Goal: Task Accomplishment & Management: Use online tool/utility

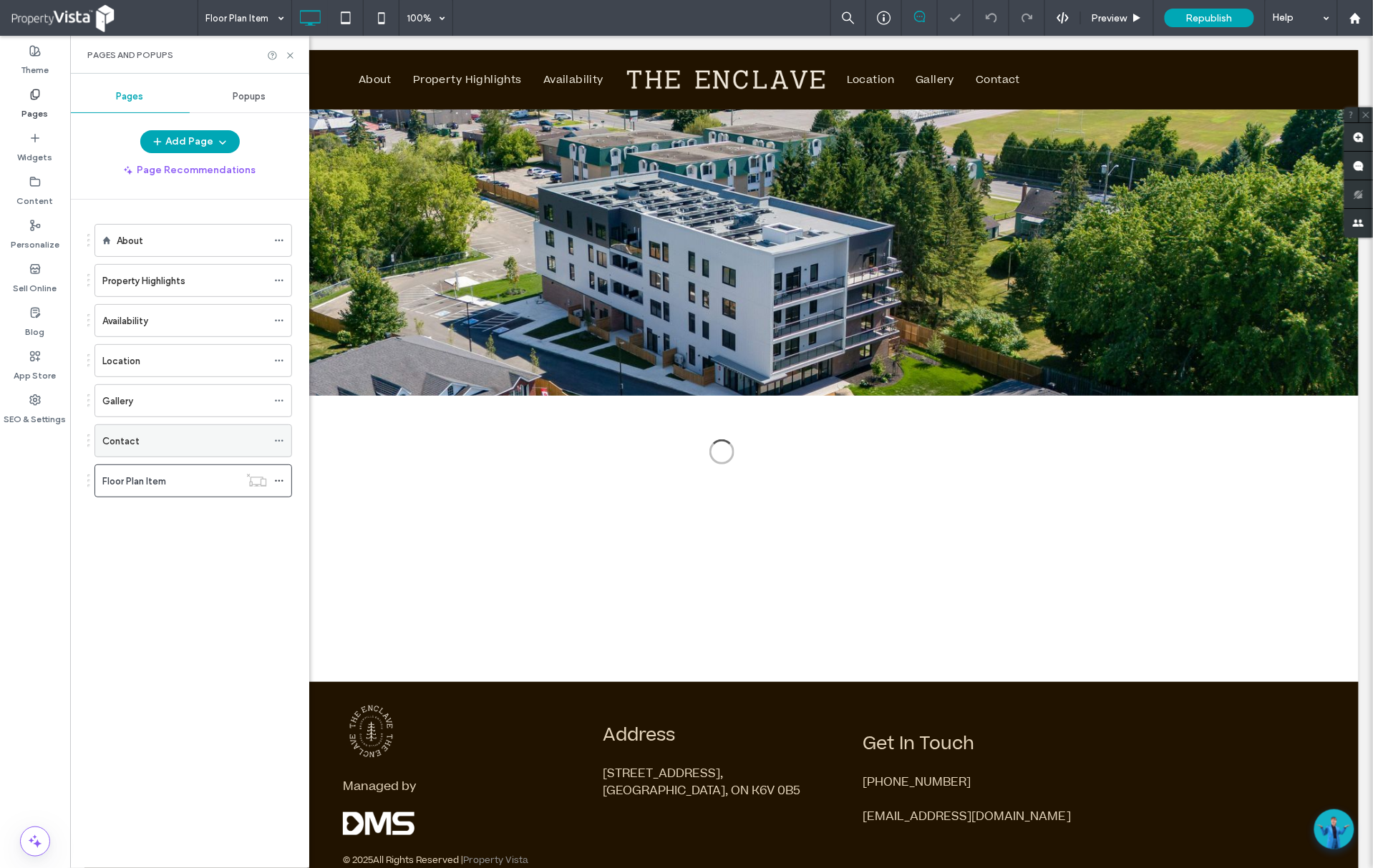
click at [163, 443] on div "Contact" at bounding box center [184, 441] width 164 height 15
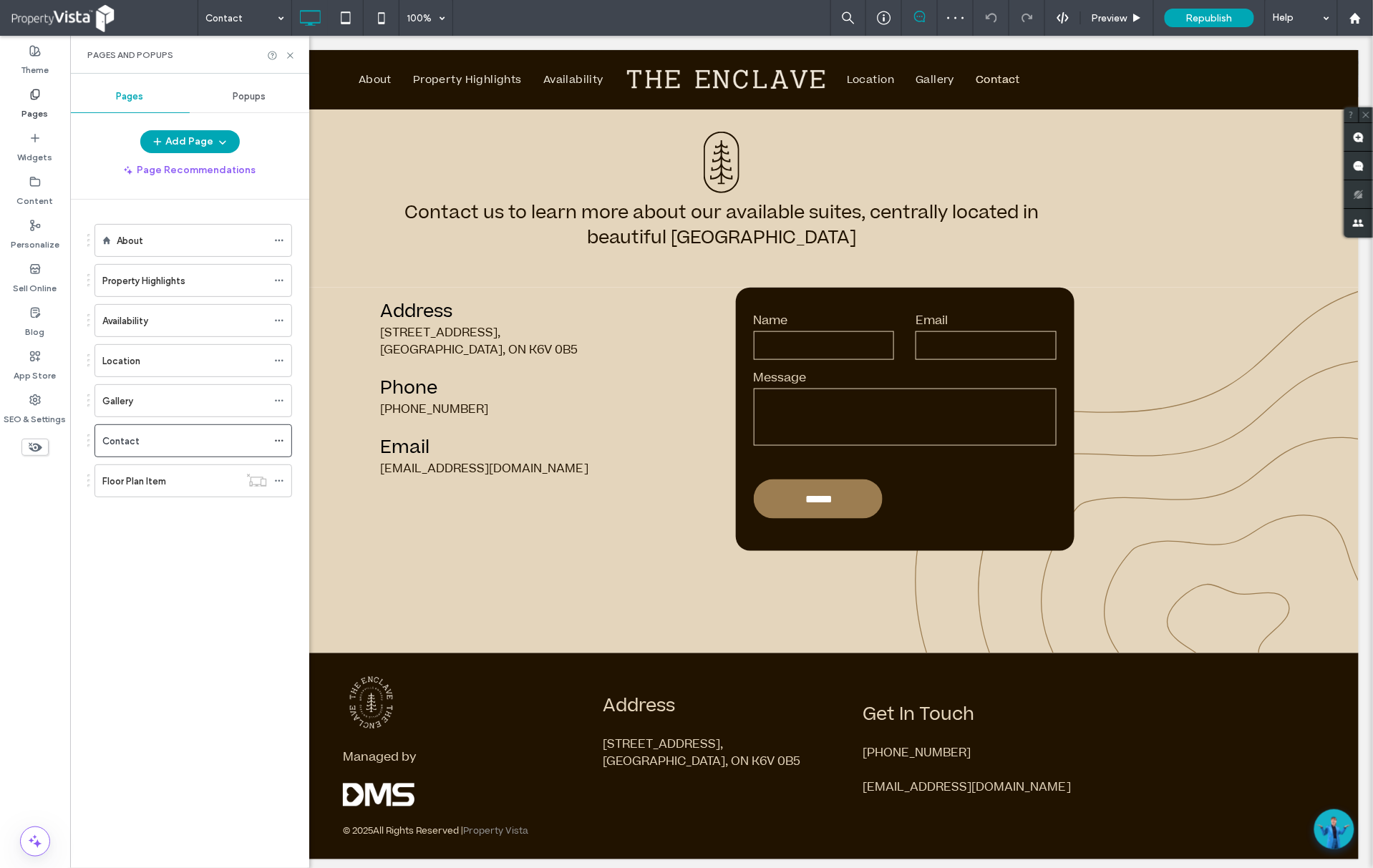
scroll to position [511, 0]
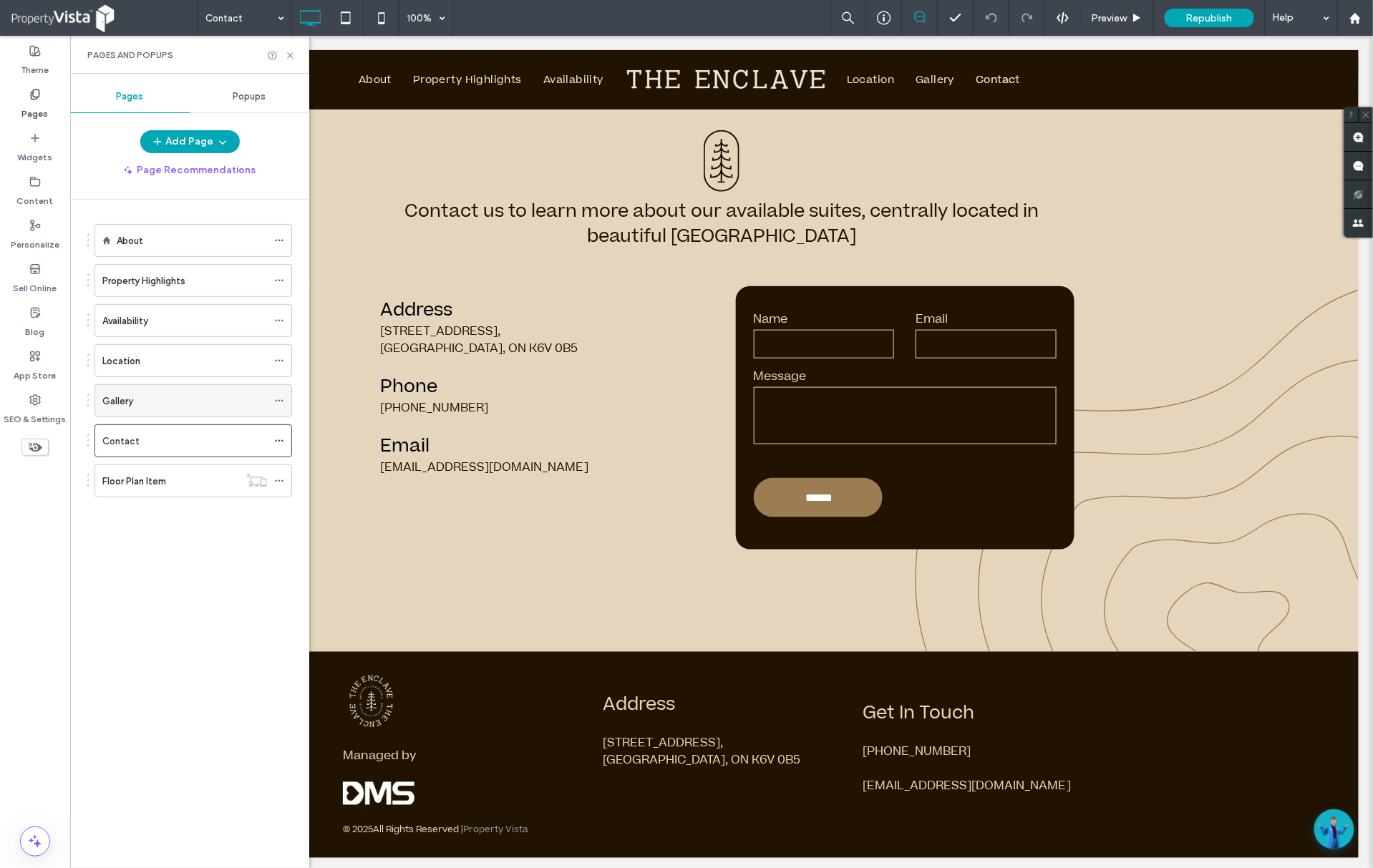
click at [174, 402] on div "Gallery" at bounding box center [184, 401] width 164 height 15
click at [219, 373] on div "Location" at bounding box center [184, 360] width 164 height 32
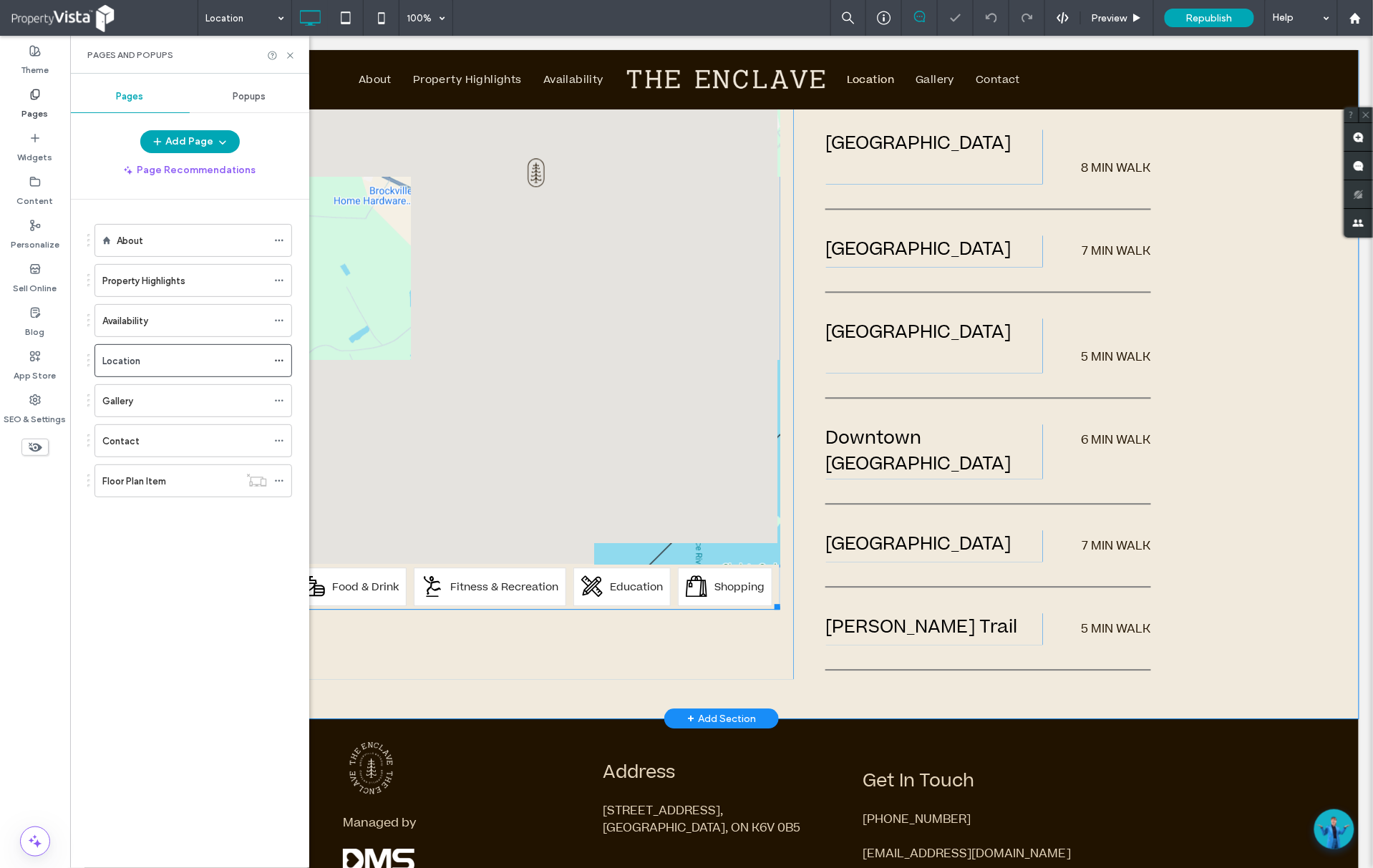
scroll to position [1150, 0]
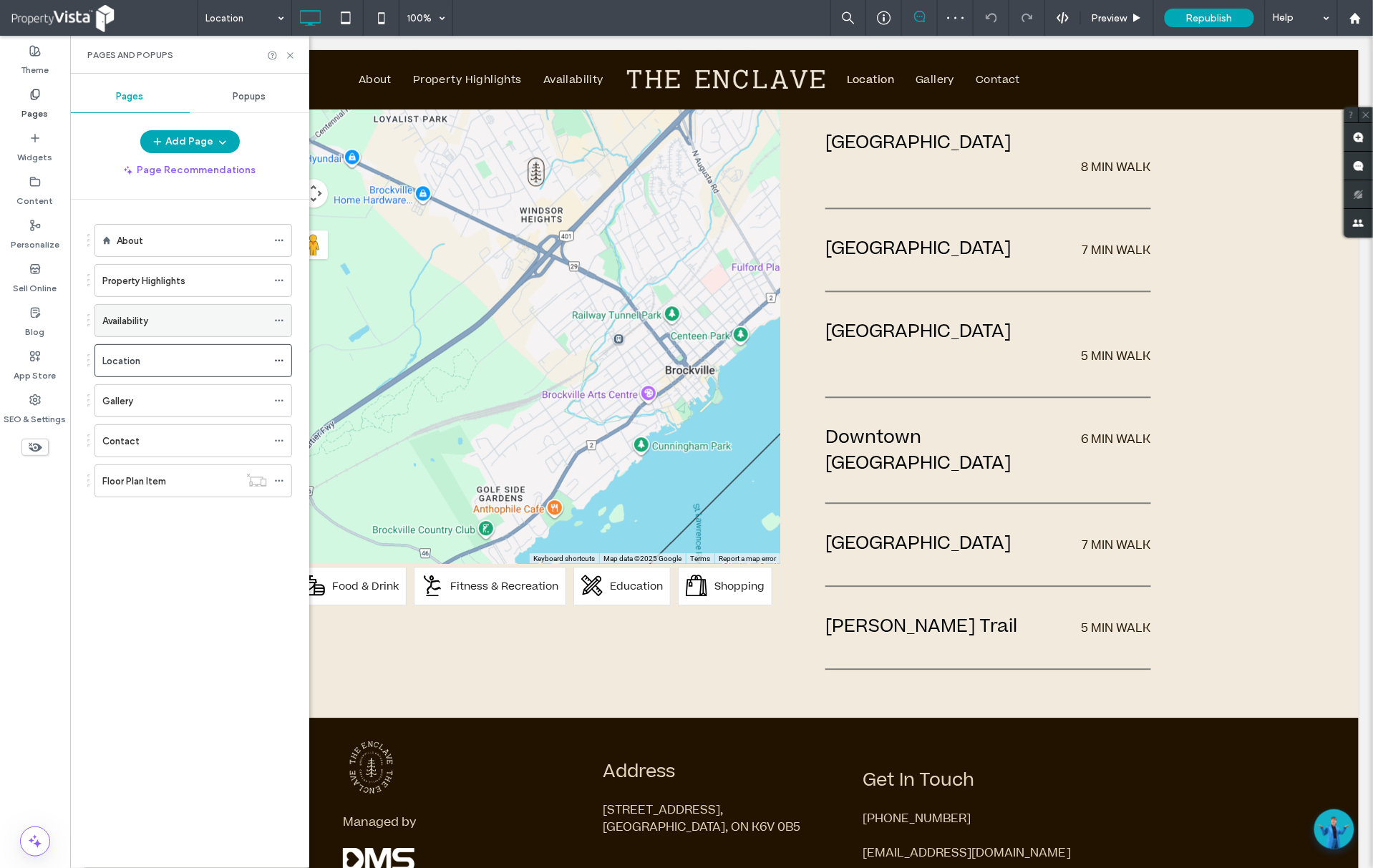
click at [210, 324] on div "Availability" at bounding box center [184, 321] width 164 height 15
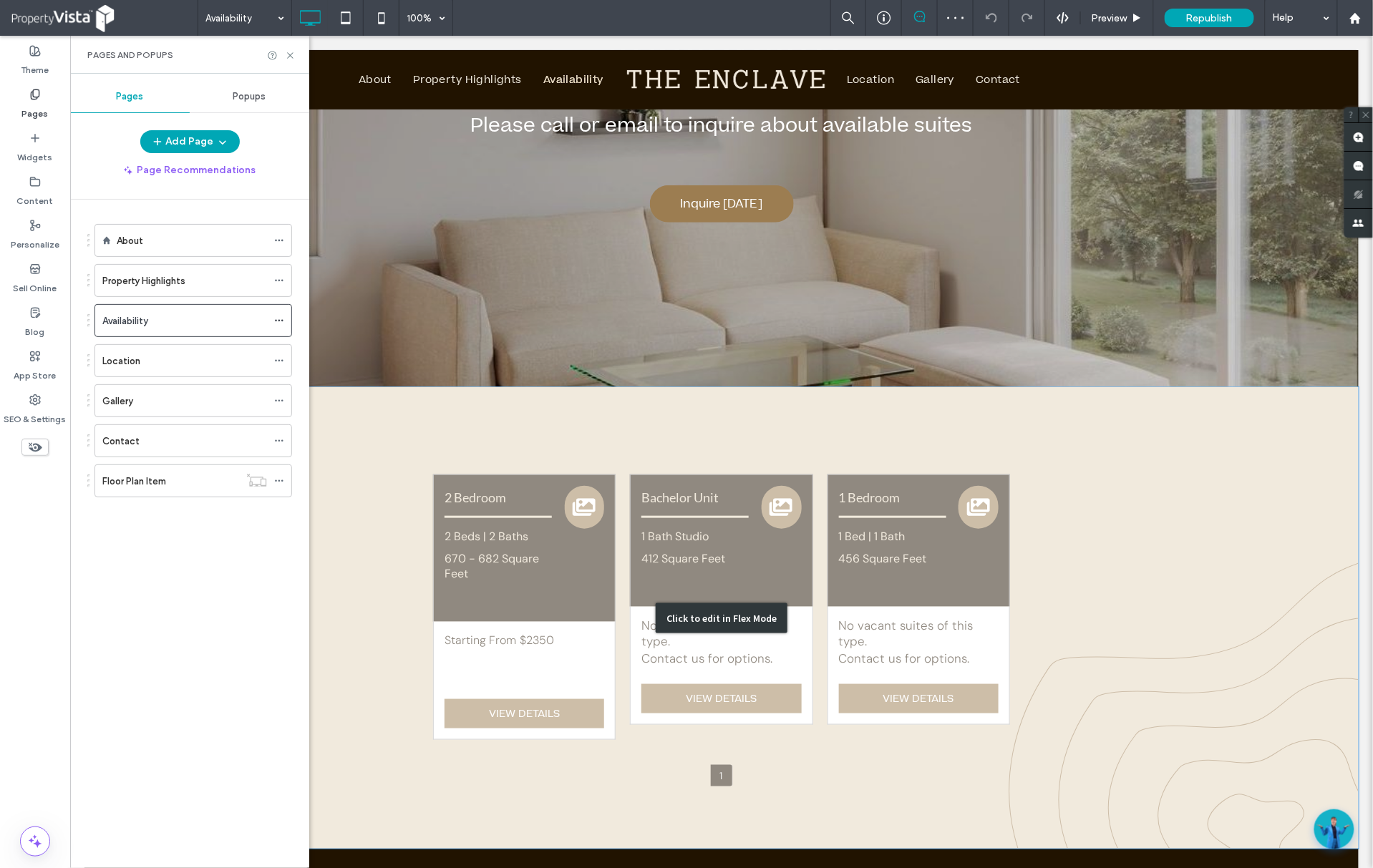
scroll to position [447, 0]
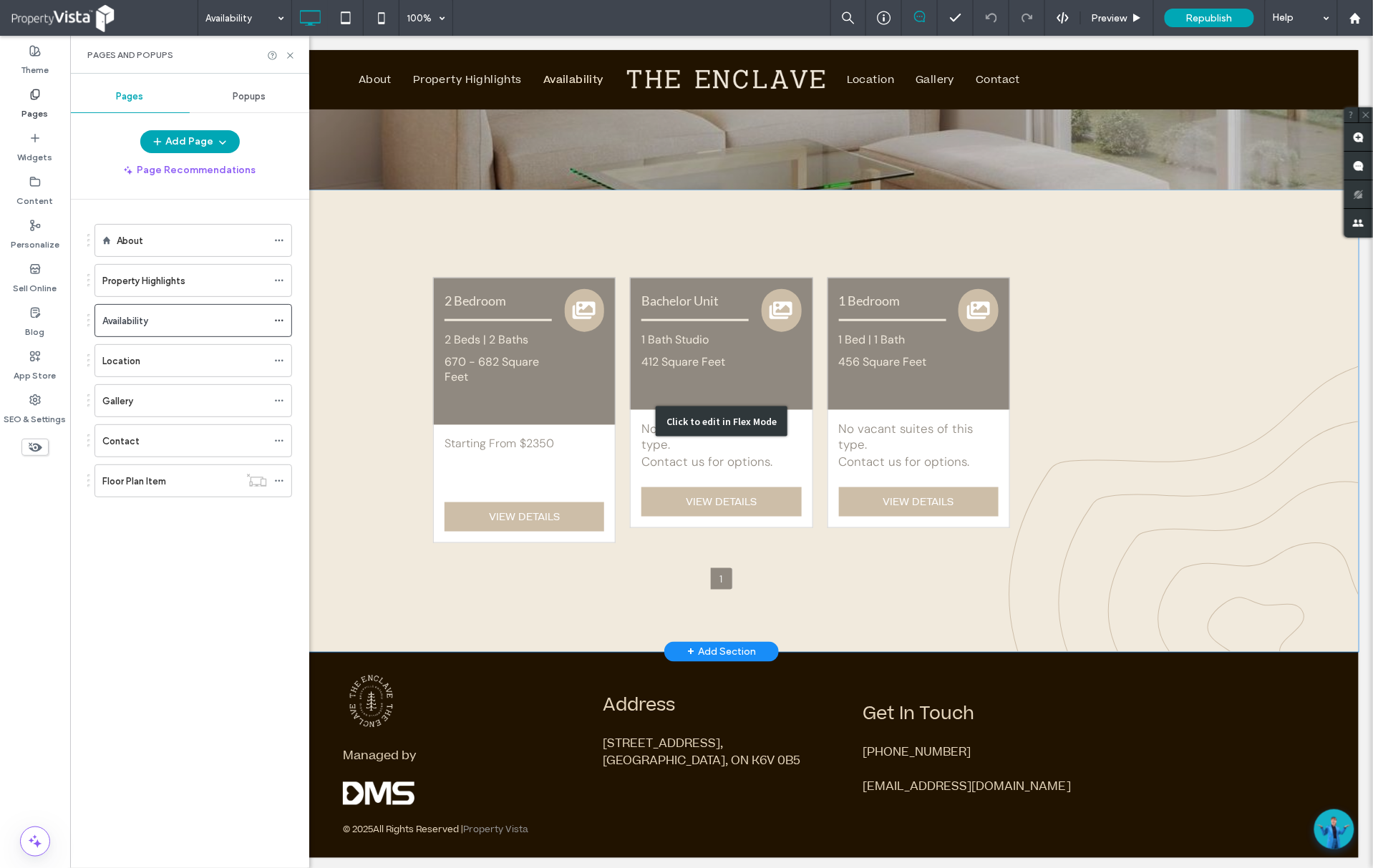
click at [670, 484] on div "Click to edit in Flex Mode" at bounding box center [721, 420] width 1275 height 462
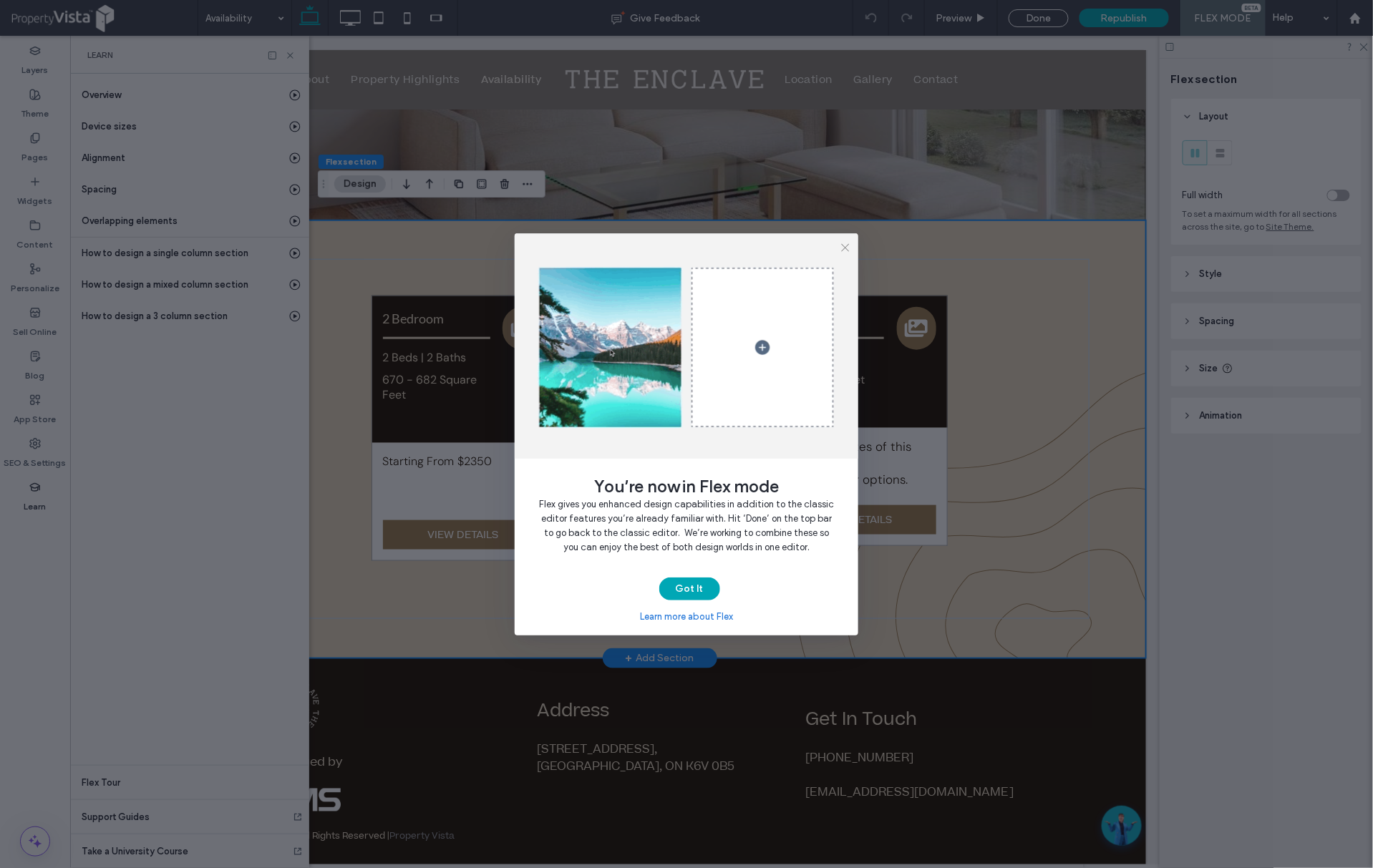
scroll to position [0, 76]
click at [845, 243] on icon "button" at bounding box center [845, 247] width 12 height 12
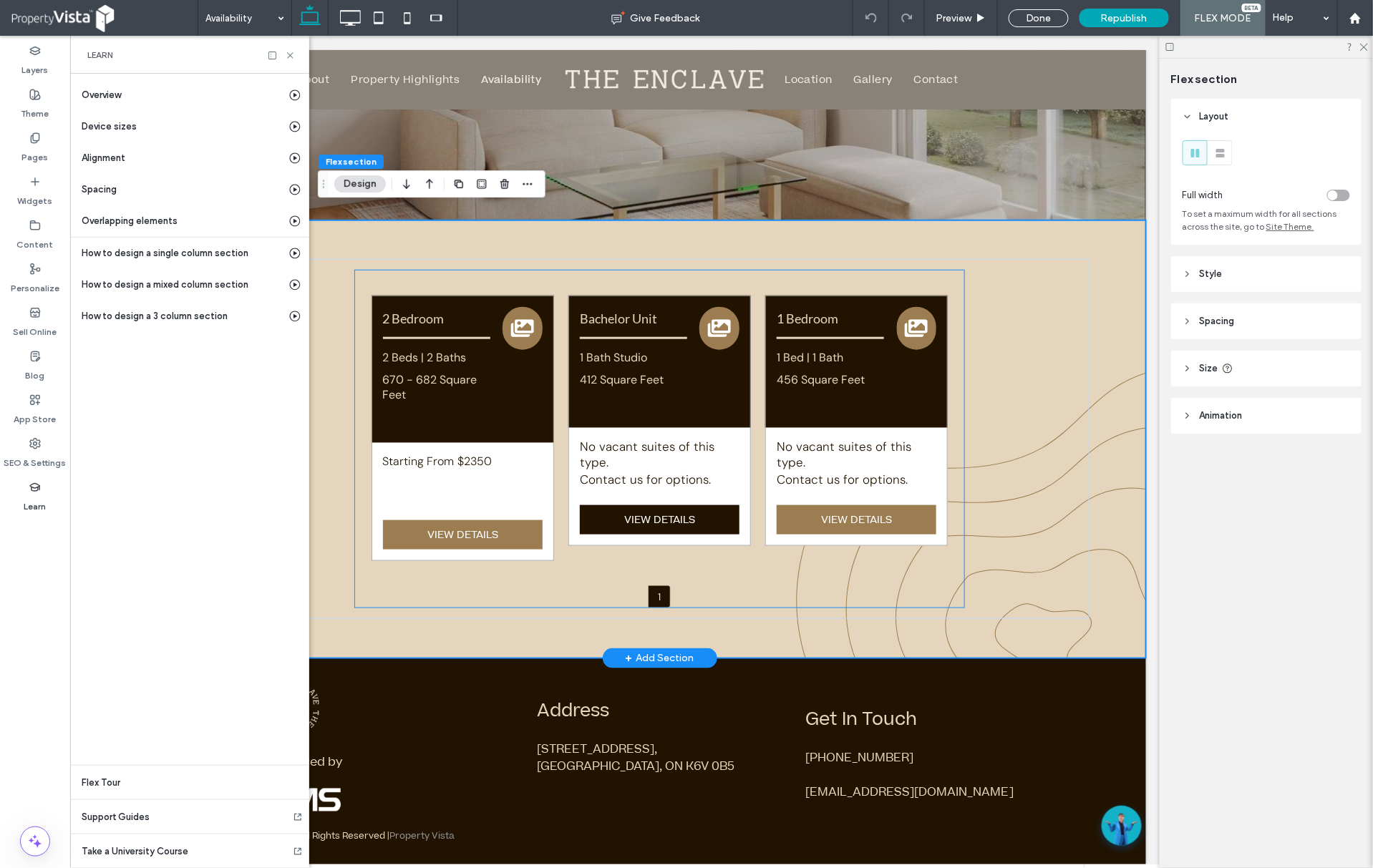
click at [658, 505] on div "VIEW DETAILS" at bounding box center [658, 519] width 160 height 29
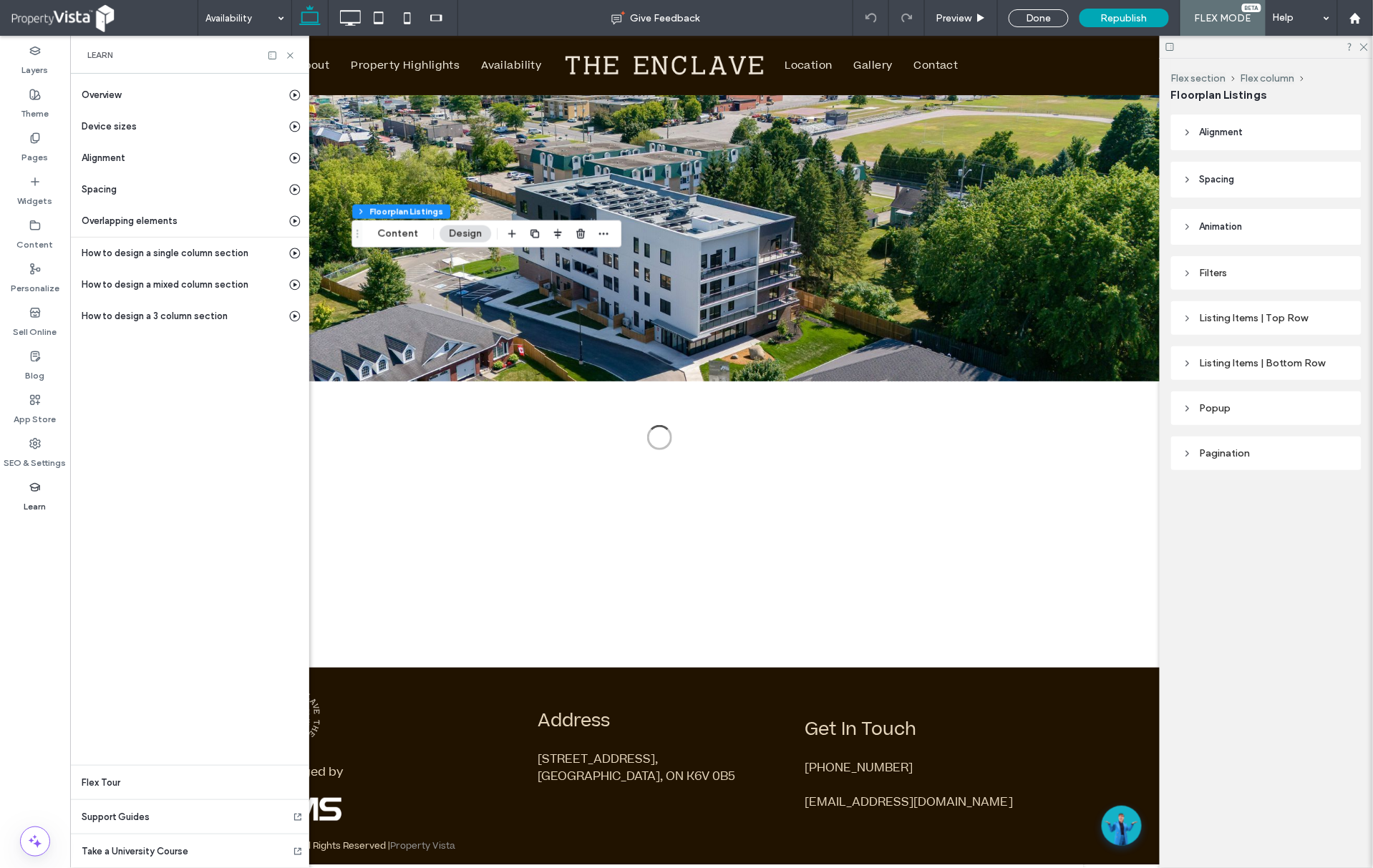
scroll to position [0, 0]
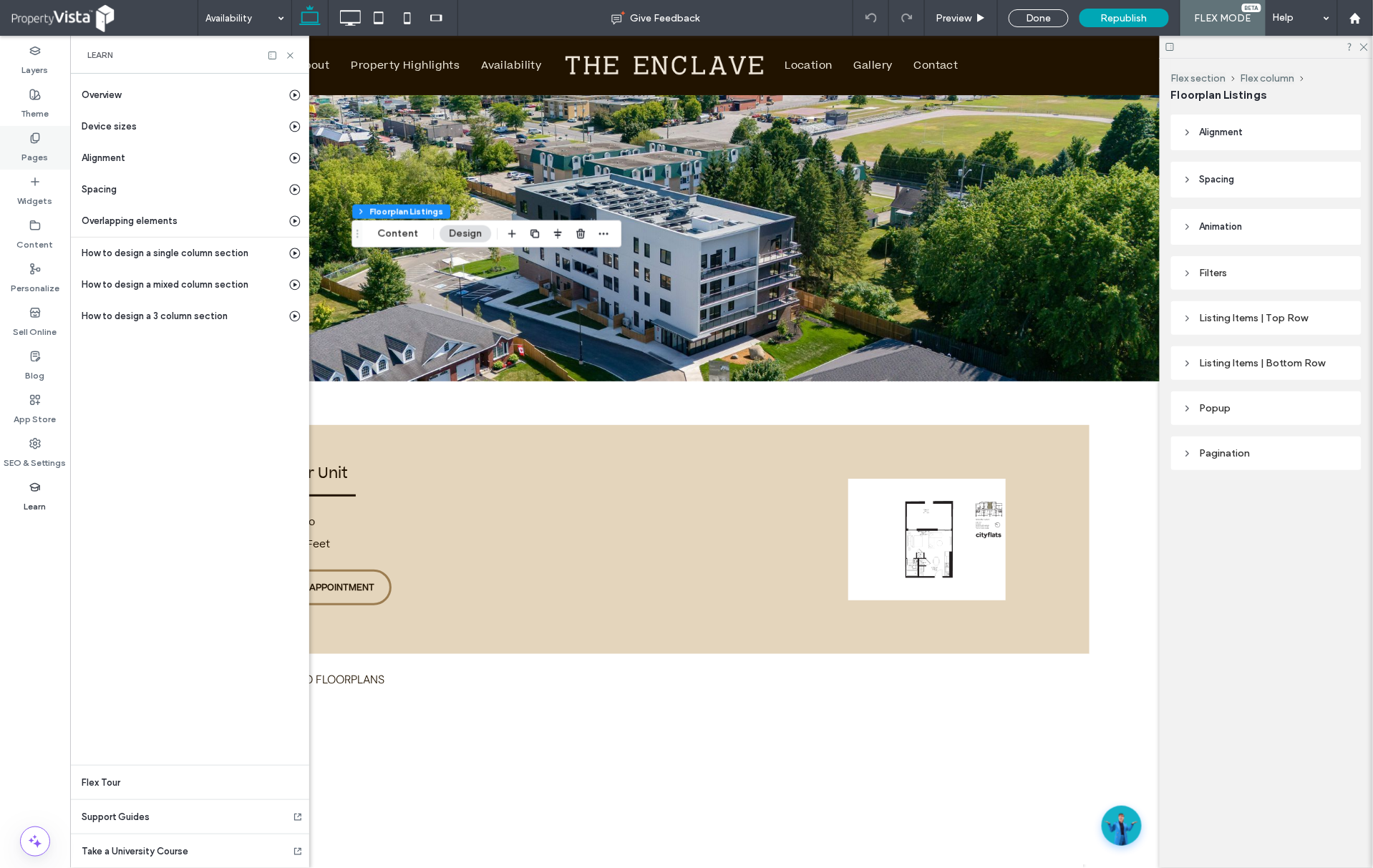
click at [33, 150] on label "Pages" at bounding box center [35, 154] width 26 height 20
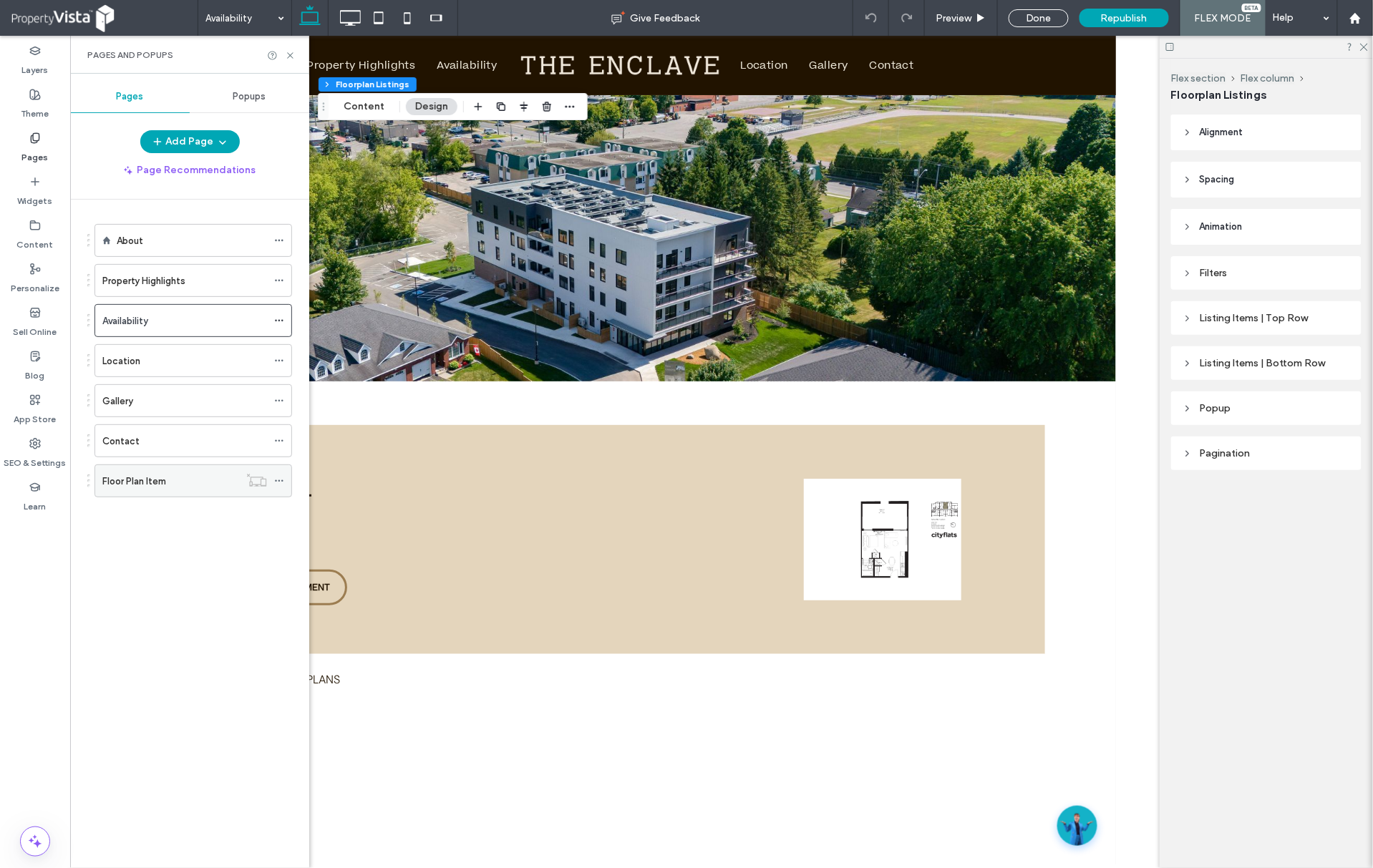
click at [195, 478] on div "Floor Plan Item" at bounding box center [170, 481] width 136 height 15
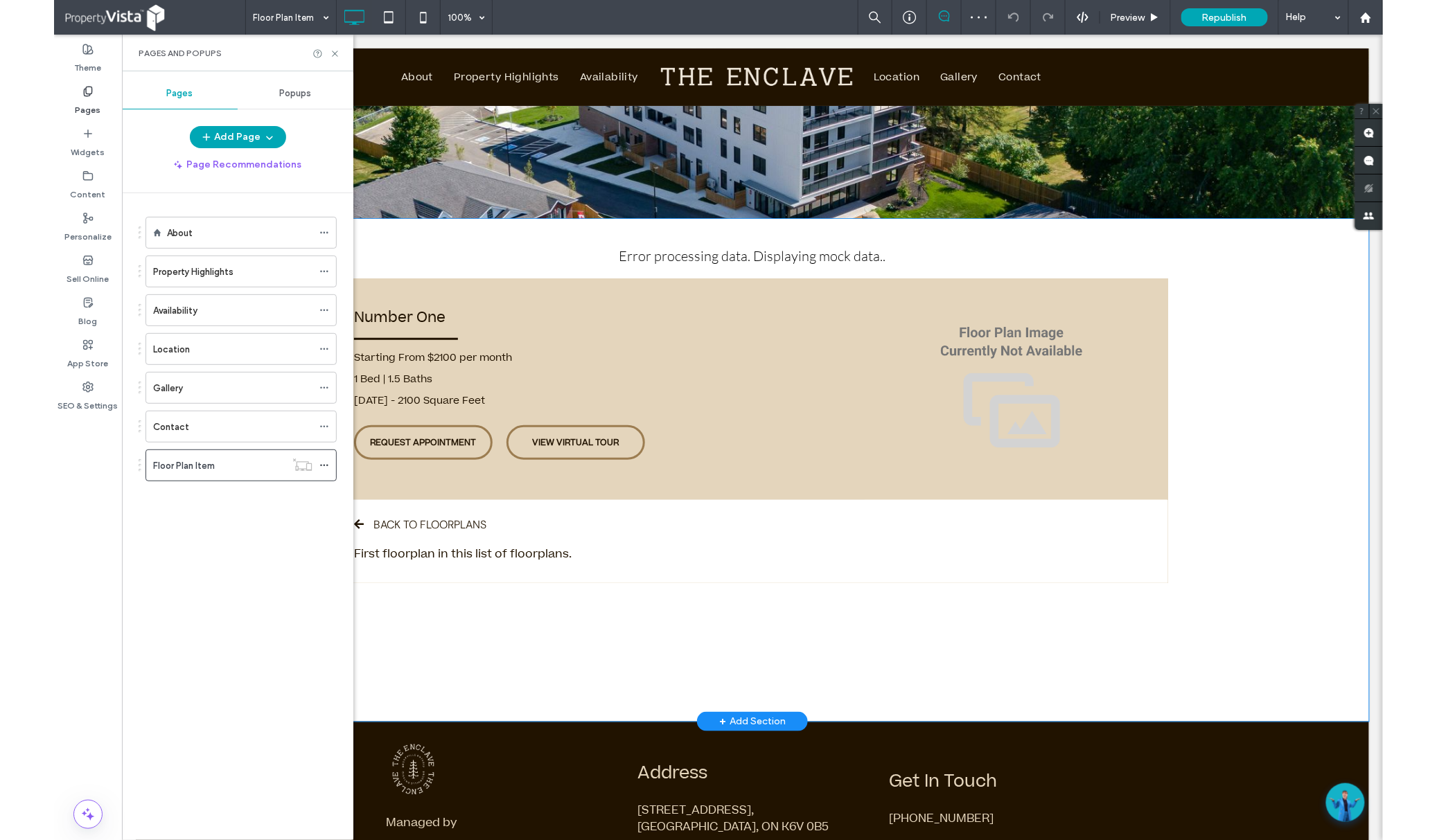
scroll to position [184, 0]
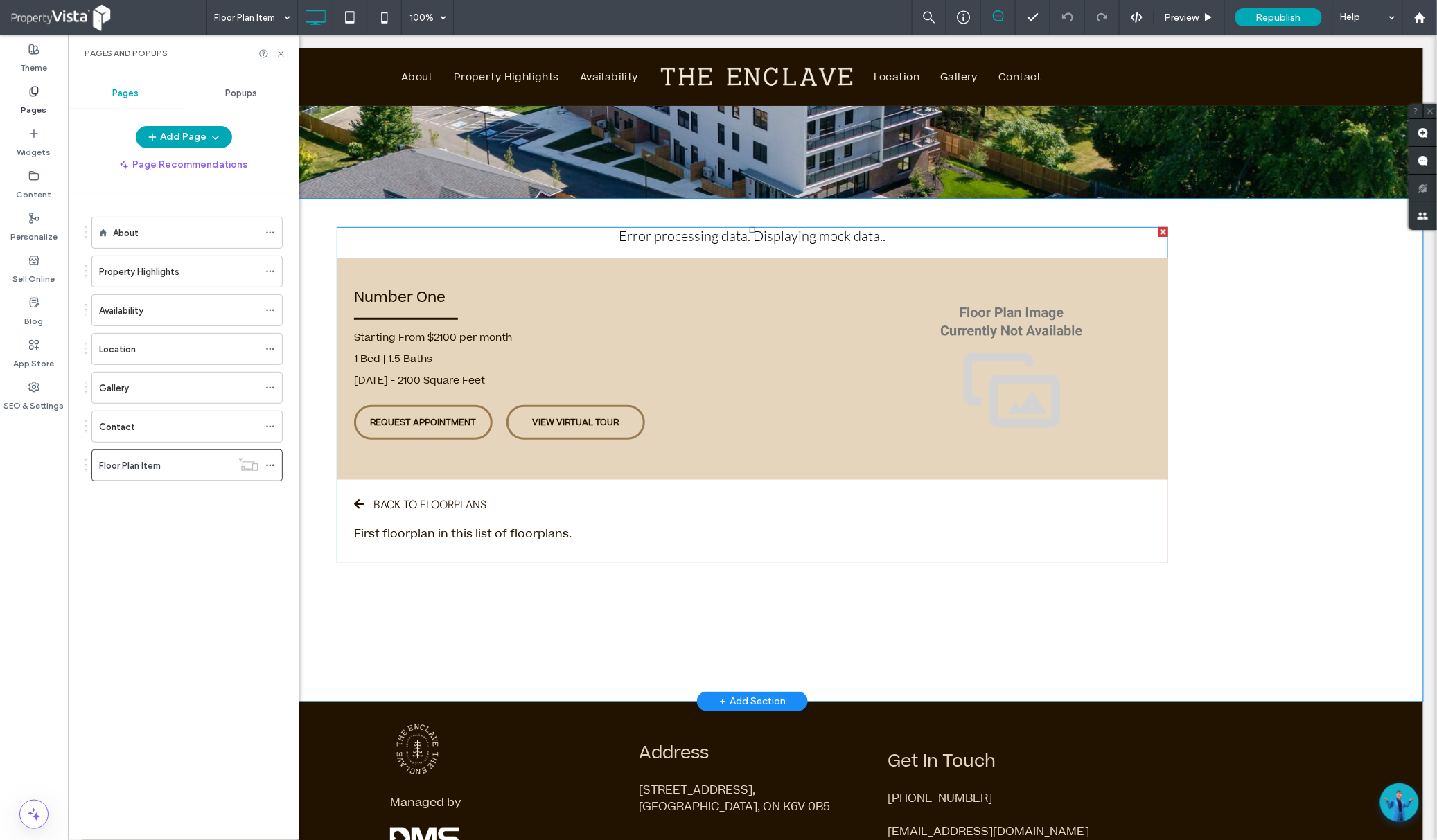
click at [580, 413] on span at bounding box center [751, 394] width 831 height 336
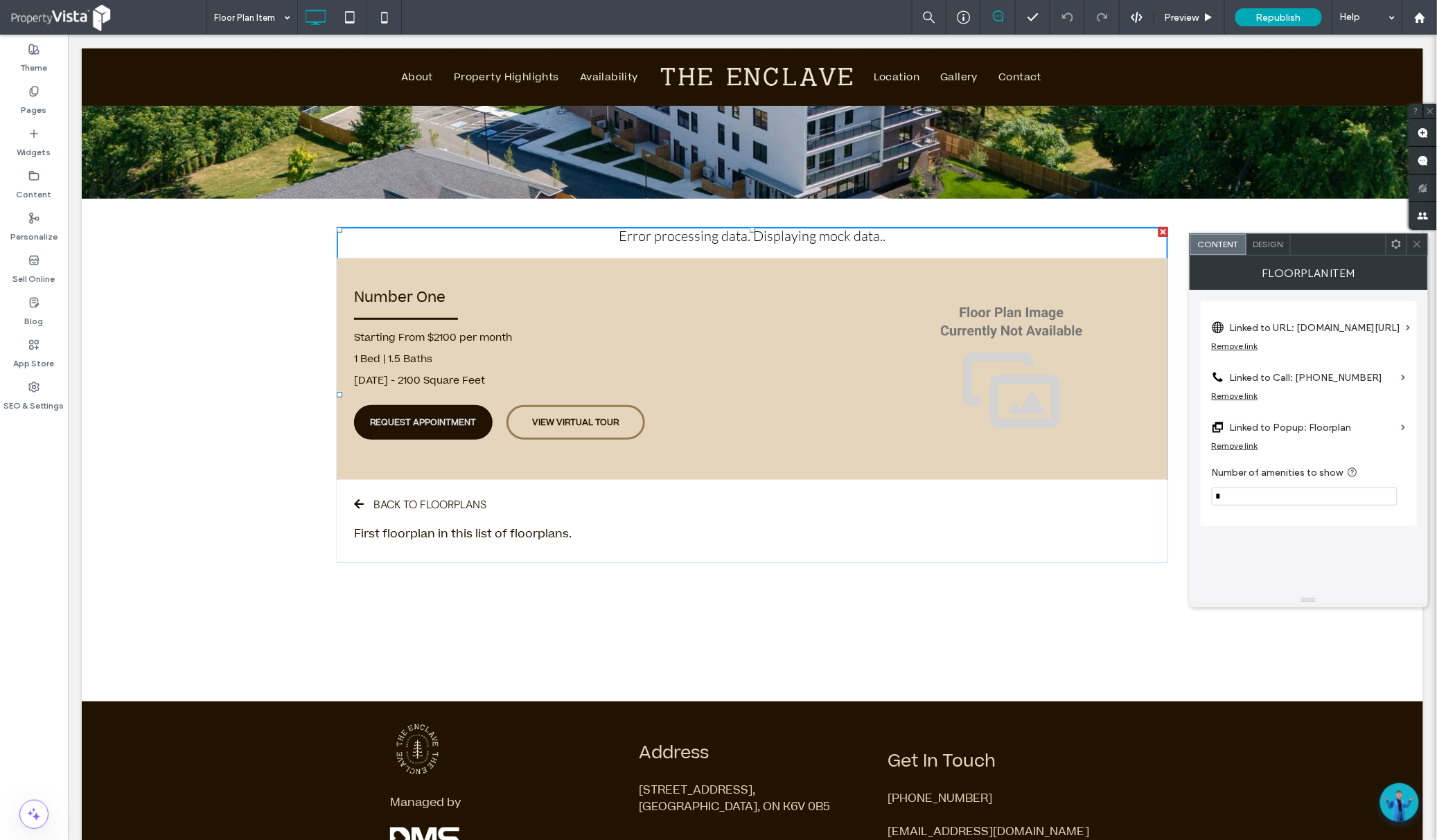
click at [444, 416] on span "REQUEST APPOINTMENT" at bounding box center [422, 422] width 106 height 12
click at [534, 424] on span "VIEW VIRTUAL TOUR" at bounding box center [575, 422] width 87 height 12
click at [375, 422] on span "REQUEST APPOINTMENT" at bounding box center [422, 422] width 106 height 12
click at [535, 421] on span "VIEW VIRTUAL TOUR" at bounding box center [575, 422] width 87 height 12
click at [532, 426] on span "VIEW VIRTUAL TOUR" at bounding box center [575, 422] width 87 height 12
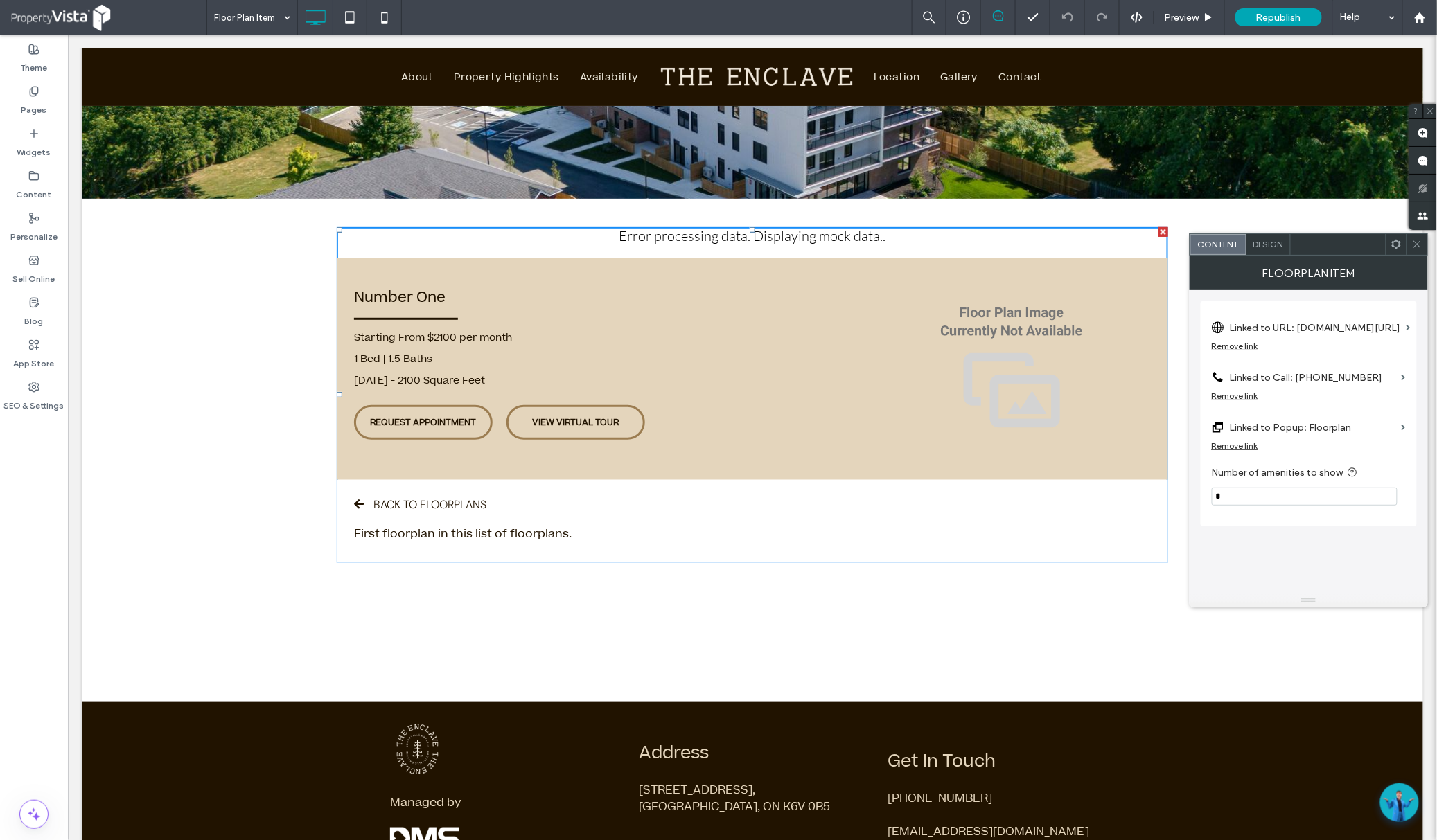
click at [196, 446] on div "Error processing data. Displaying mock data.. Test Mode: redirect to applicatio…" at bounding box center [752, 449] width 1342 height 503
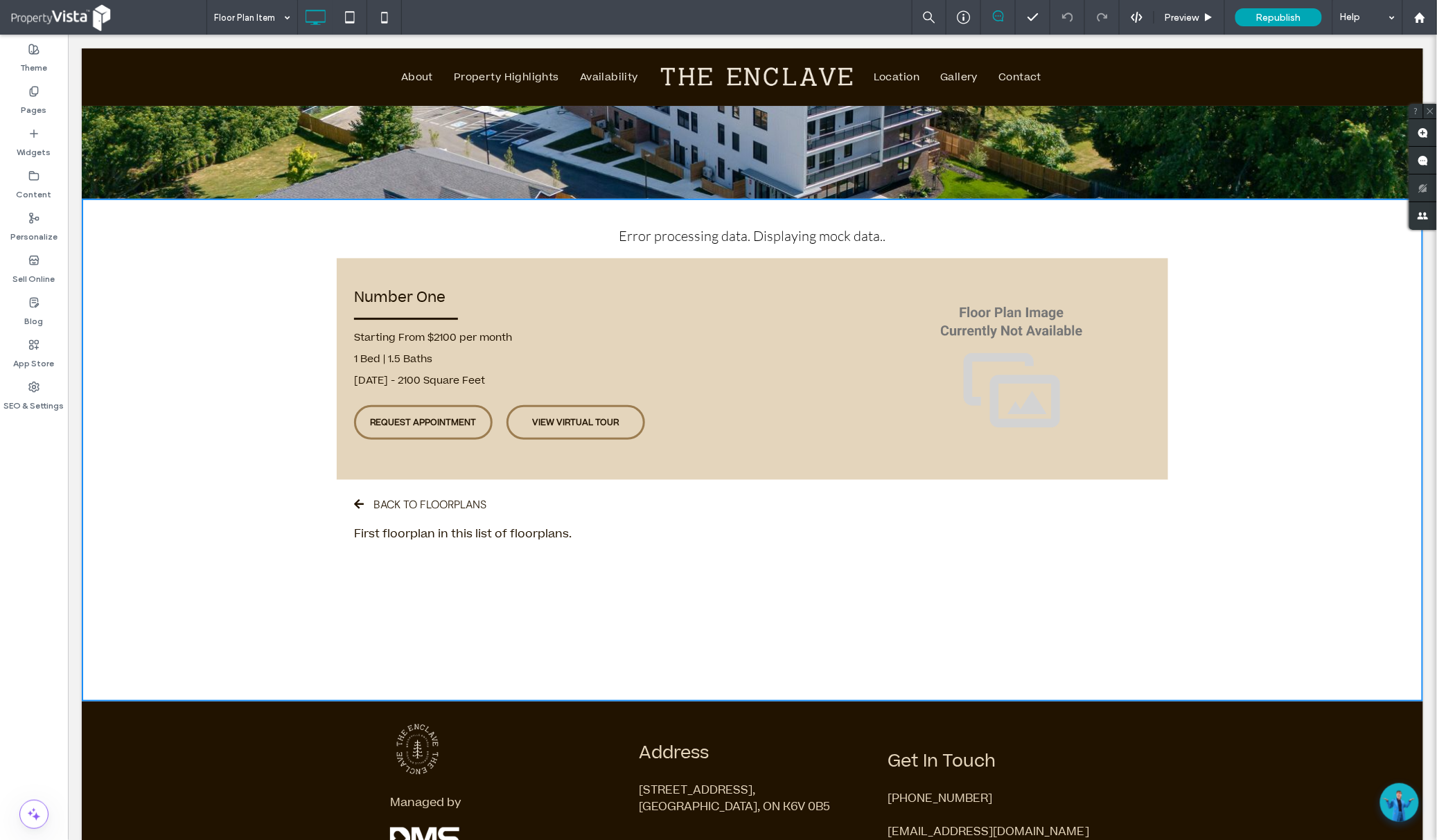
click at [437, 288] on div "Number One" at bounding box center [612, 296] width 518 height 27
click at [567, 405] on link "VIEW VIRTUAL TOUR" at bounding box center [575, 422] width 139 height 35
click at [532, 422] on span "VIEW VIRTUAL TOUR" at bounding box center [575, 422] width 87 height 12
click at [416, 429] on link "REQUEST APPOINTMENT" at bounding box center [422, 422] width 139 height 35
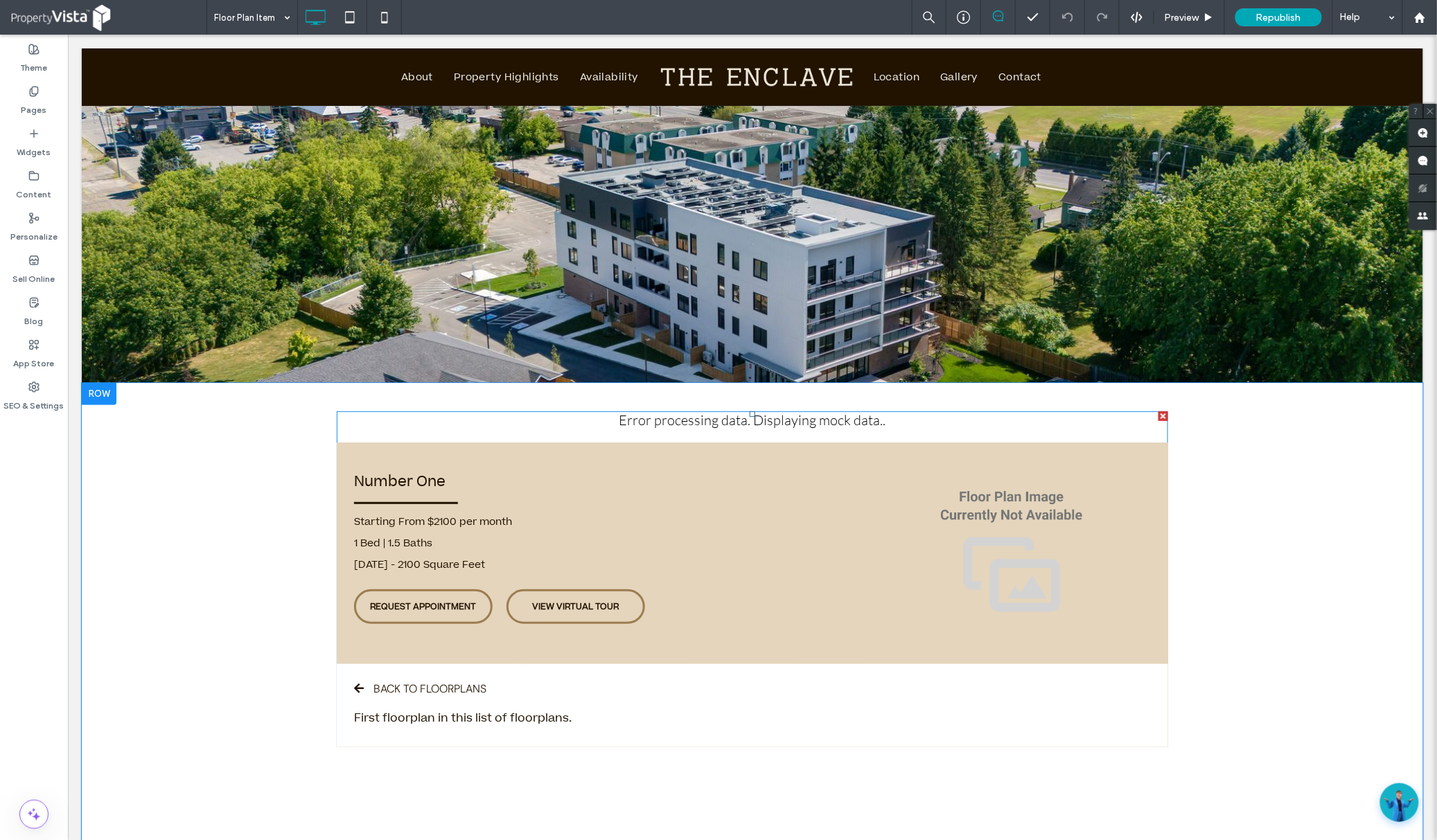
click at [570, 614] on span at bounding box center [751, 579] width 831 height 336
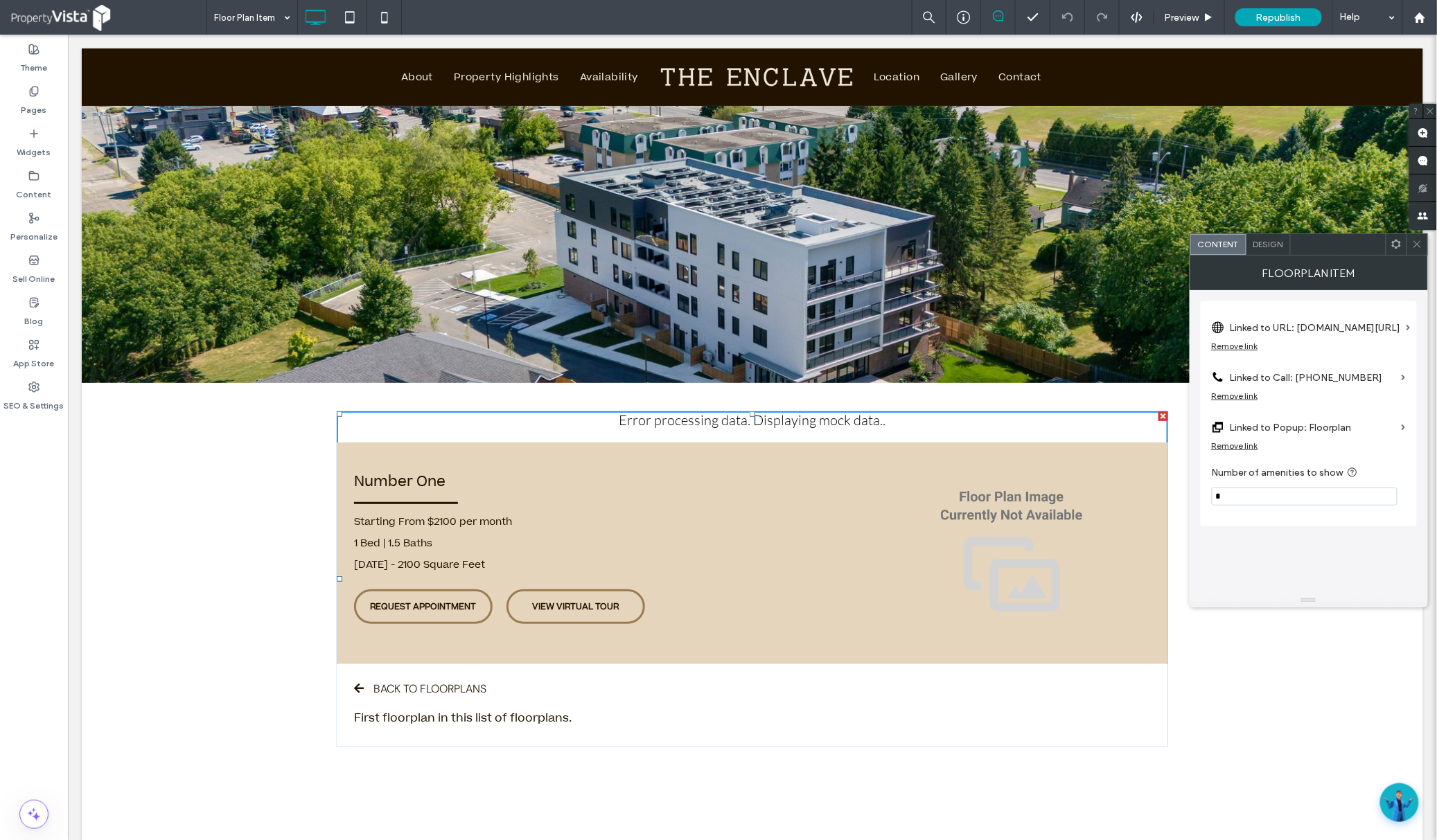
click at [1274, 246] on span "Design" at bounding box center [1268, 244] width 30 height 10
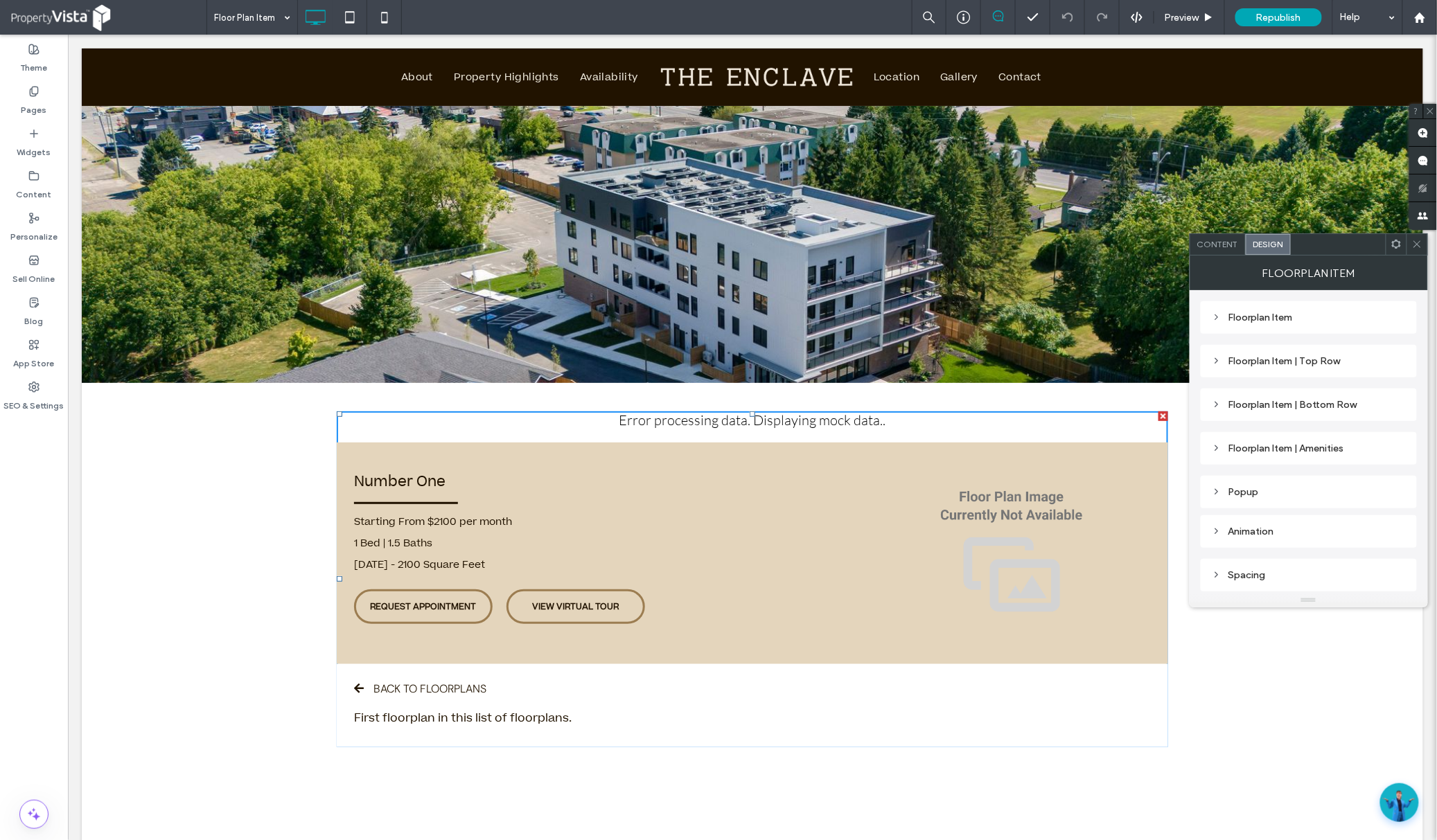
click at [1220, 576] on icon at bounding box center [1216, 574] width 10 height 10
click at [1219, 576] on icon at bounding box center [1216, 574] width 10 height 10
click at [427, 609] on span "REQUEST APPOINTMENT" at bounding box center [422, 606] width 106 height 12
click at [1223, 239] on div "Content" at bounding box center [1218, 245] width 55 height 21
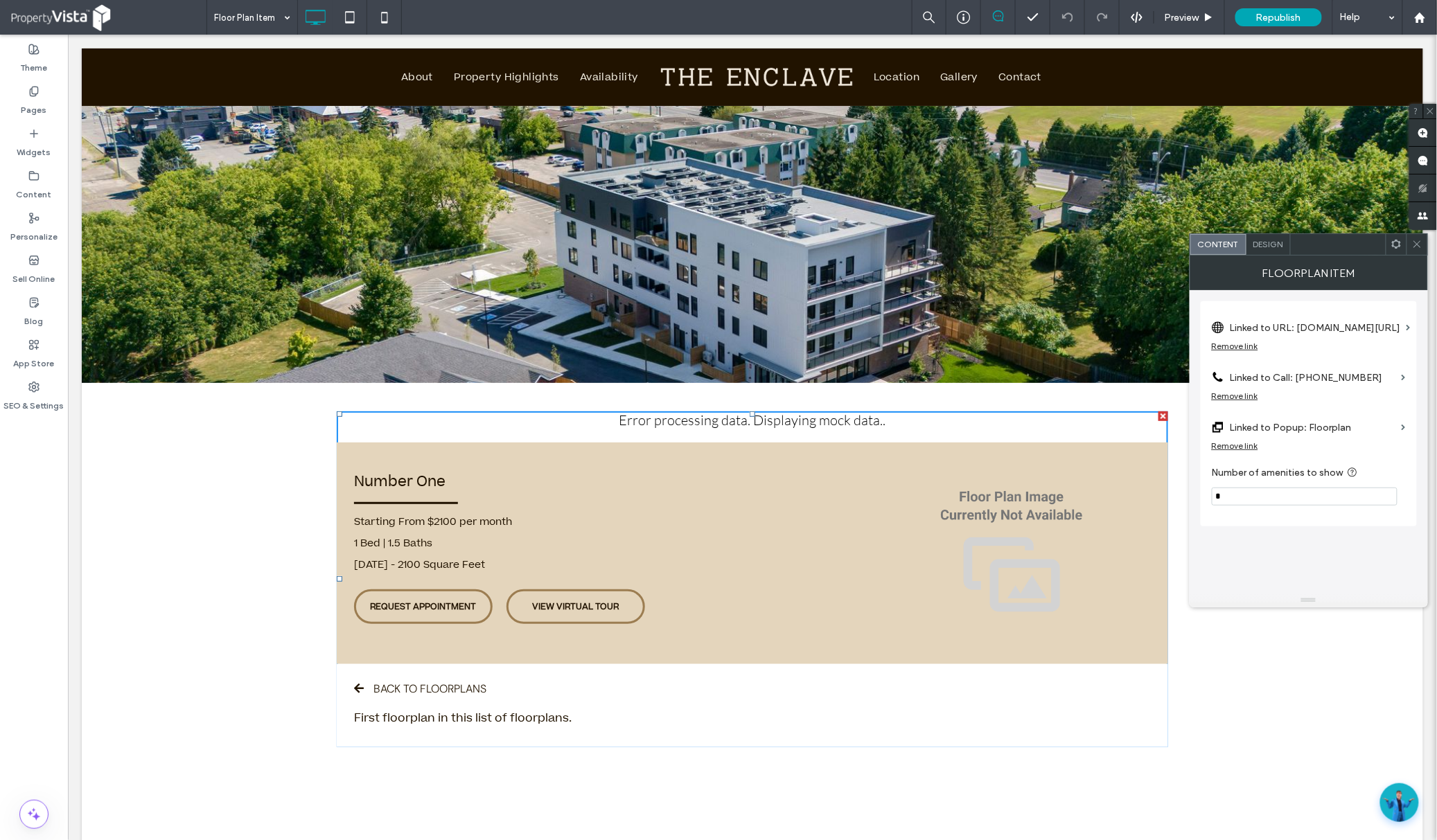
click at [849, 550] on div "1 Bed | 1.5 Baths" at bounding box center [612, 543] width 518 height 22
click at [1267, 250] on div "Design" at bounding box center [1268, 245] width 45 height 21
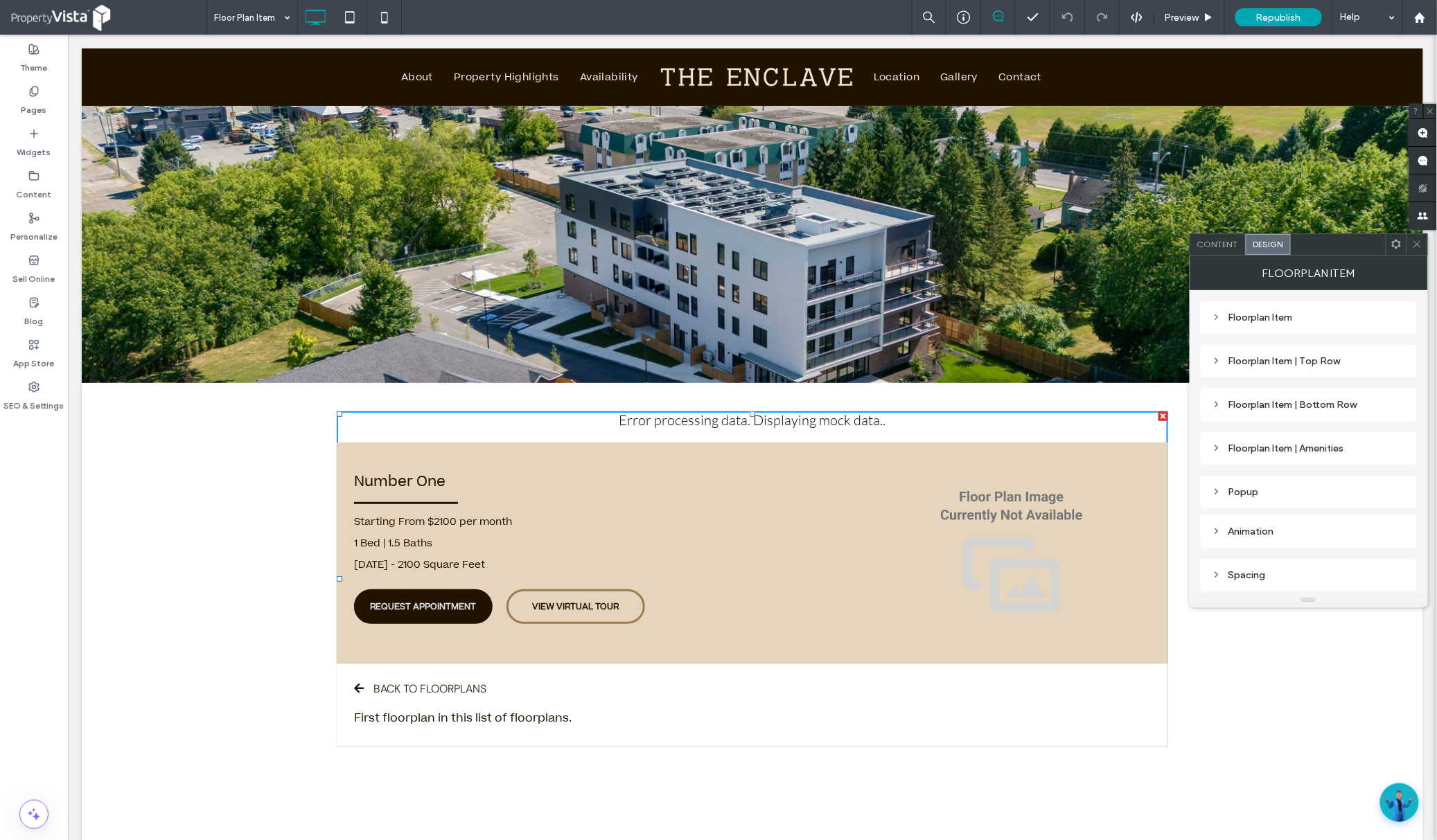
click at [421, 595] on link "REQUEST APPOINTMENT" at bounding box center [422, 607] width 139 height 35
click at [512, 602] on link "VIEW VIRTUAL TOUR" at bounding box center [575, 607] width 139 height 35
click at [454, 603] on span "REQUEST APPOINTMENT" at bounding box center [422, 606] width 106 height 12
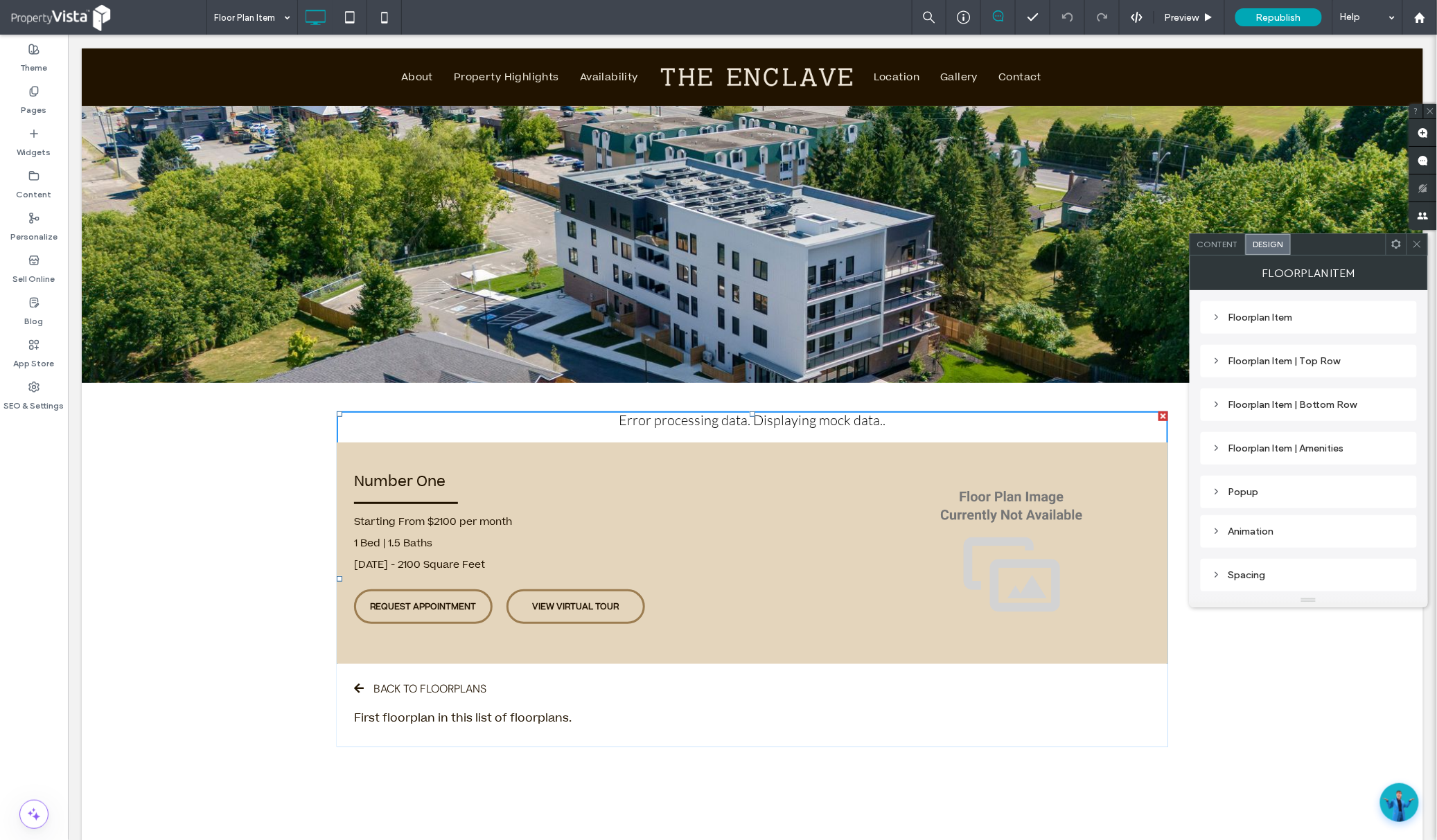
click at [1215, 536] on icon at bounding box center [1216, 531] width 10 height 10
click at [1215, 500] on div "Popup" at bounding box center [1309, 491] width 194 height 18
click at [1215, 451] on use at bounding box center [1216, 448] width 3 height 5
click at [1215, 406] on icon at bounding box center [1216, 404] width 10 height 10
click at [1210, 236] on div "Content" at bounding box center [1218, 245] width 55 height 21
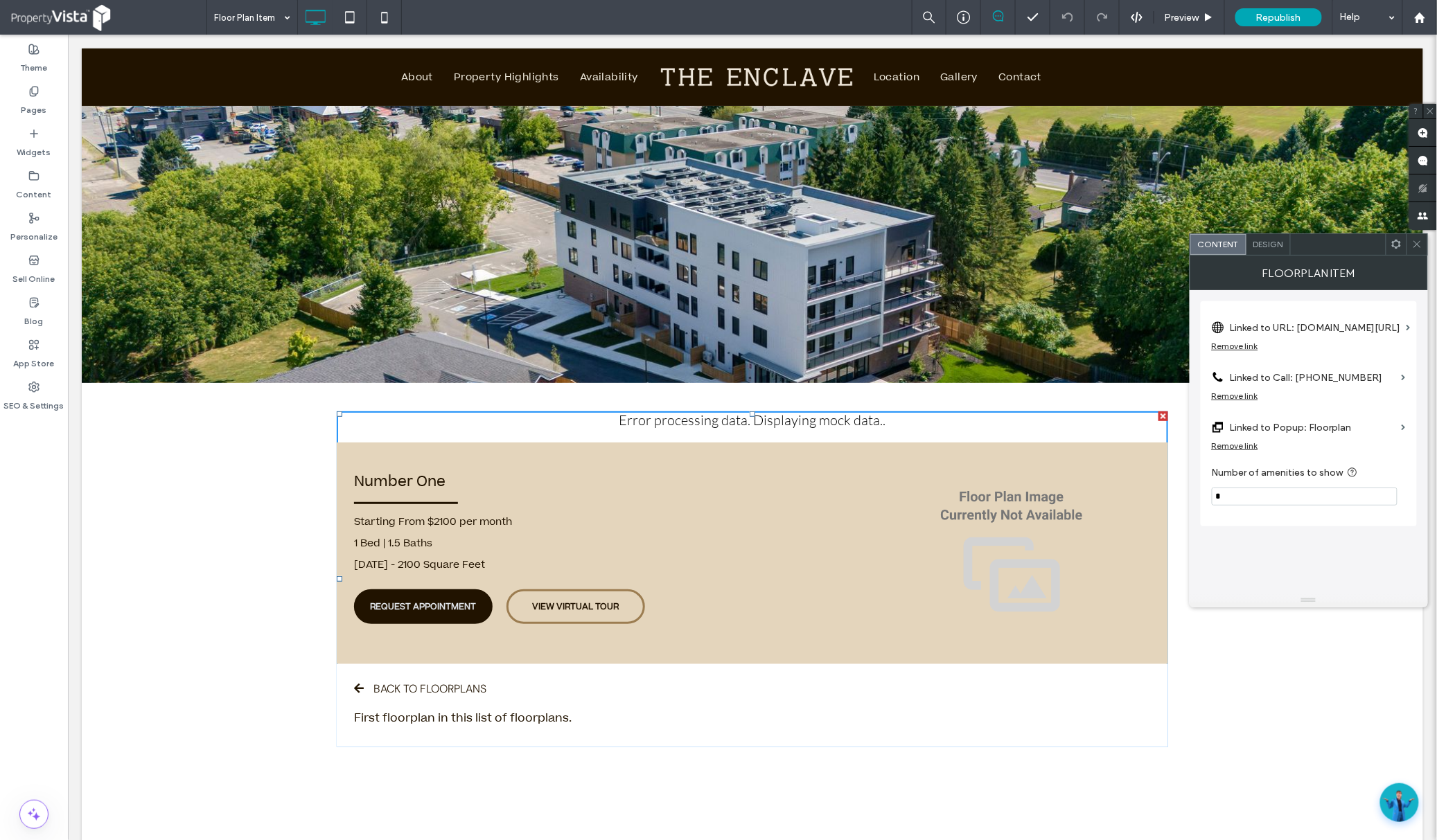
click at [433, 610] on span "REQUEST APPOINTMENT" at bounding box center [422, 606] width 106 height 12
click at [614, 607] on link "VIEW VIRTUAL TOUR" at bounding box center [575, 607] width 139 height 35
click at [229, 466] on div "Error processing data. Displaying mock data.. Test Mode: redirect to applicatio…" at bounding box center [752, 634] width 1342 height 503
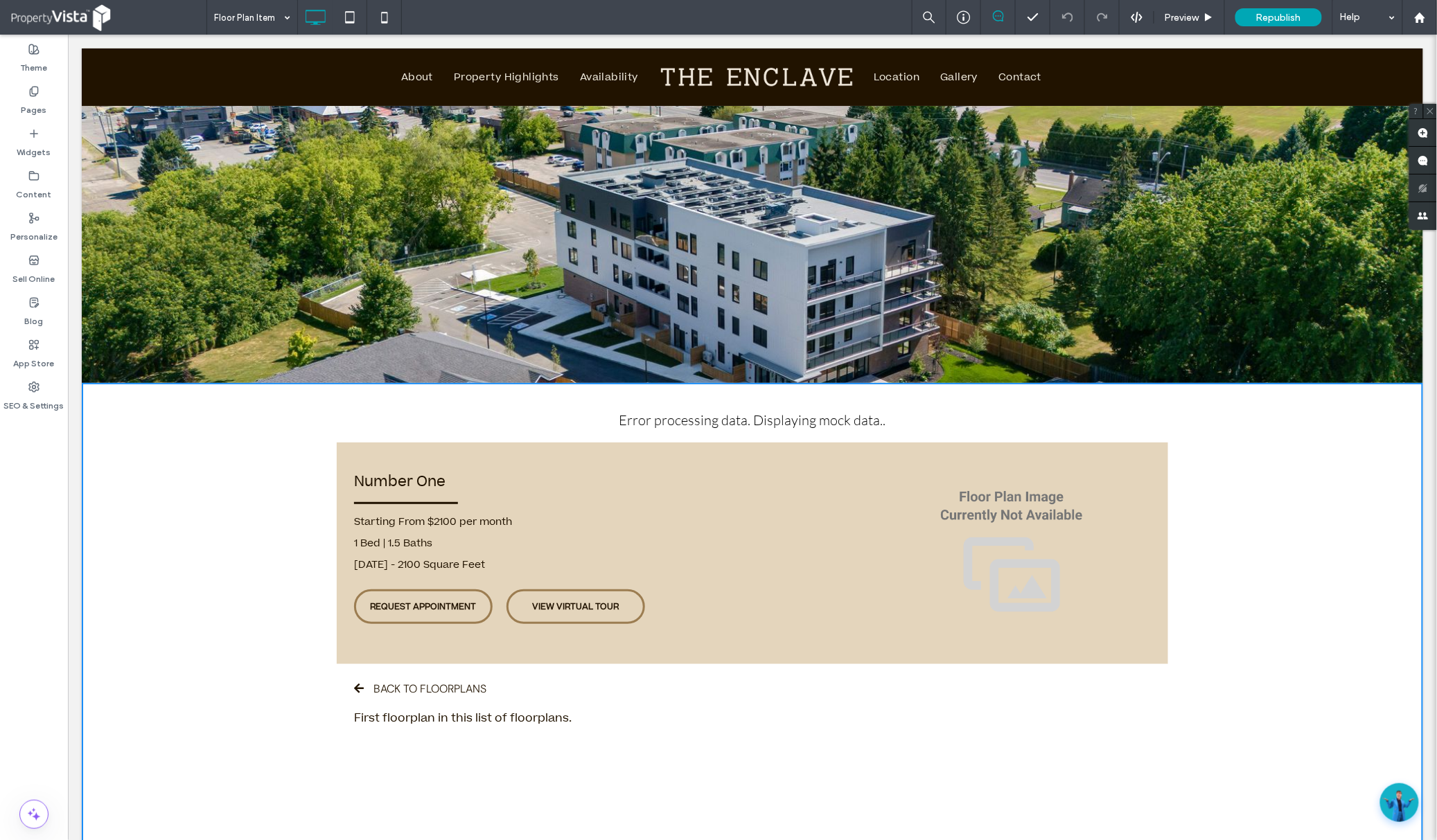
click at [795, 554] on div "[DATE] - 2100 Square Feet" at bounding box center [612, 564] width 518 height 22
click at [532, 607] on span "VIEW VIRTUAL TOUR" at bounding box center [575, 606] width 87 height 12
click at [433, 612] on link "REQUEST APPOINTMENT" at bounding box center [422, 607] width 139 height 35
click at [455, 563] on div "[DATE] - 2100 Square Feet" at bounding box center [612, 564] width 518 height 22
click at [420, 620] on link "REQUEST APPOINTMENT" at bounding box center [422, 607] width 139 height 35
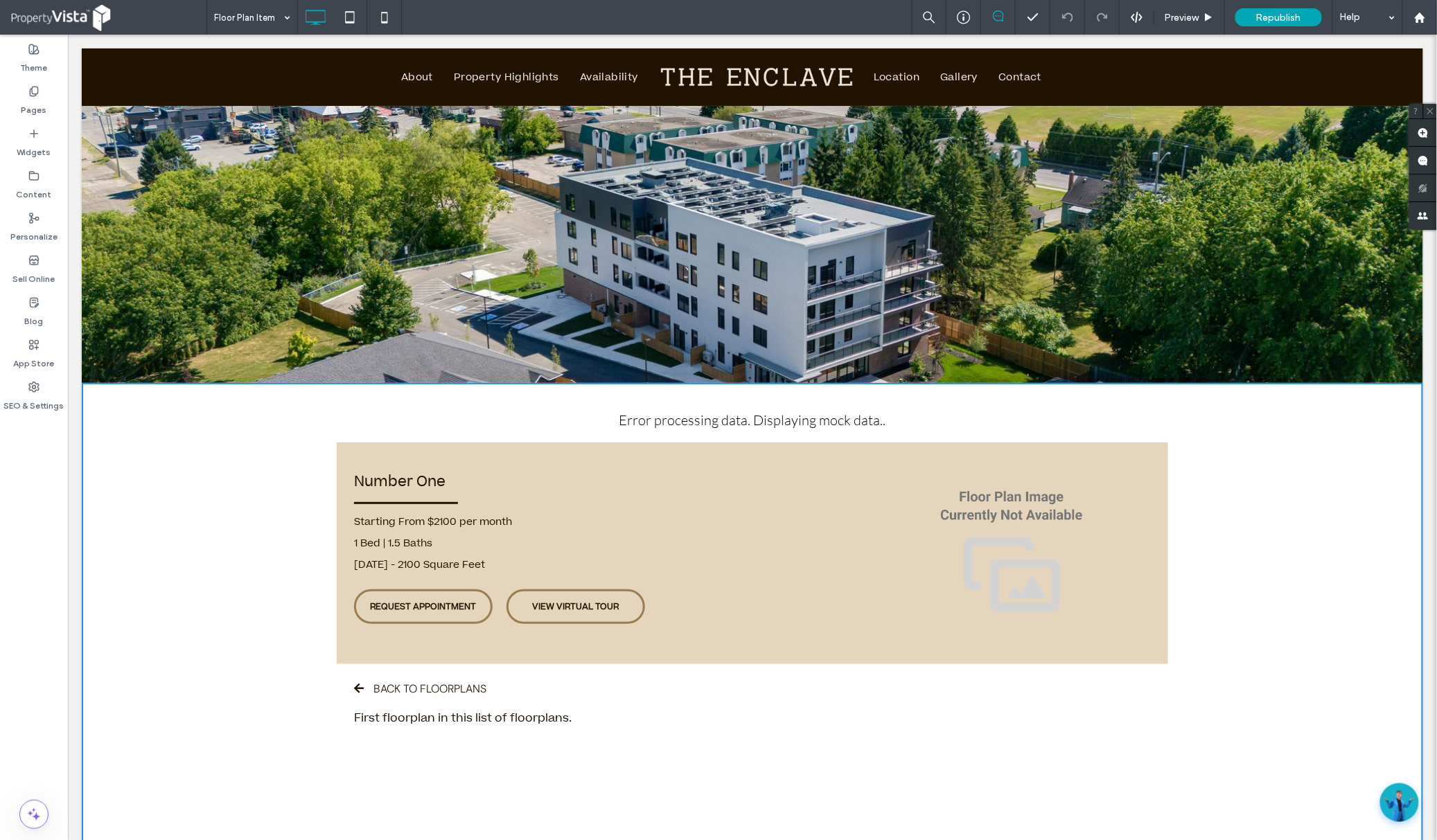
click at [235, 586] on div "Error processing data. Displaying mock data.. Test Mode: redirect to applicatio…" at bounding box center [752, 634] width 1342 height 503
click at [488, 442] on div "Number One Starting From $2100 per month 1 Bed | 1.5 Baths 1100 - 2100 Square F…" at bounding box center [751, 553] width 831 height 222
click at [491, 456] on div "Number One Starting From $2100 per month 1 Bed | 1.5 Baths 1100 - 2100 Square F…" at bounding box center [751, 553] width 831 height 222
click at [178, 238] on div "Click To Paste Row + Add Section" at bounding box center [752, 243] width 1342 height 277
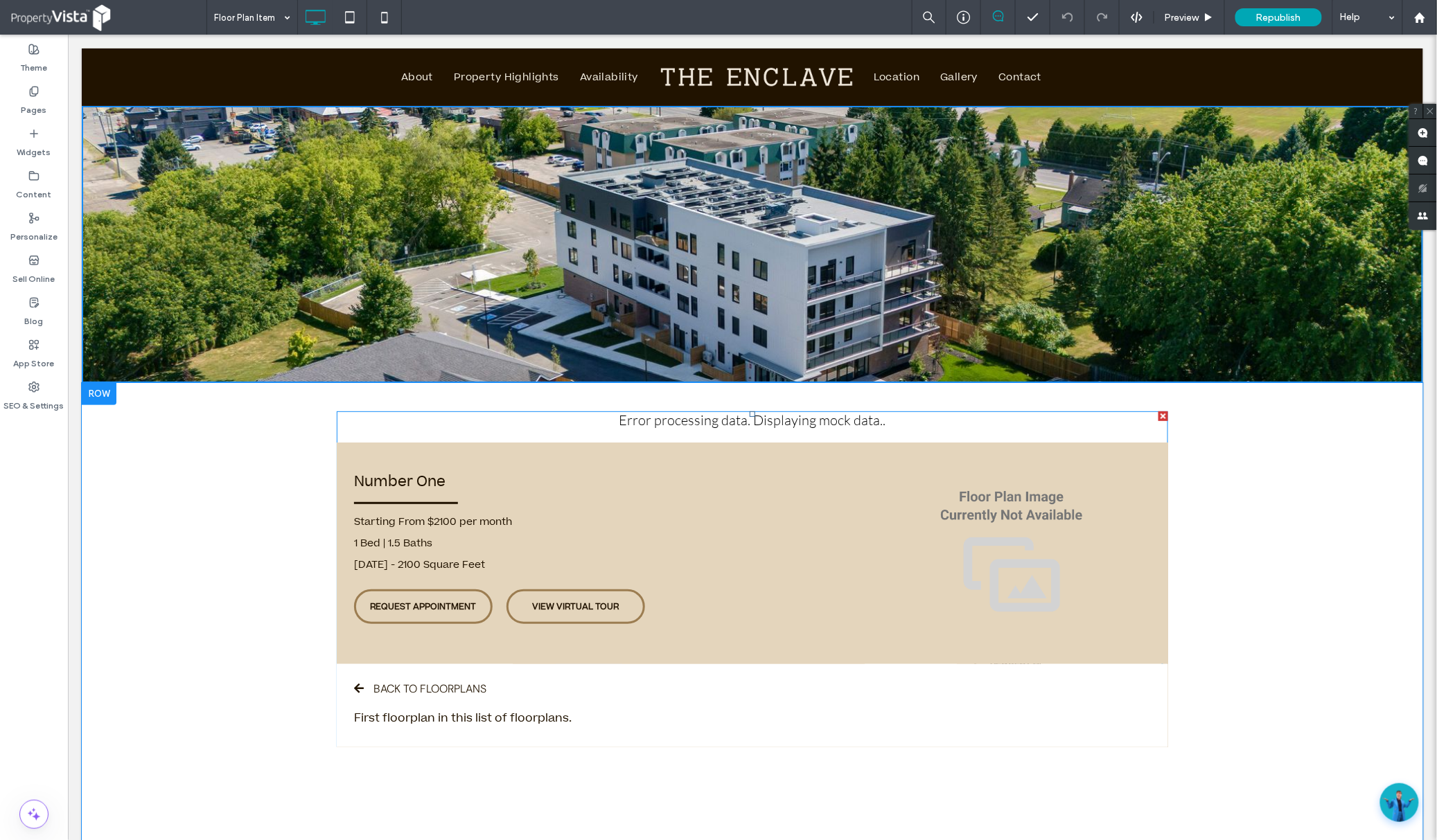
click at [693, 499] on span at bounding box center [751, 579] width 831 height 336
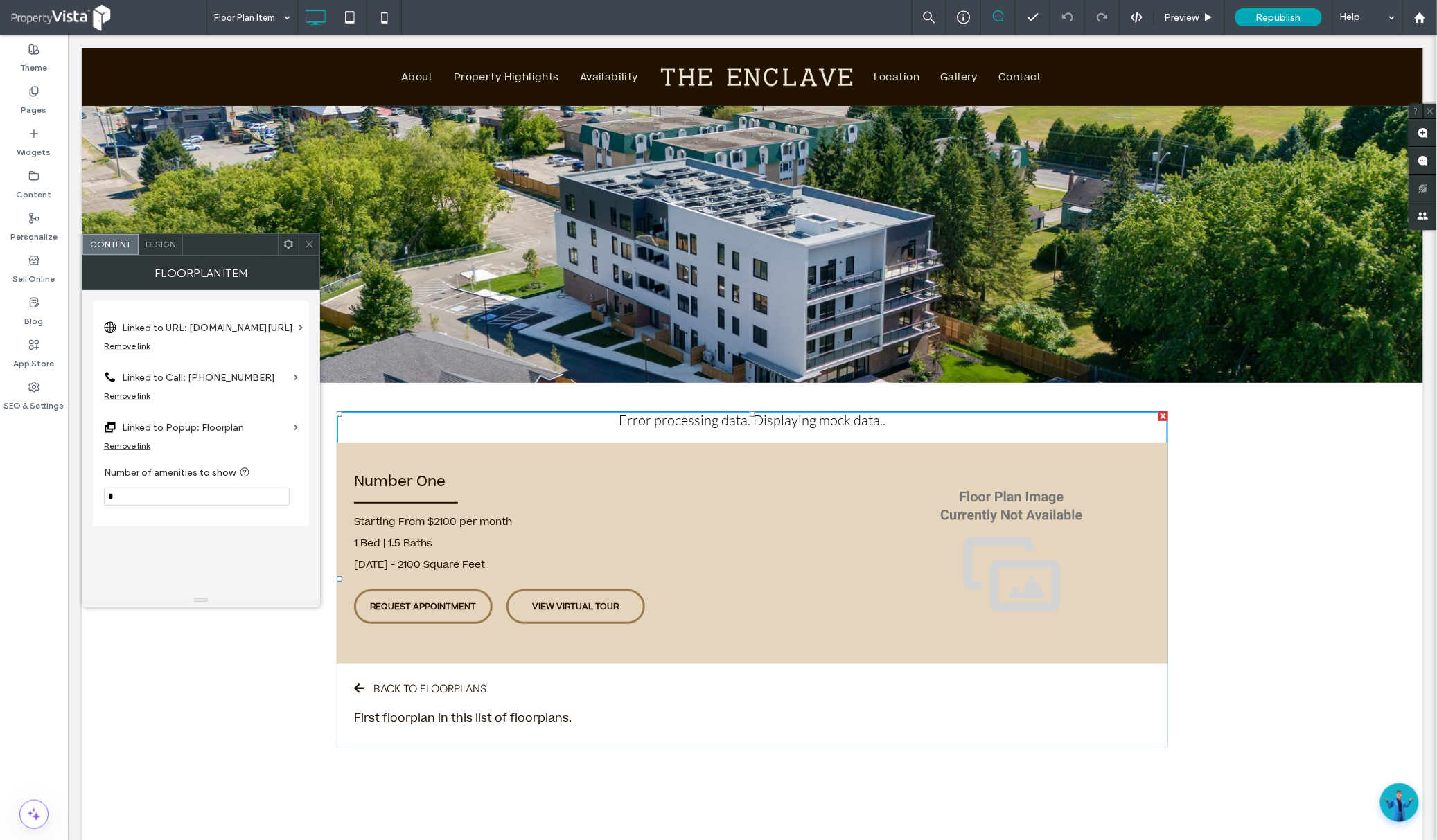
click at [198, 286] on div "Floorplan Item" at bounding box center [201, 273] width 239 height 35
drag, startPoint x: 211, startPoint y: 606, endPoint x: 230, endPoint y: 558, distance: 51.6
click at [296, 427] on span at bounding box center [295, 427] width 4 height 6
click at [292, 326] on label "Linked to URL: [DOMAIN_NAME][URL]" at bounding box center [208, 328] width 171 height 25
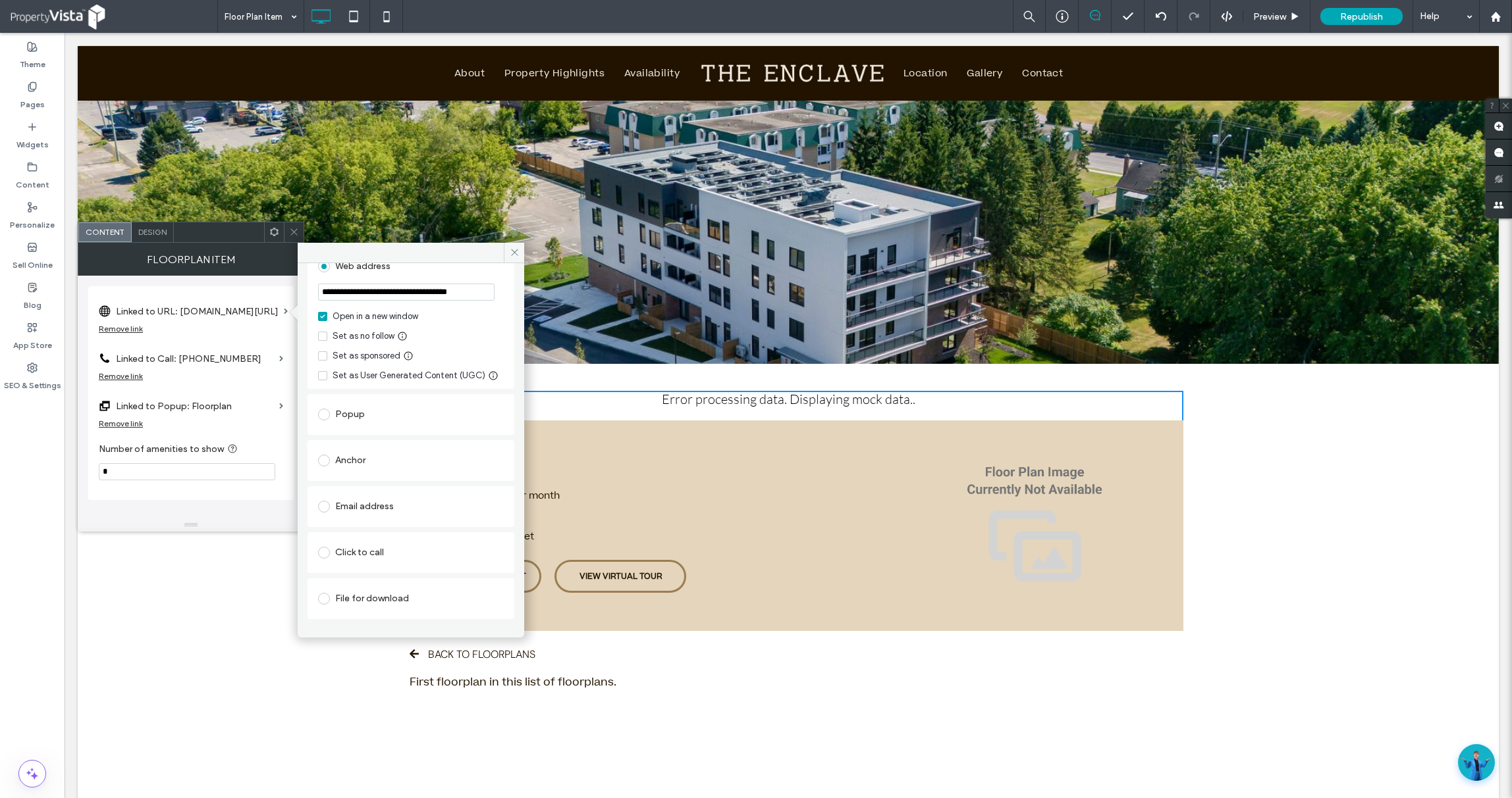
scroll to position [146, 0]
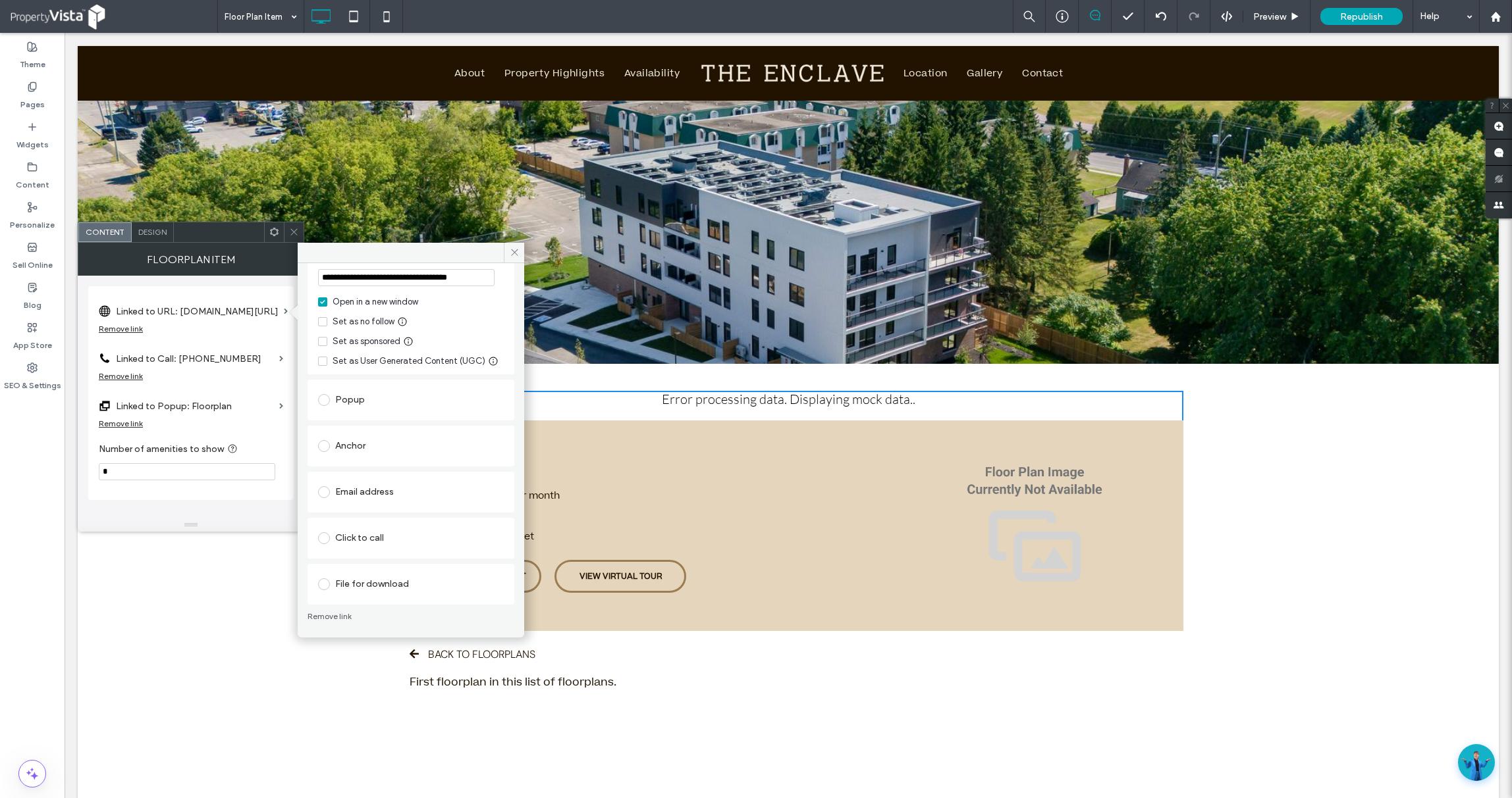
click at [250, 360] on label "Linked to Call: [PHONE_NUMBER]" at bounding box center [195, 359] width 158 height 24
click at [280, 408] on span at bounding box center [281, 406] width 4 height 6
click at [445, 384] on input at bounding box center [408, 379] width 164 height 9
click at [251, 512] on div "Linked to URL: youriguide.com/vLGF6X3WO00PD1/ Remove link Linked to Call: 343-3…" at bounding box center [190, 397] width 205 height 242
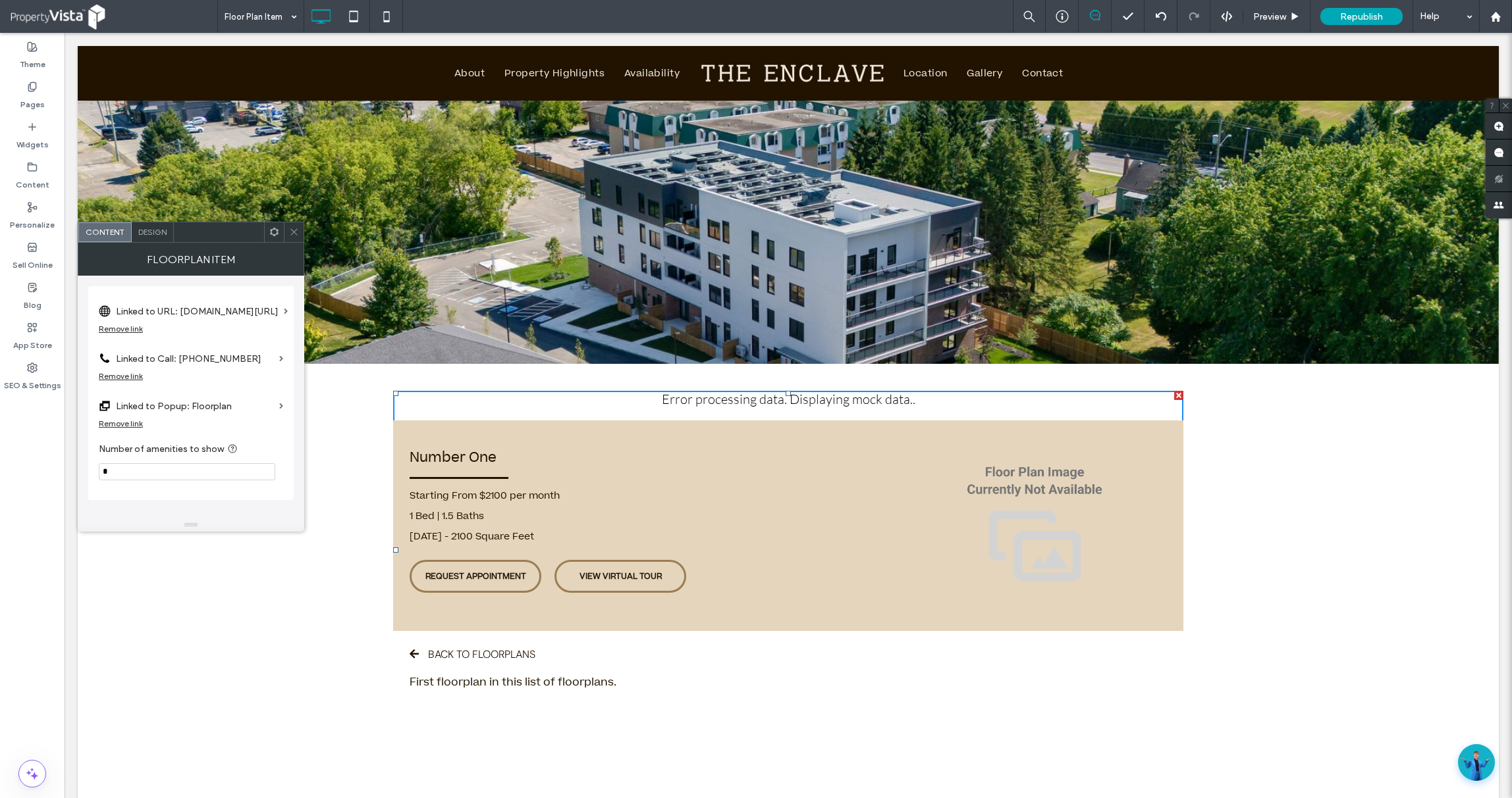
click at [155, 233] on span "Design" at bounding box center [152, 232] width 28 height 10
click at [106, 291] on div "Floorplan Item" at bounding box center [190, 301] width 205 height 31
click at [103, 296] on icon at bounding box center [103, 301] width 9 height 9
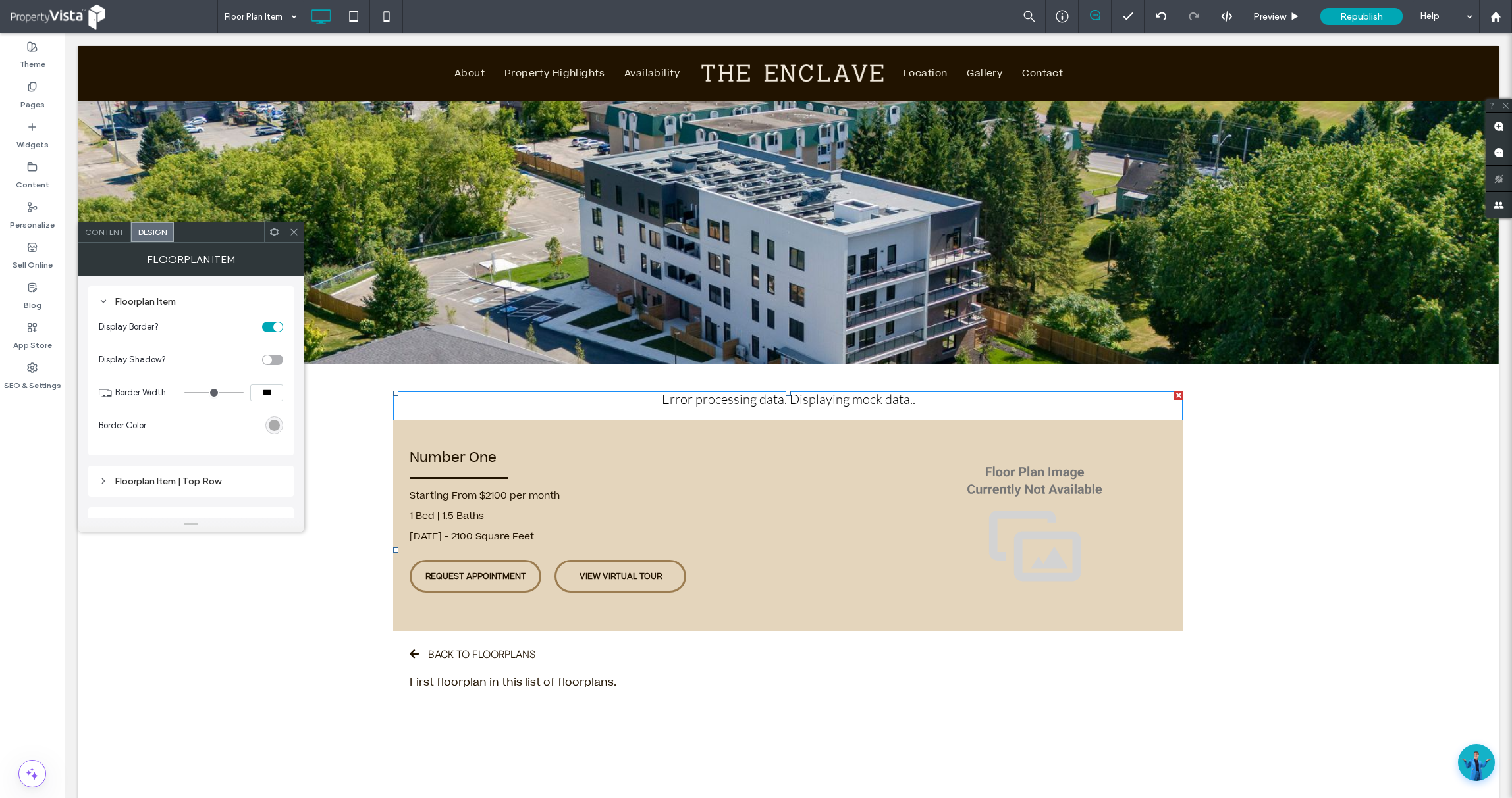
click at [103, 296] on icon at bounding box center [103, 301] width 9 height 9
click at [106, 333] on div "Floorplan Item | Top Row" at bounding box center [190, 343] width 205 height 31
click at [106, 338] on icon at bounding box center [103, 342] width 9 height 9
click at [101, 387] on icon at bounding box center [103, 384] width 9 height 9
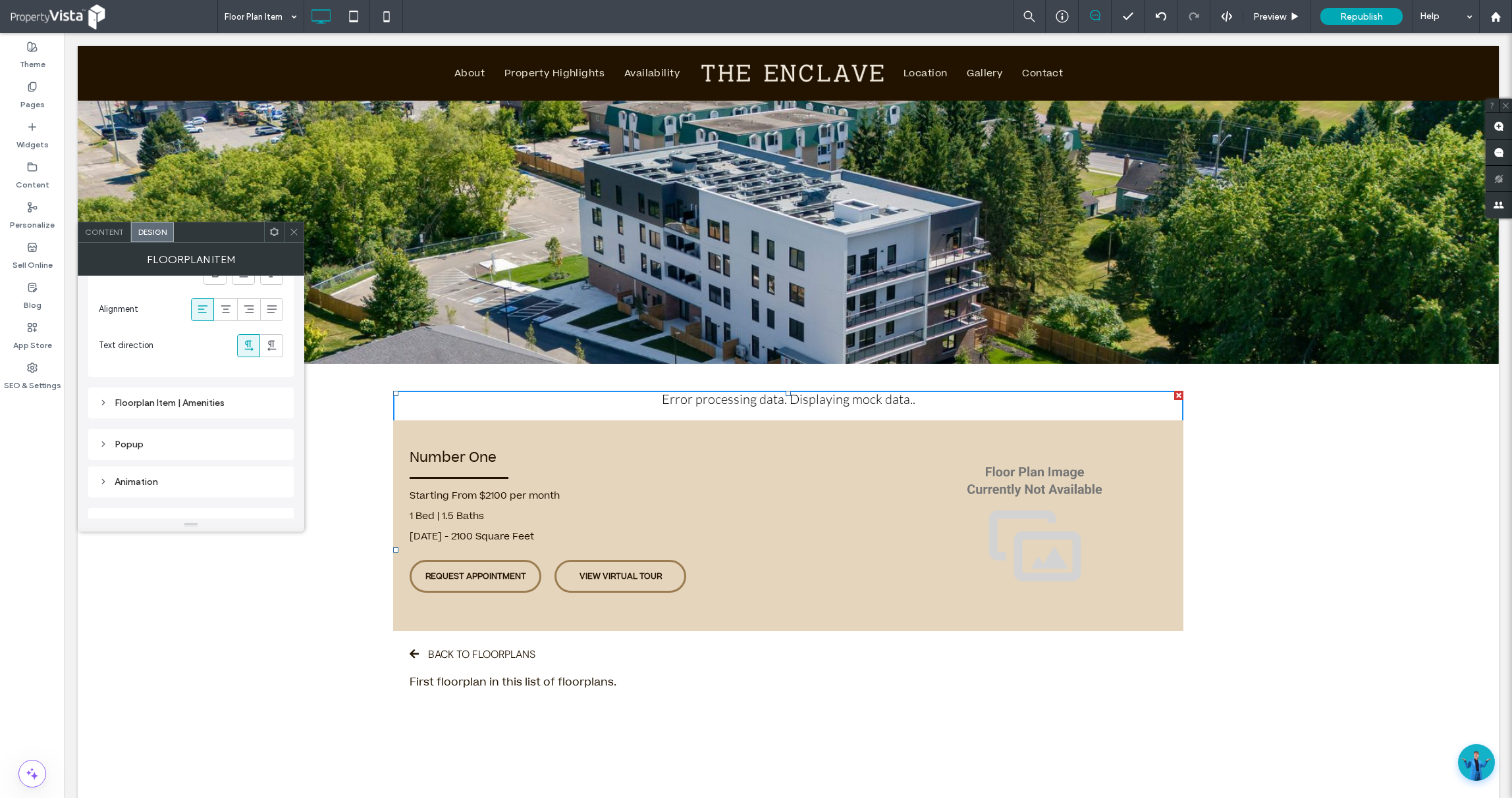
scroll to position [350, 0]
click at [101, 387] on div "Floorplan Item | Amenities" at bounding box center [191, 382] width 184 height 11
click at [101, 421] on icon at bounding box center [103, 423] width 9 height 9
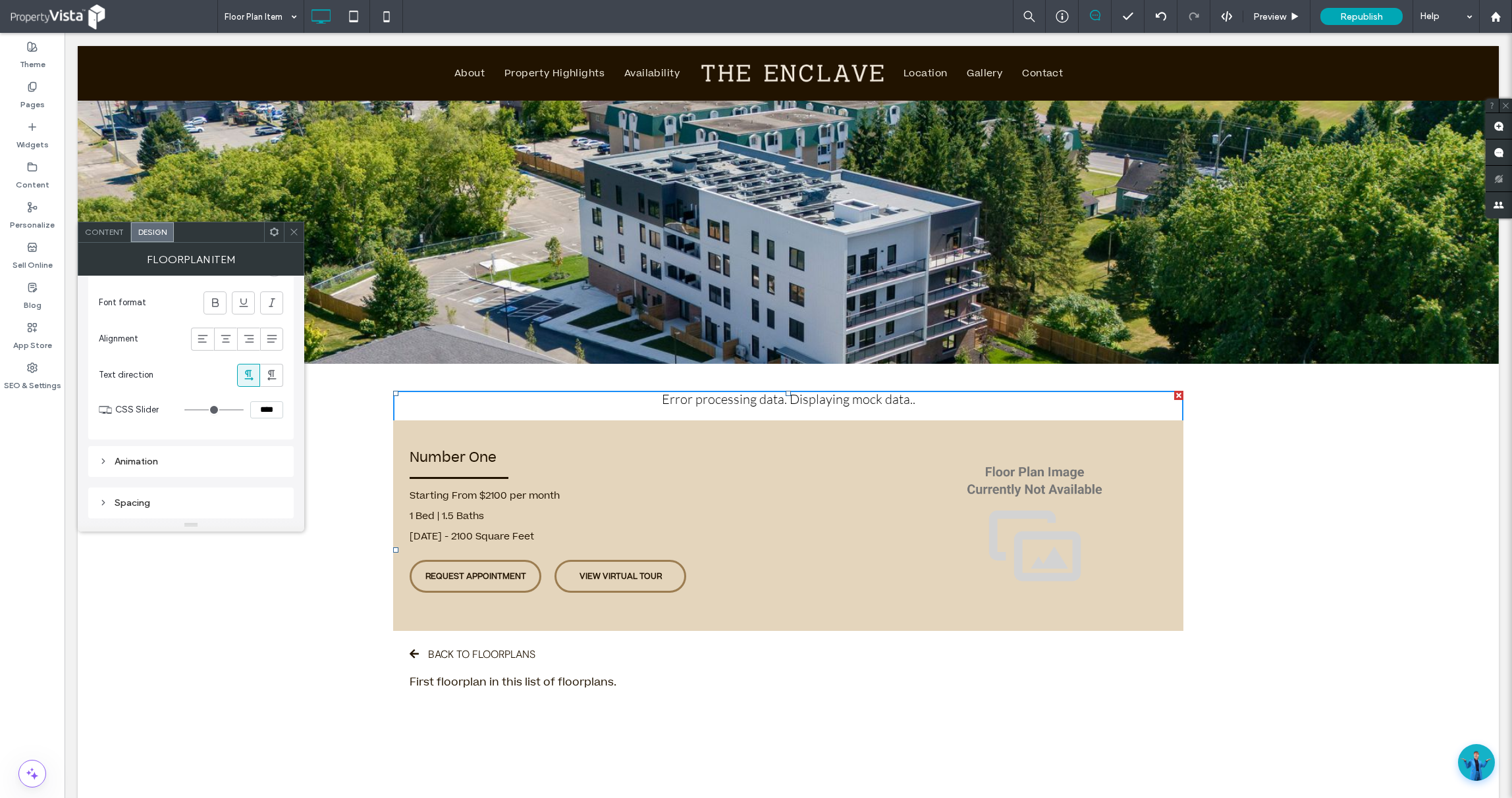
click at [101, 448] on div "Animation" at bounding box center [190, 461] width 205 height 31
click at [275, 234] on use at bounding box center [274, 232] width 8 height 8
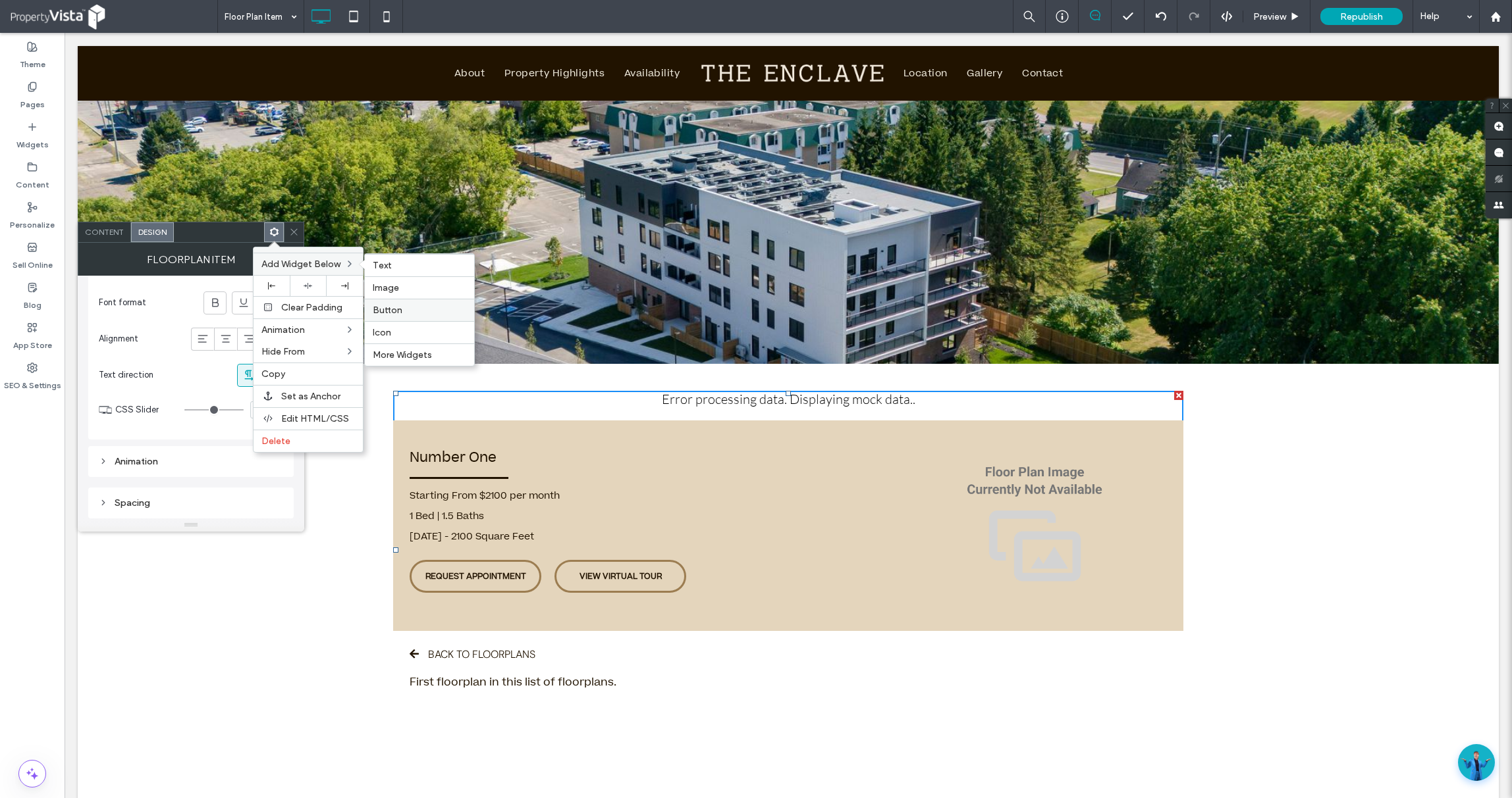
click at [405, 308] on label "Button" at bounding box center [420, 310] width 94 height 11
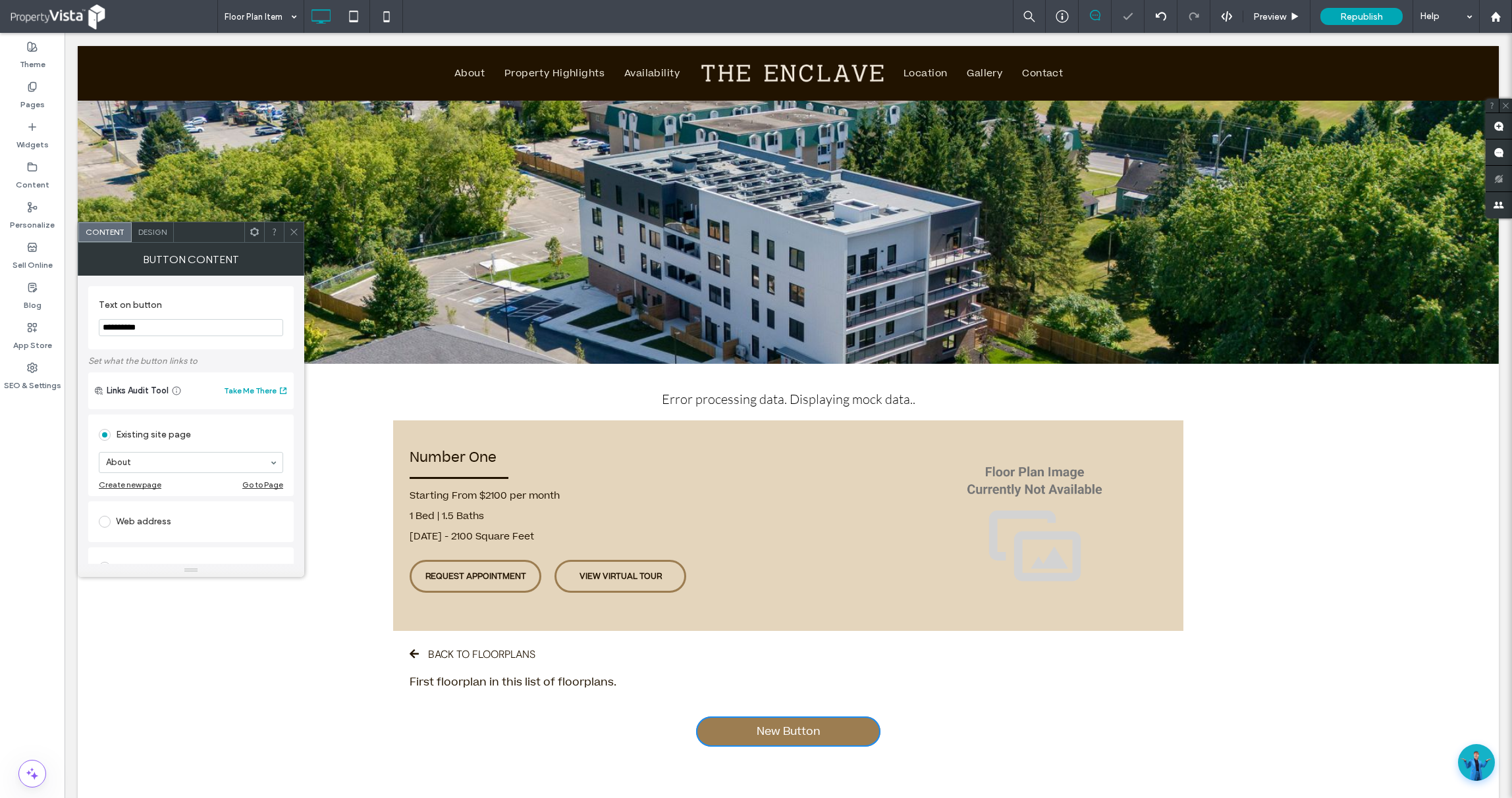
click at [929, 722] on div "Error processing data. Displaying mock data.. Test Mode: redirect to applicatio…" at bounding box center [788, 624] width 790 height 258
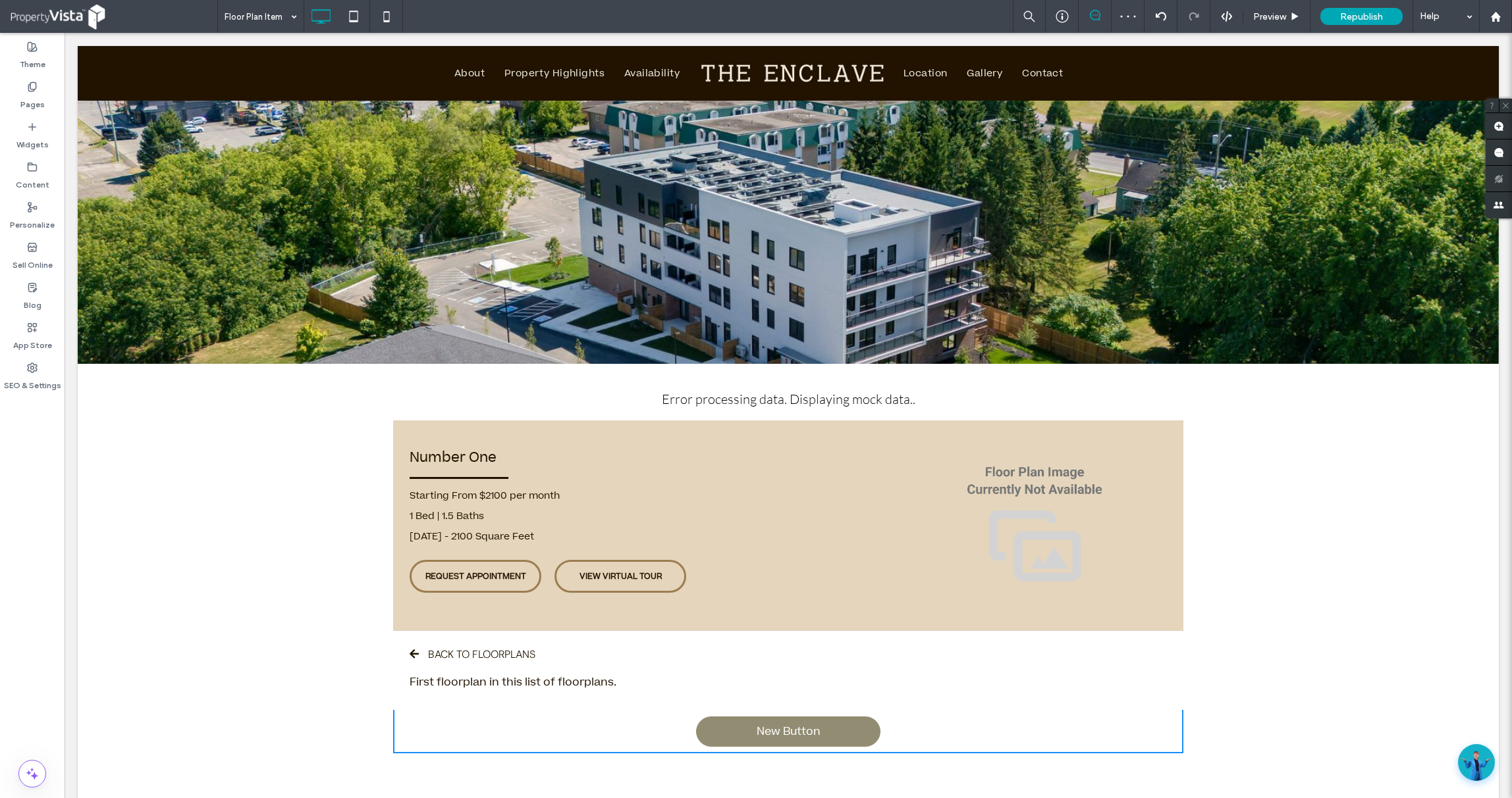
click at [831, 729] on link "New Button" at bounding box center [788, 732] width 184 height 30
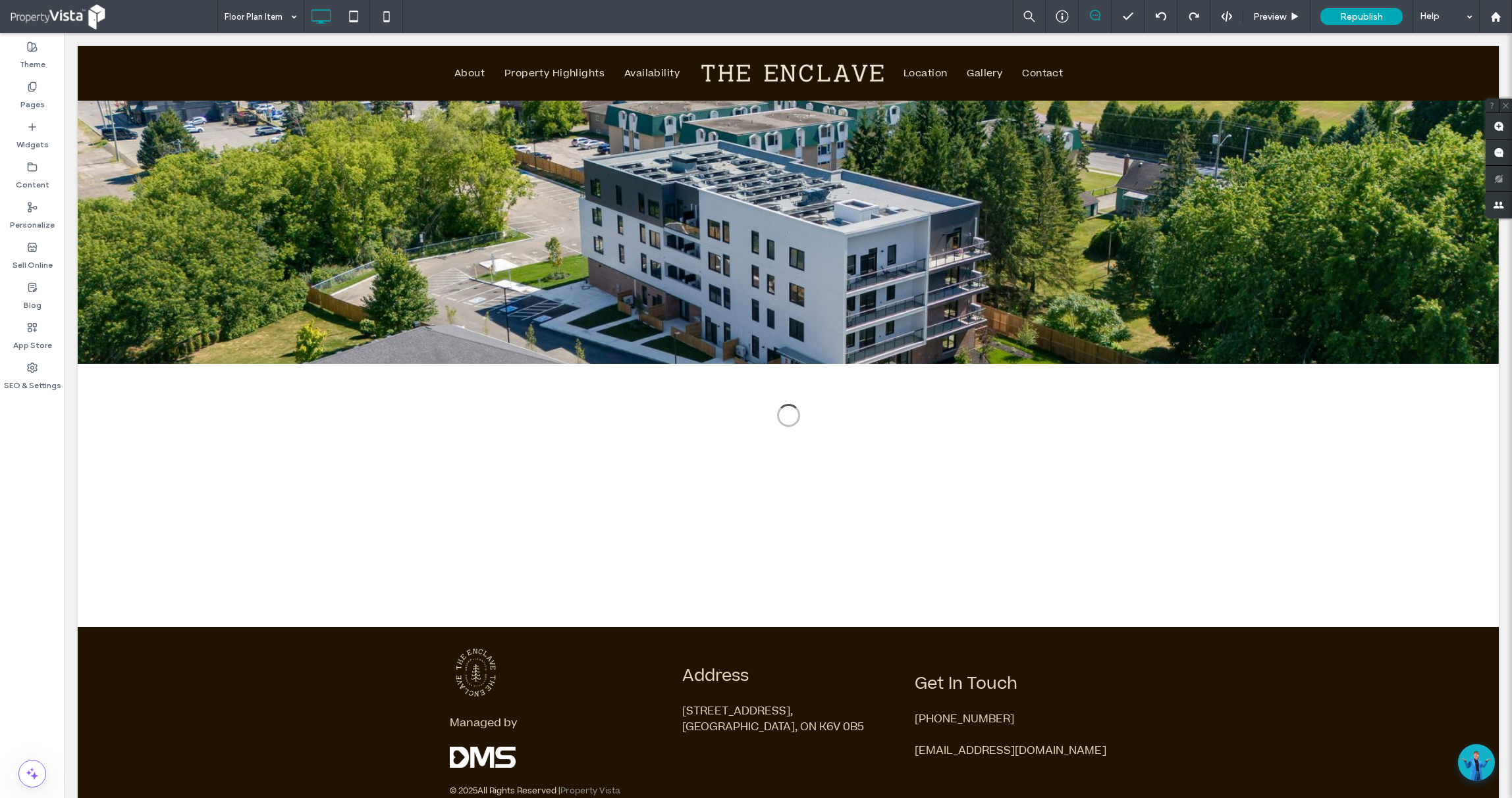
scroll to position [0, 0]
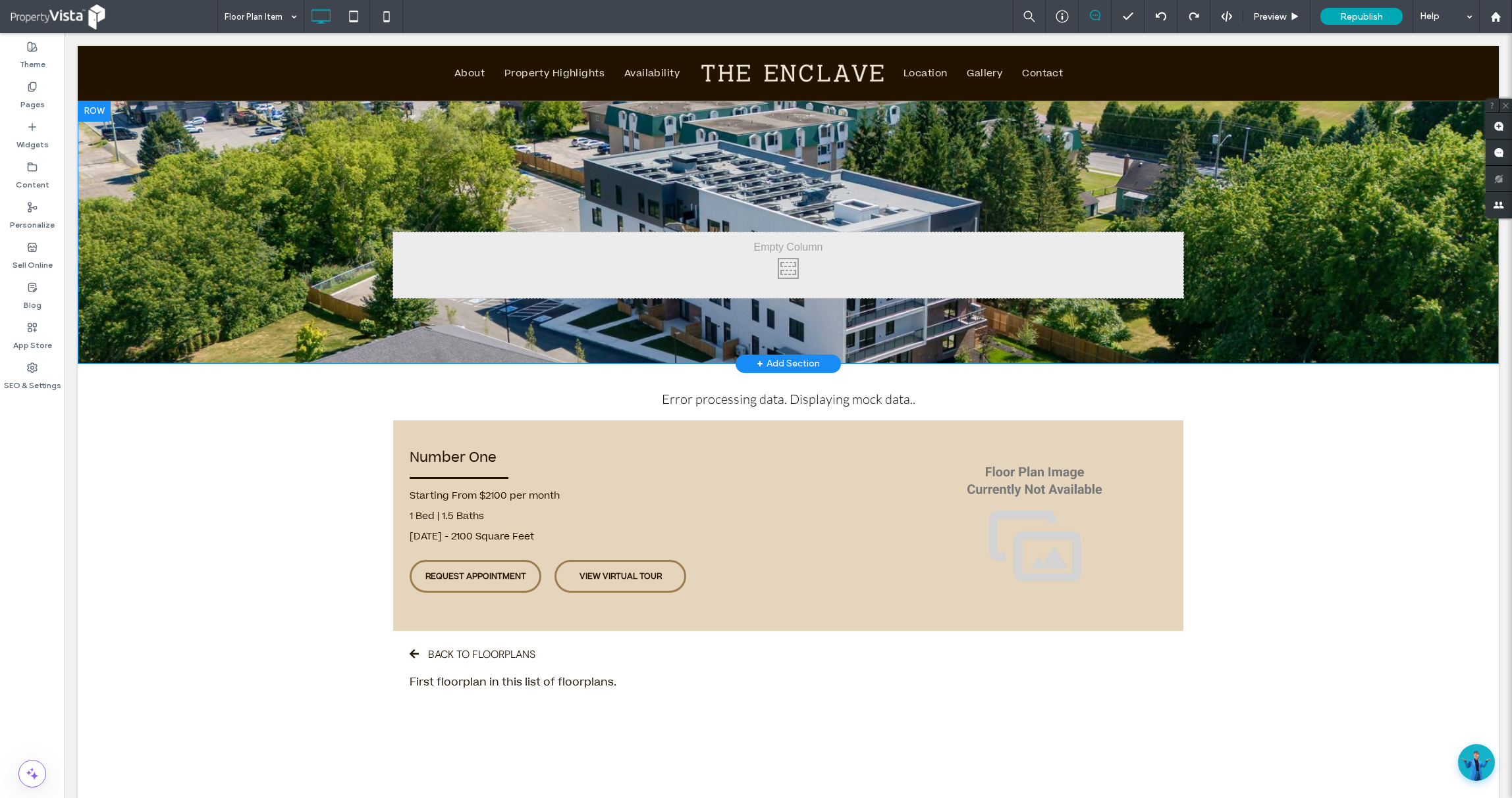
click at [335, 267] on div "Click To Paste Row + Add Section" at bounding box center [788, 232] width 1421 height 263
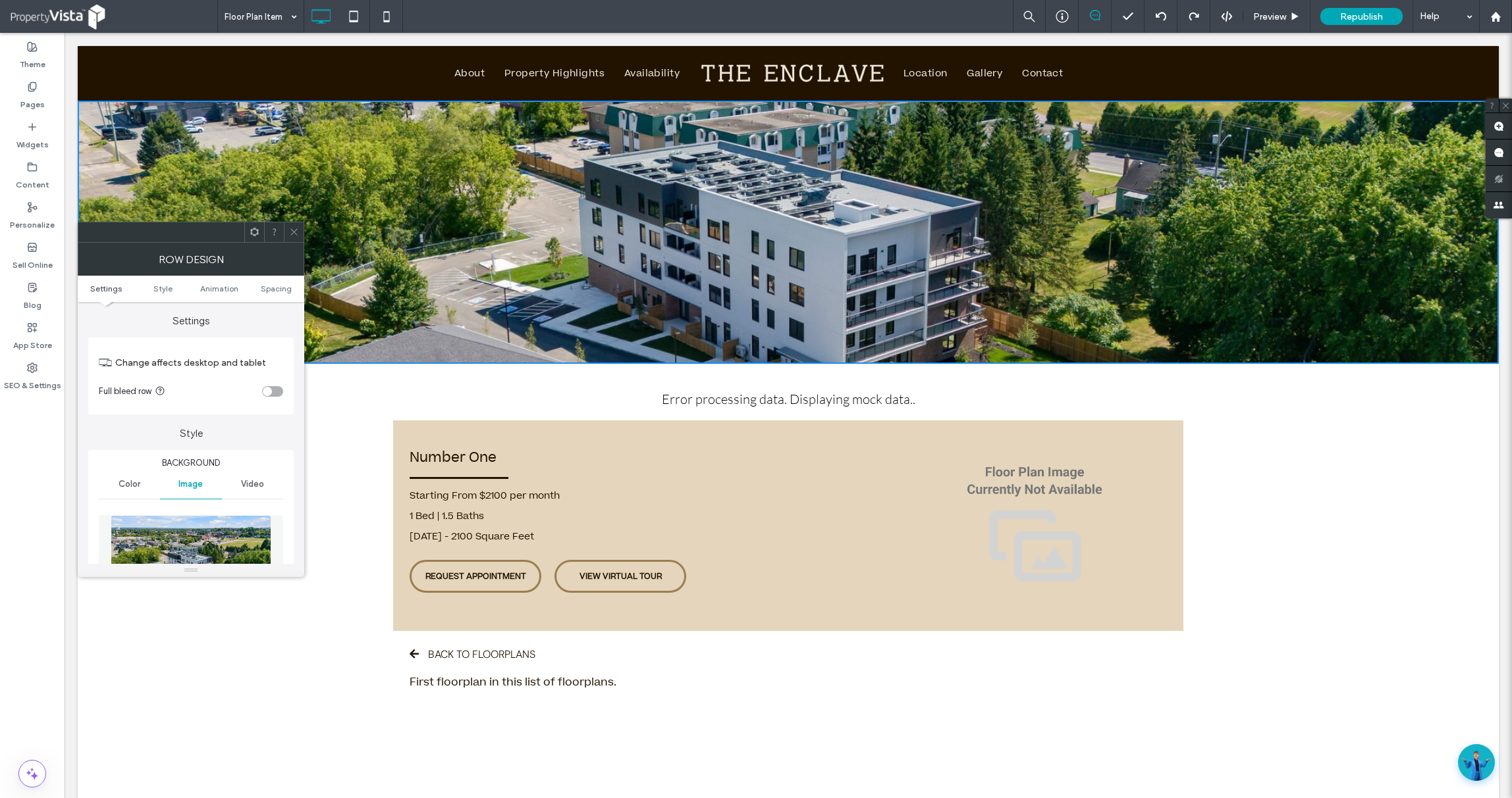
click at [462, 541] on div "[DATE] - 2100 Square Feet" at bounding box center [655, 536] width 493 height 21
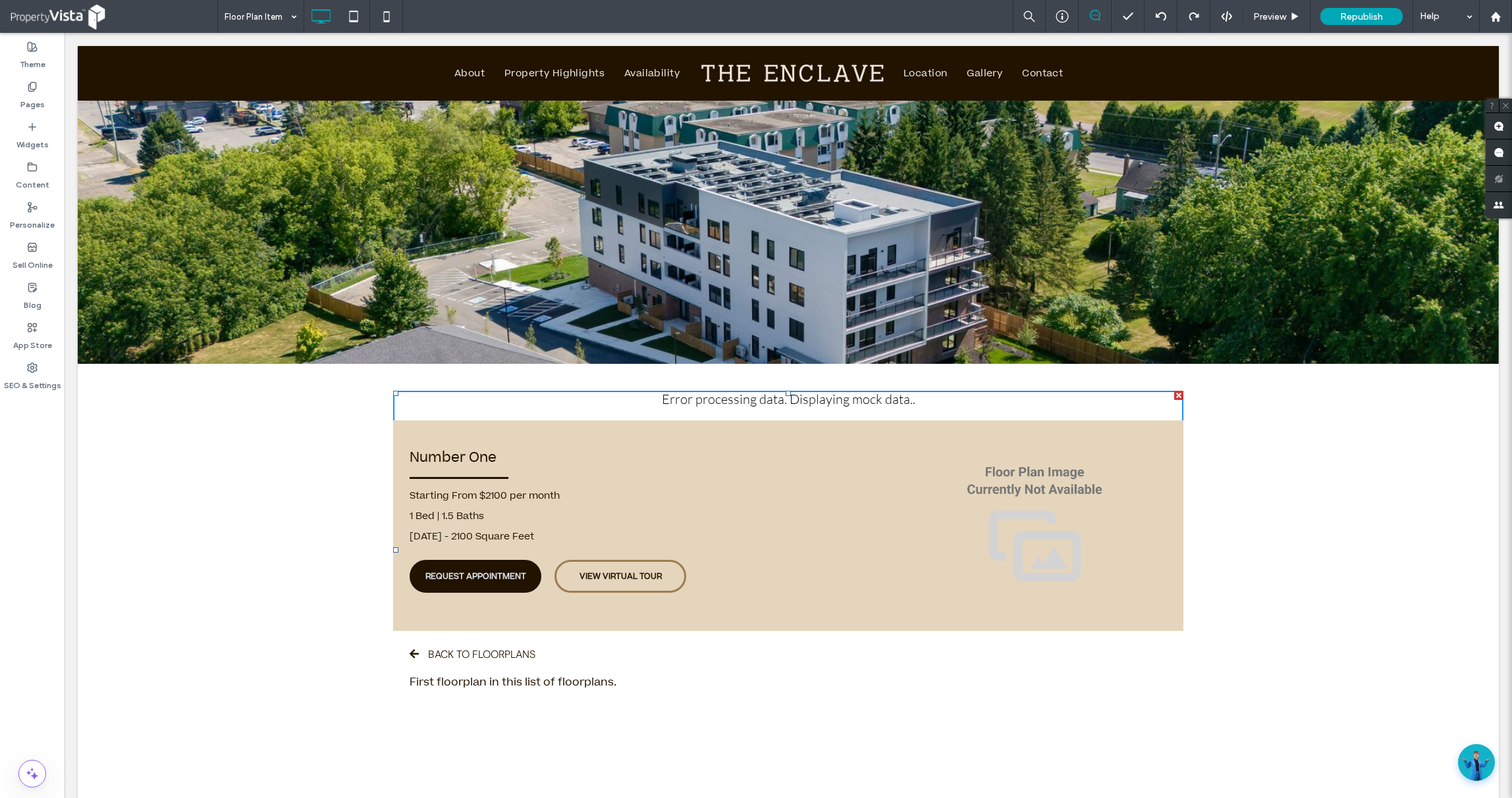
click at [473, 575] on span "REQUEST APPOINTMENT" at bounding box center [475, 576] width 101 height 12
click at [609, 580] on span "VIEW VIRTUAL TOUR" at bounding box center [621, 576] width 82 height 12
click at [724, 252] on div "Click To Paste" at bounding box center [788, 265] width 790 height 66
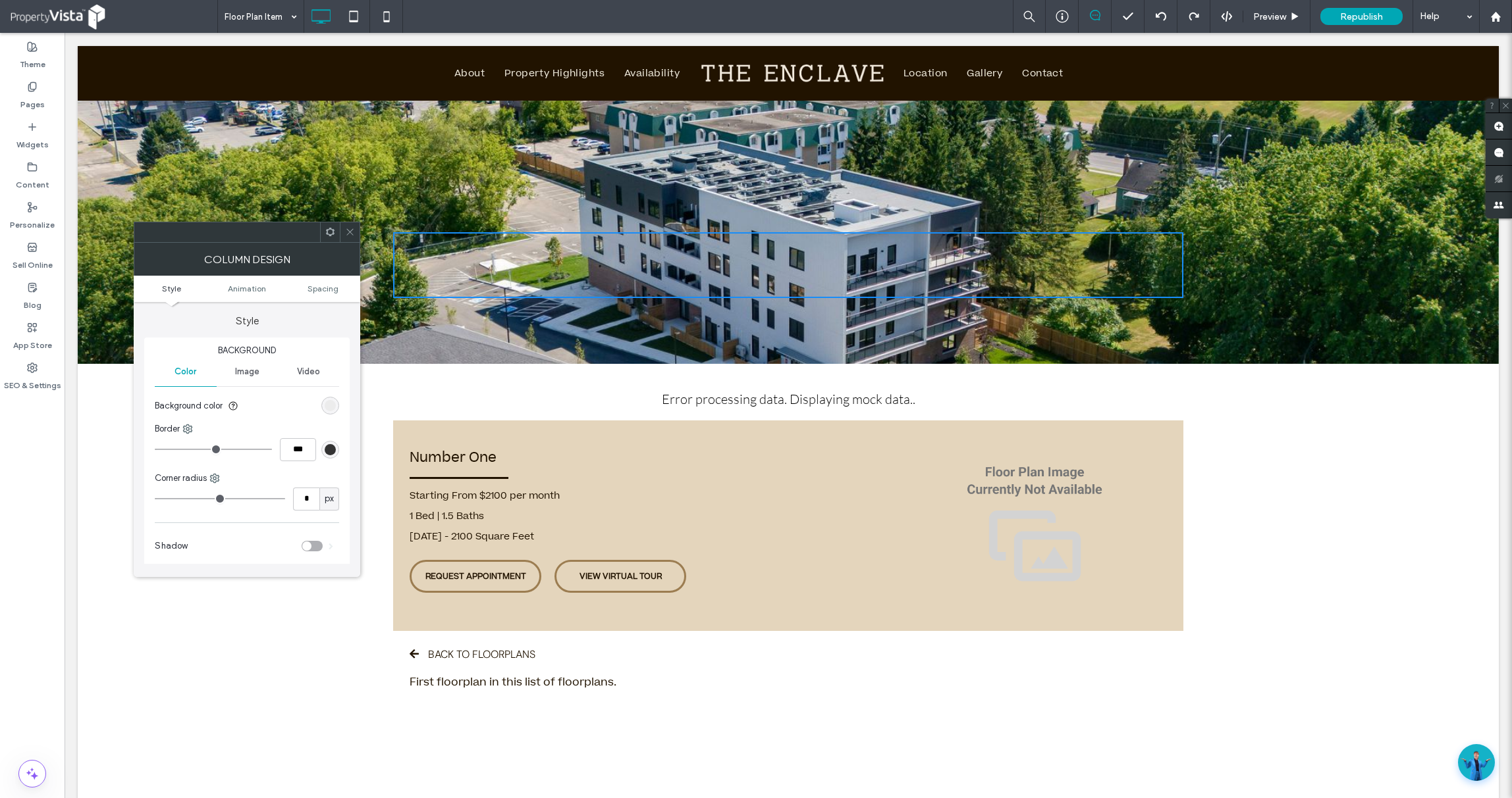
click at [1139, 144] on div "Click To Paste Row + Add Section" at bounding box center [788, 232] width 1421 height 263
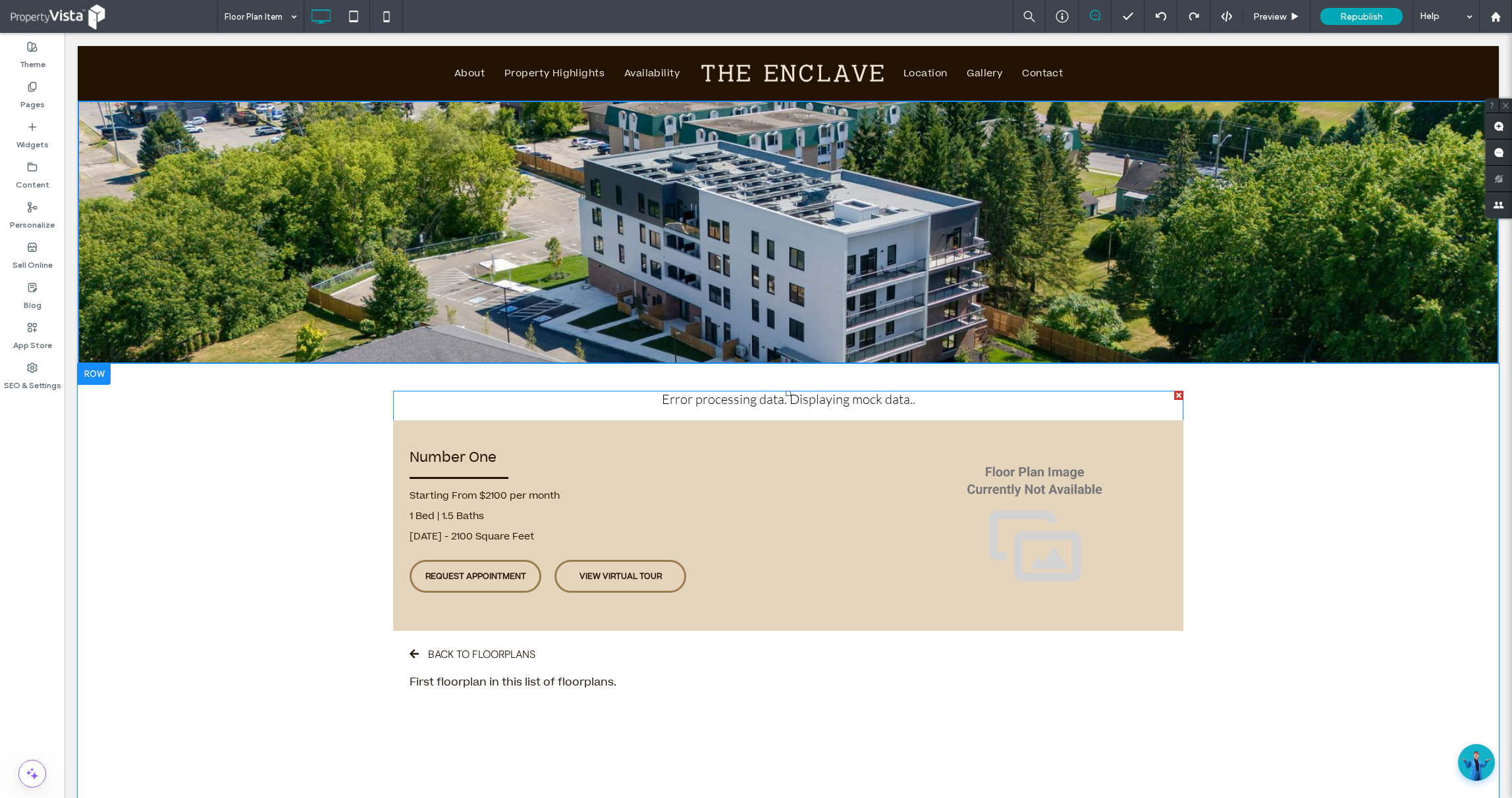
click at [605, 491] on span at bounding box center [788, 551] width 790 height 319
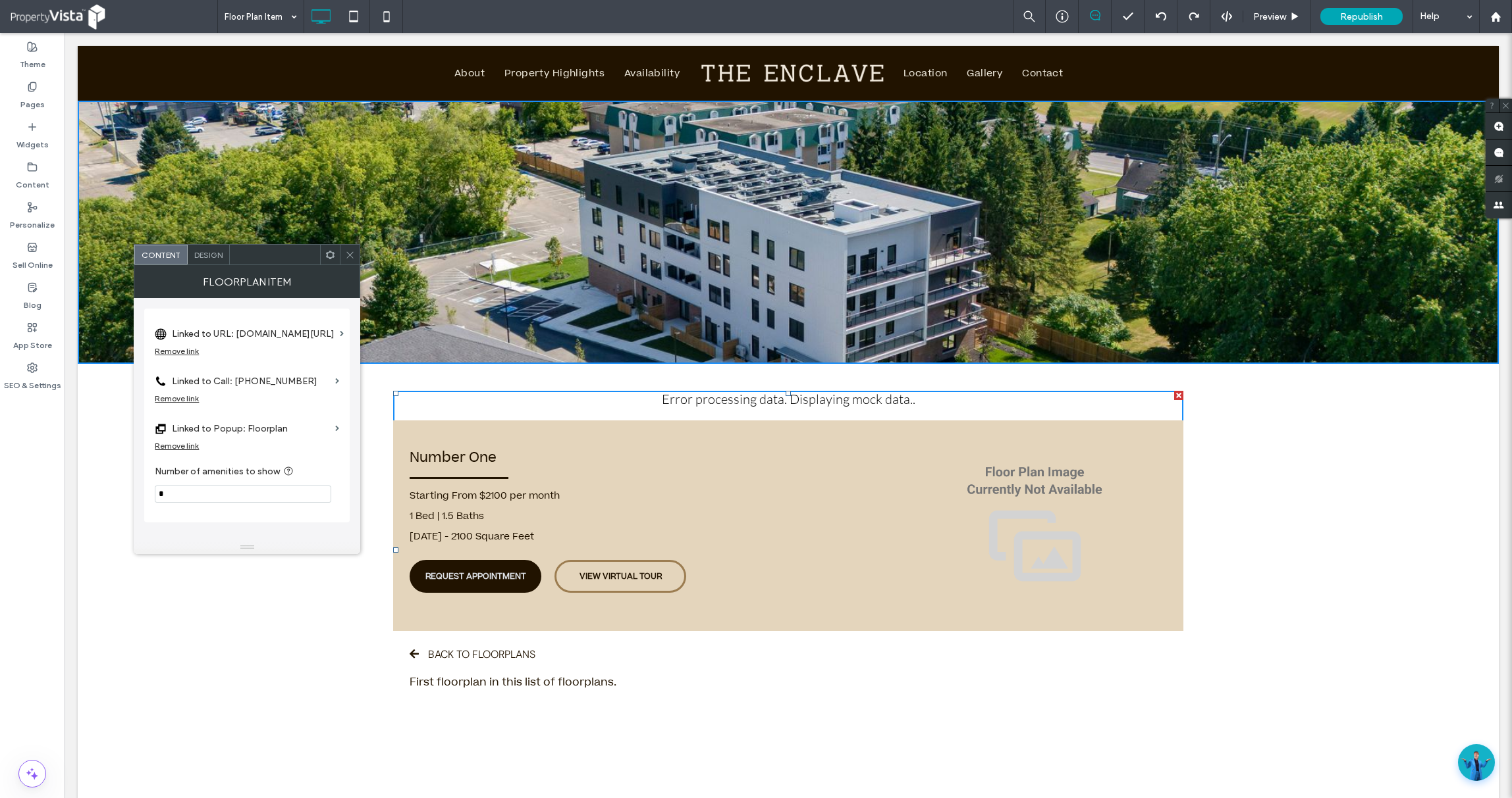
click at [436, 570] on span "REQUEST APPOINTMENT" at bounding box center [475, 576] width 101 height 12
click at [569, 577] on link "VIEW VIRTUAL TOUR" at bounding box center [620, 577] width 132 height 33
click at [265, 328] on label "Linked to URL: [DOMAIN_NAME][URL]" at bounding box center [253, 334] width 163 height 24
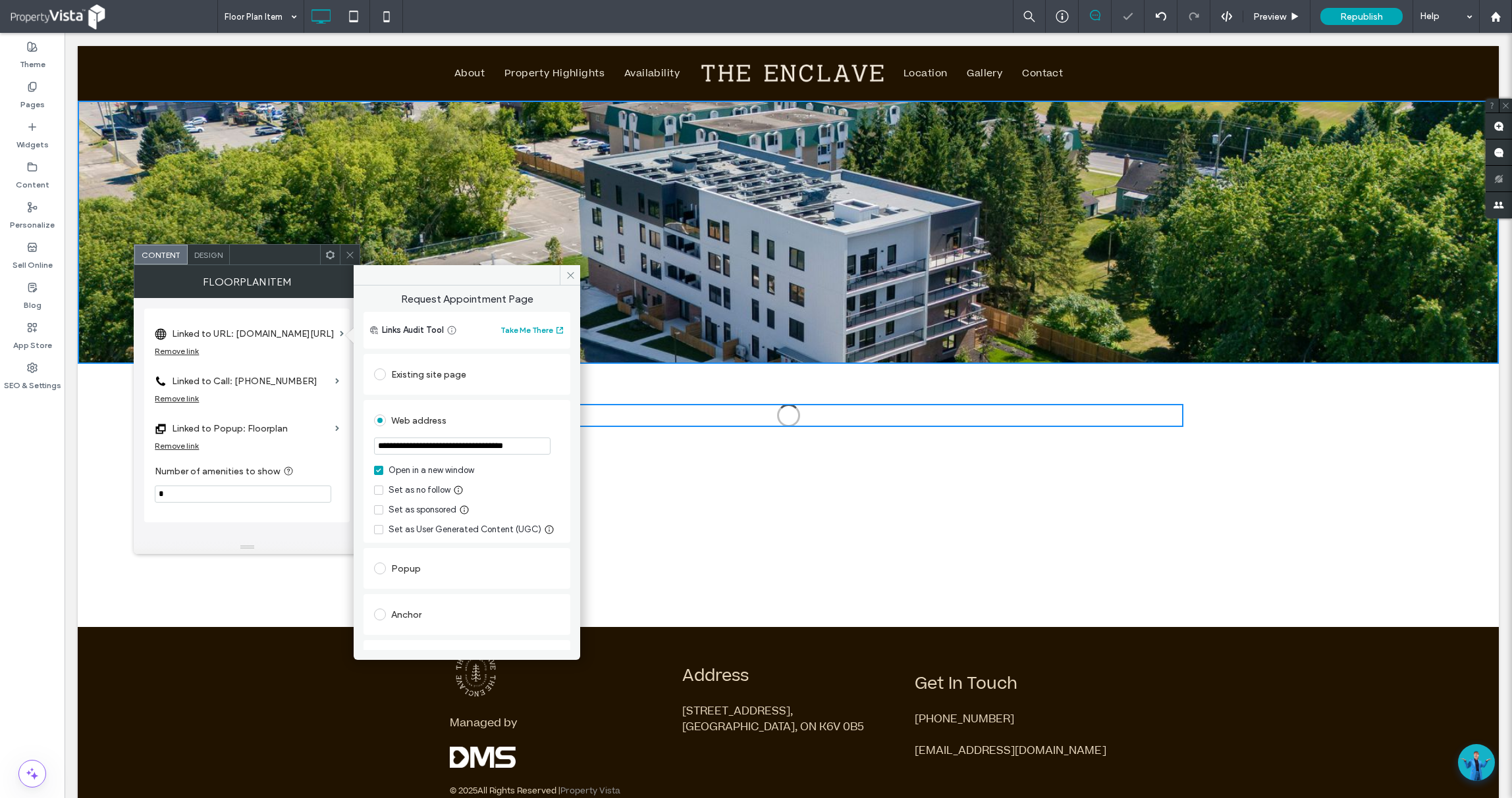
click at [477, 451] on input "**********" at bounding box center [462, 446] width 176 height 17
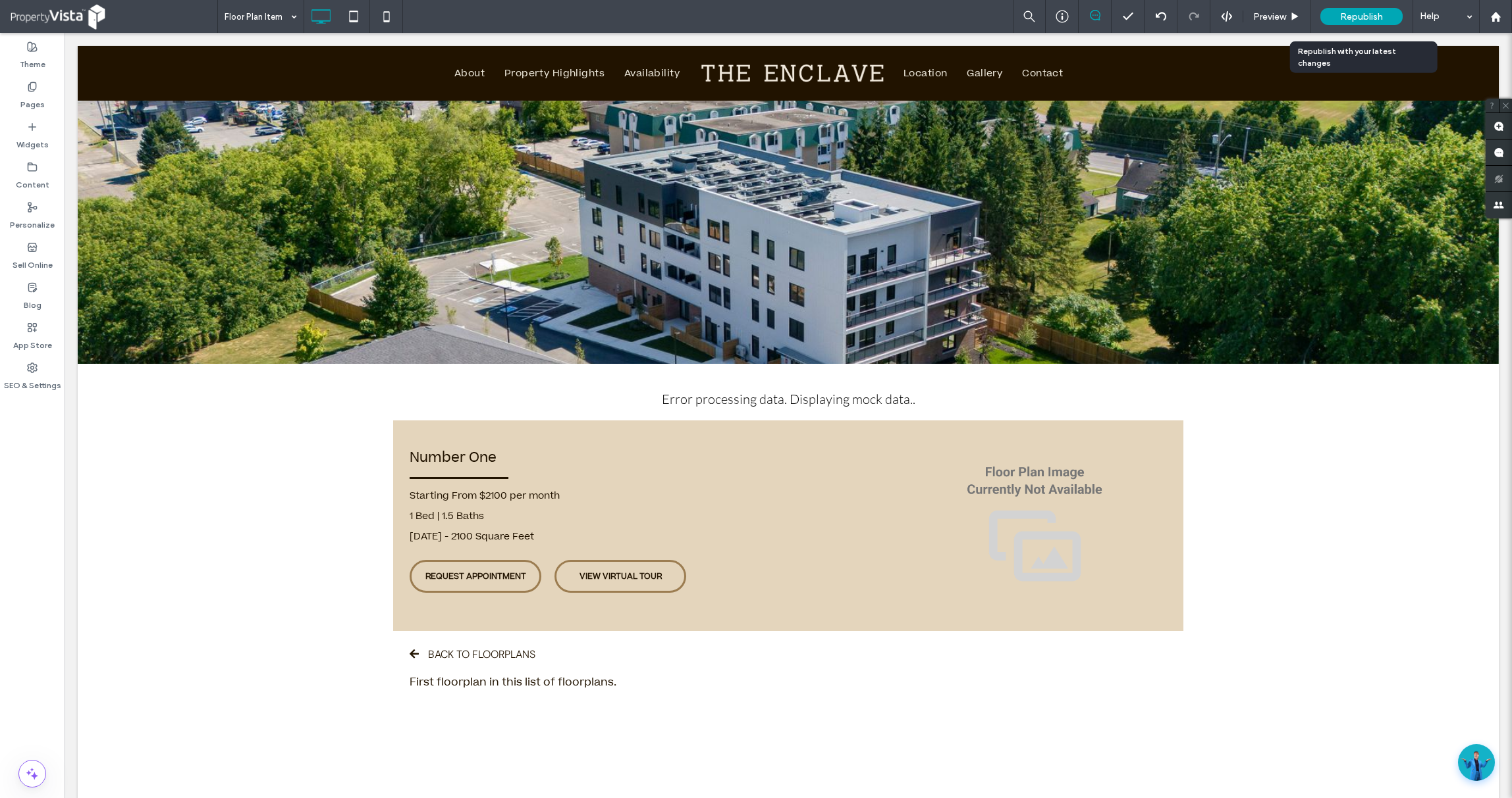
click at [1357, 18] on span "Republish" at bounding box center [1362, 16] width 43 height 11
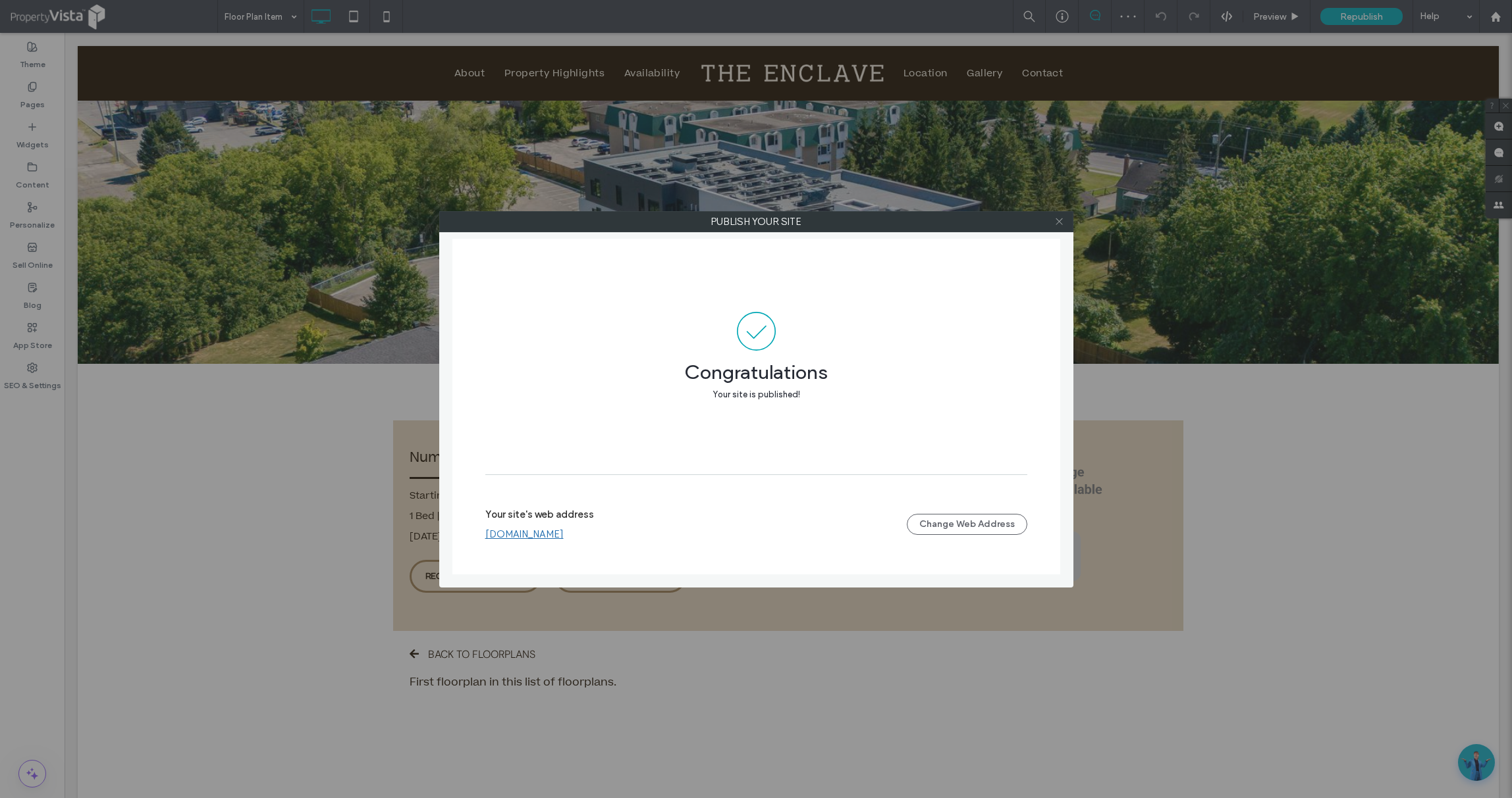
click at [1059, 222] on icon at bounding box center [1059, 222] width 10 height 10
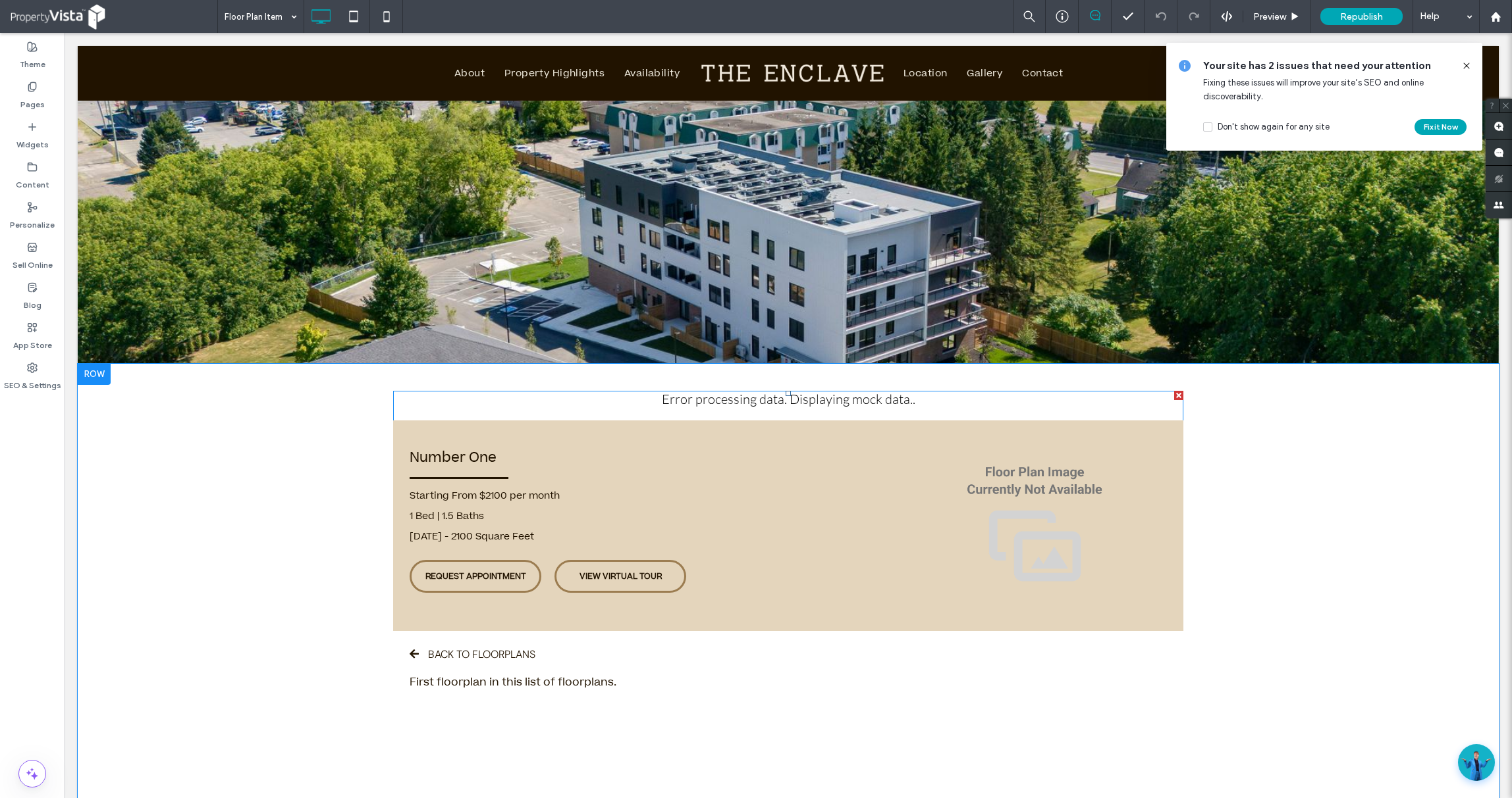
click at [560, 526] on span at bounding box center [788, 551] width 790 height 319
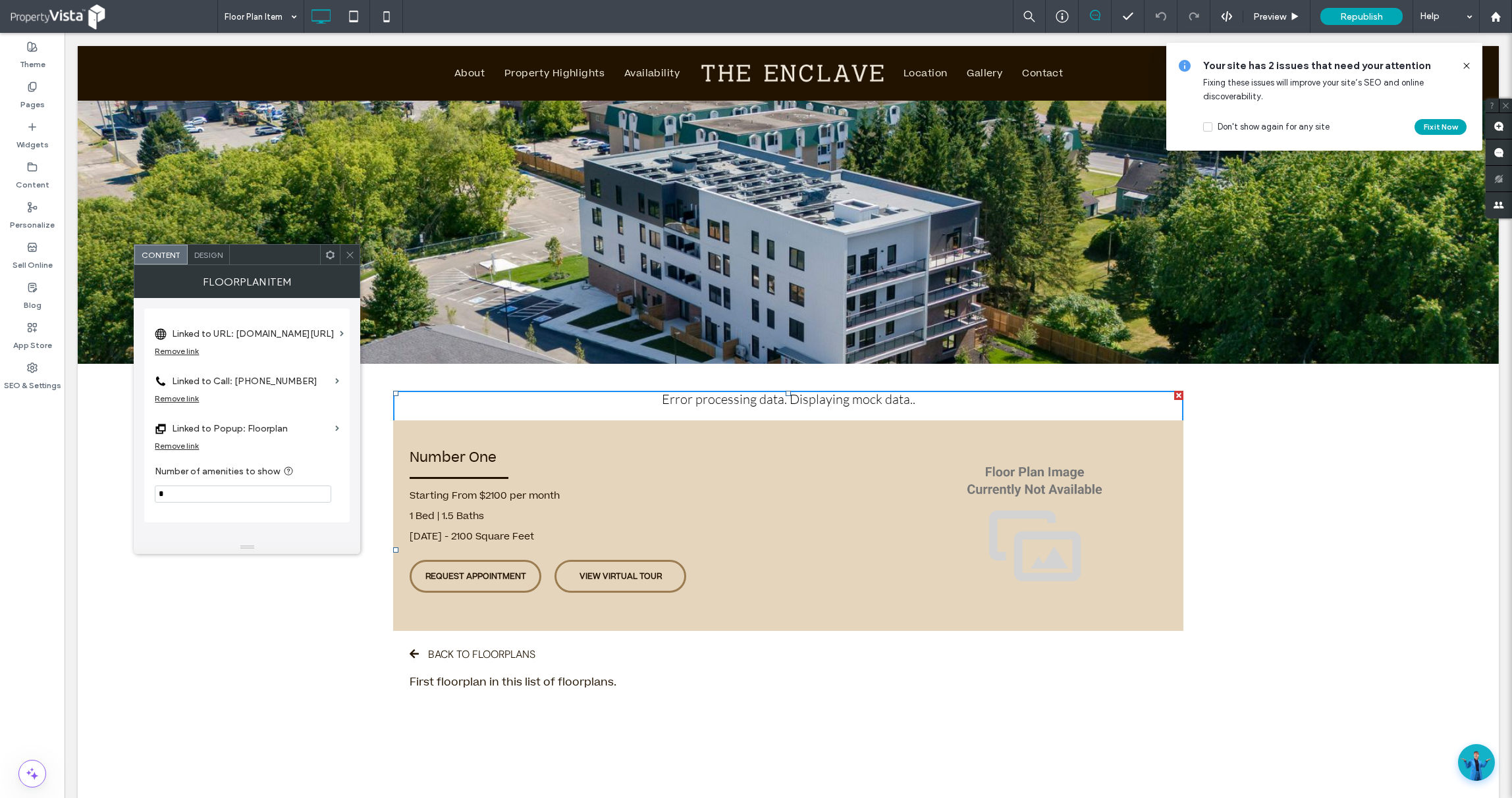
click at [299, 335] on label "Linked to URL: [DOMAIN_NAME][URL]" at bounding box center [253, 334] width 163 height 24
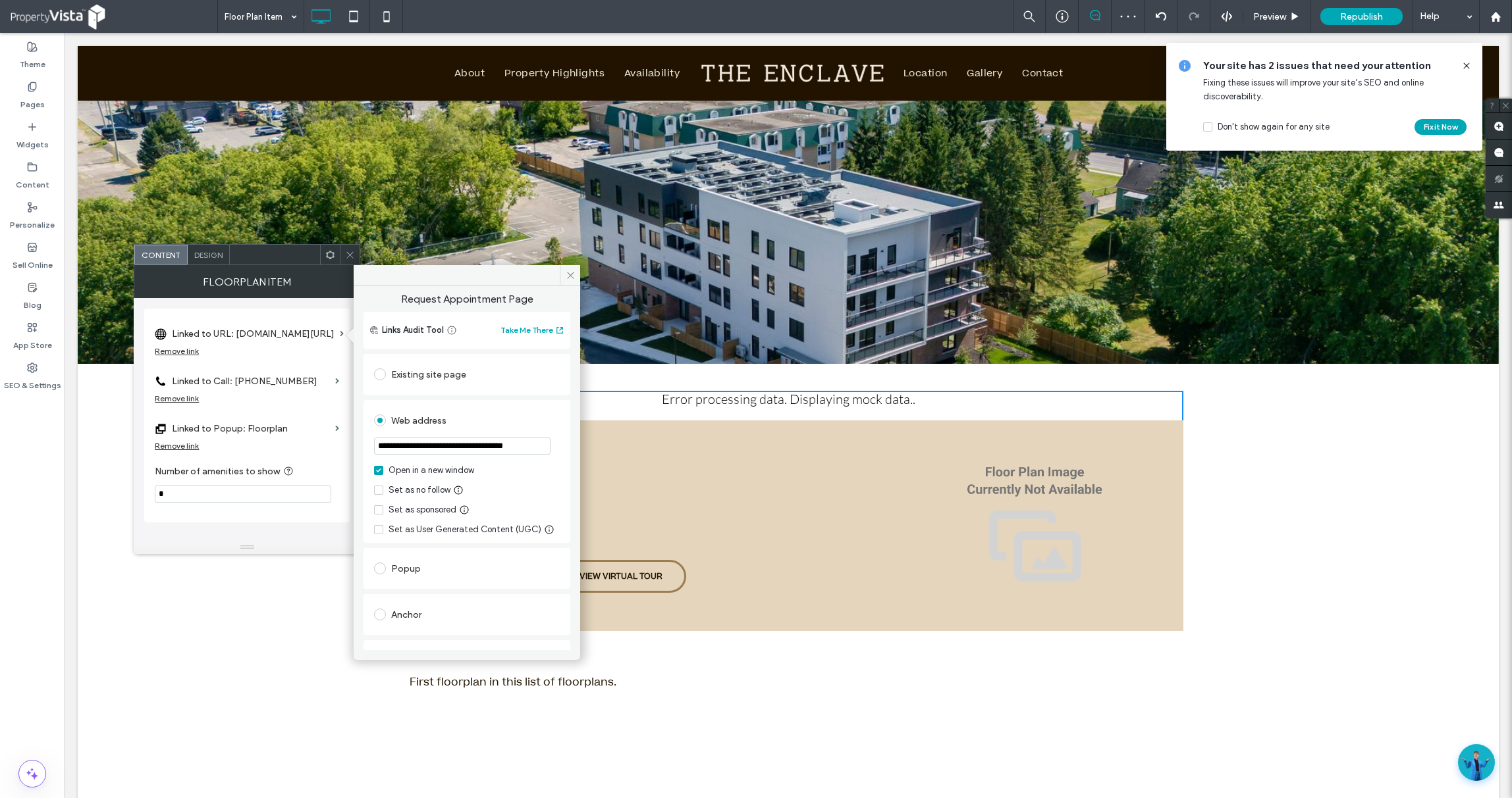
click at [488, 450] on input "**********" at bounding box center [462, 446] width 176 height 17
click at [741, 658] on div "BACK TO FLOORPLANS First floorplan in this list of floorplans." at bounding box center [788, 670] width 758 height 46
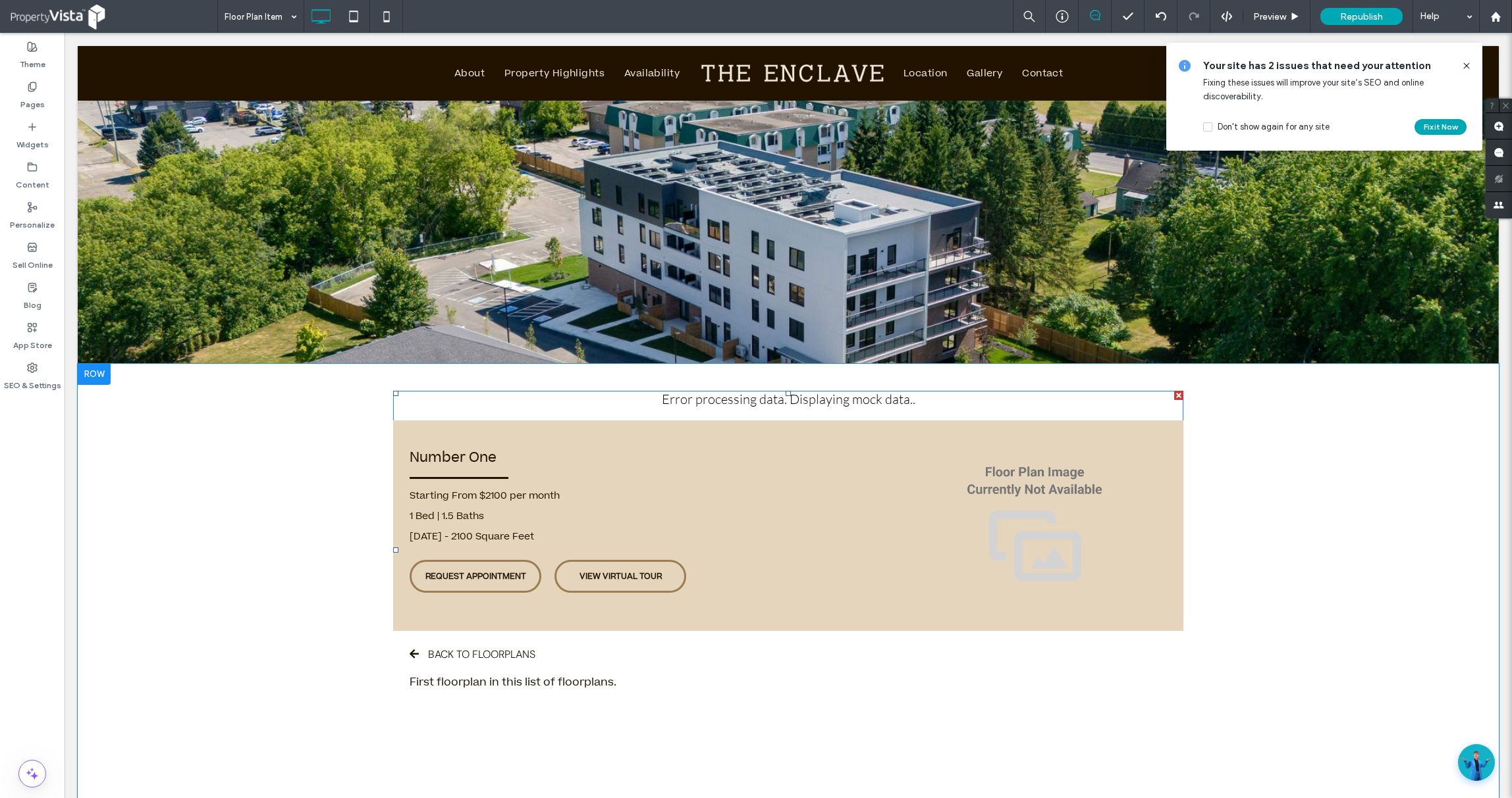
click at [627, 482] on span at bounding box center [788, 551] width 790 height 319
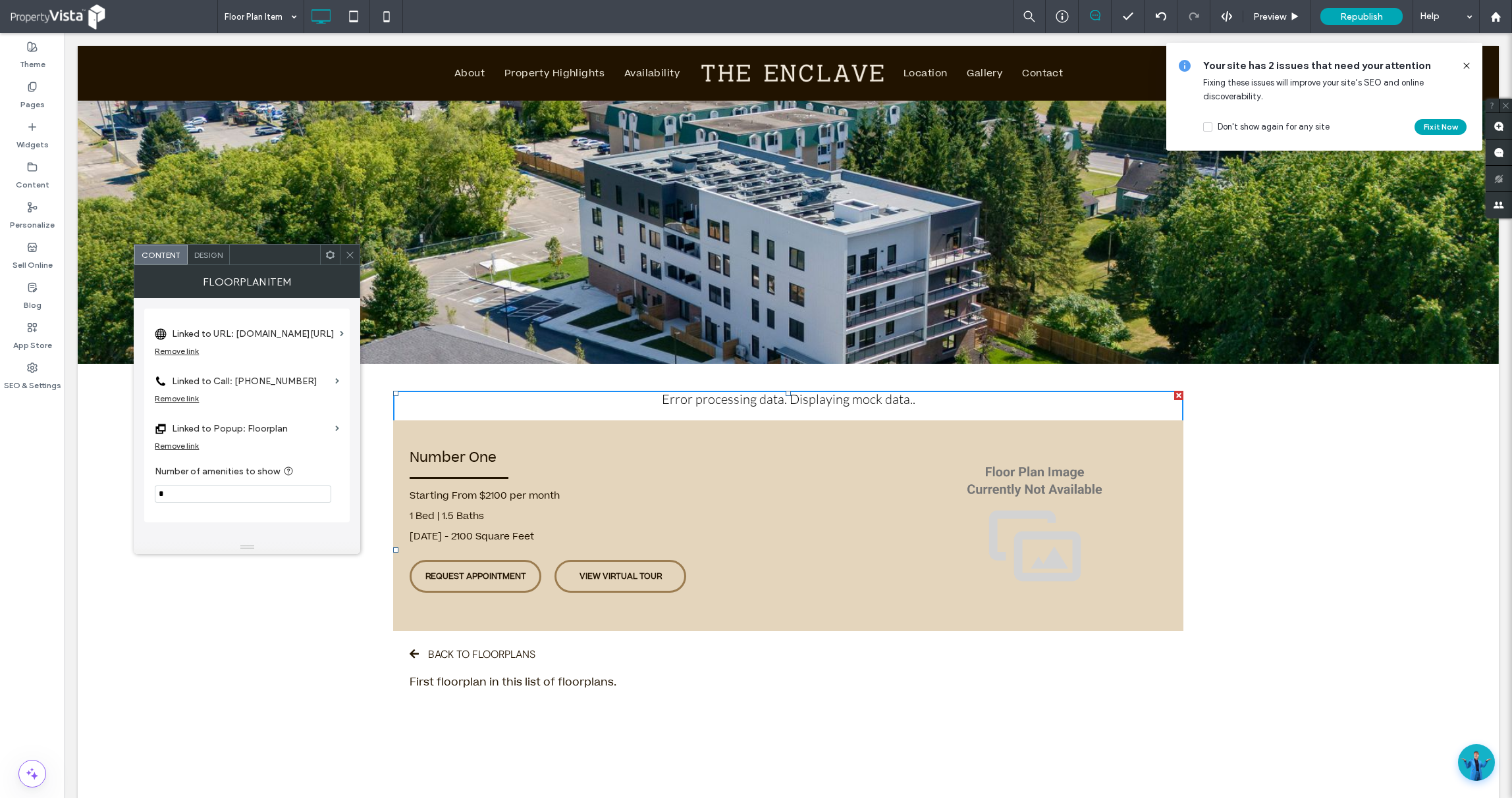
click at [253, 331] on label "Linked to URL: [DOMAIN_NAME][URL]" at bounding box center [253, 334] width 163 height 24
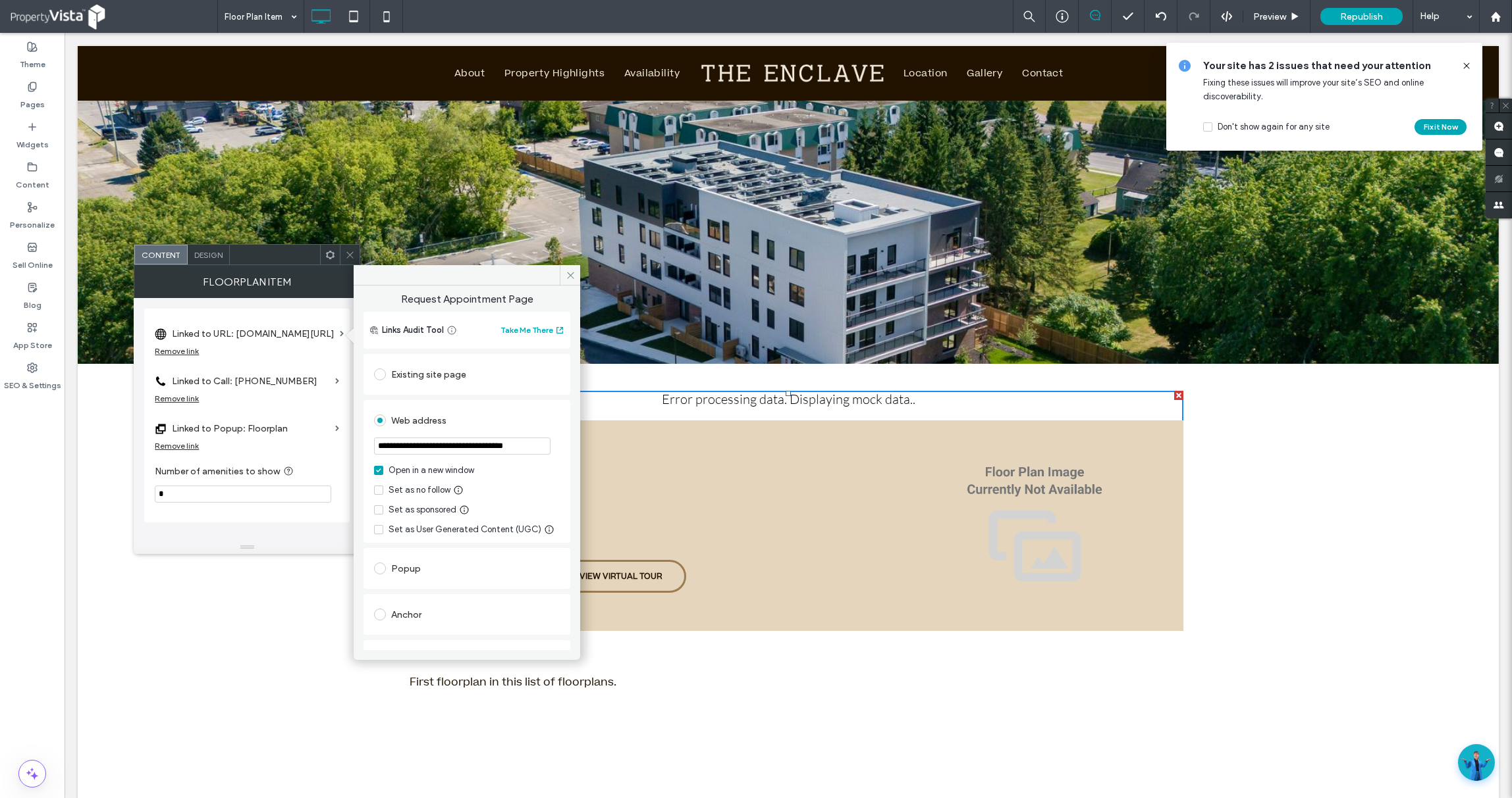
click at [943, 680] on div "BACK TO FLOORPLANS First floorplan in this list of floorplans." at bounding box center [788, 670] width 758 height 46
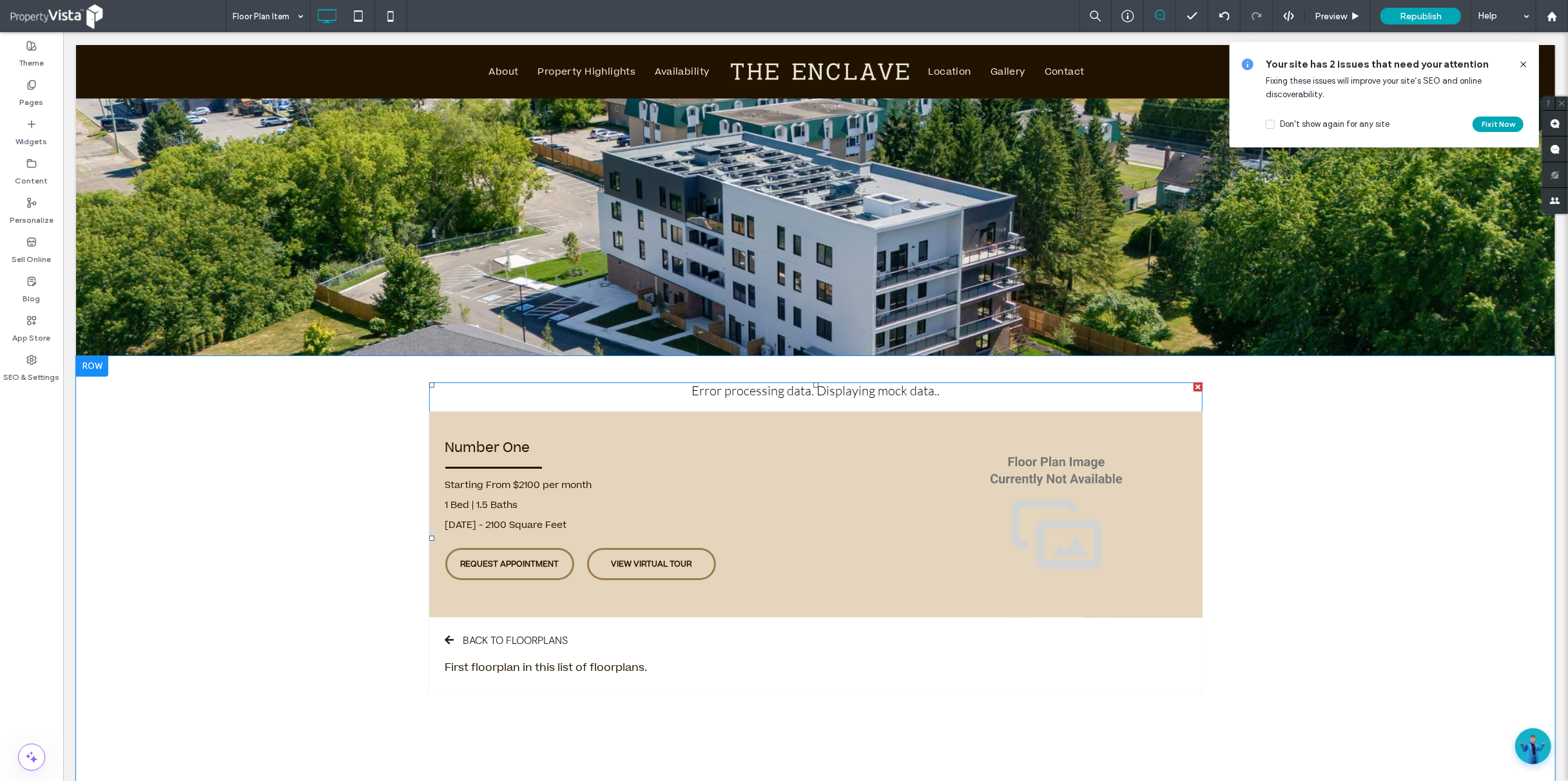
click at [637, 445] on span at bounding box center [814, 539] width 773 height 312
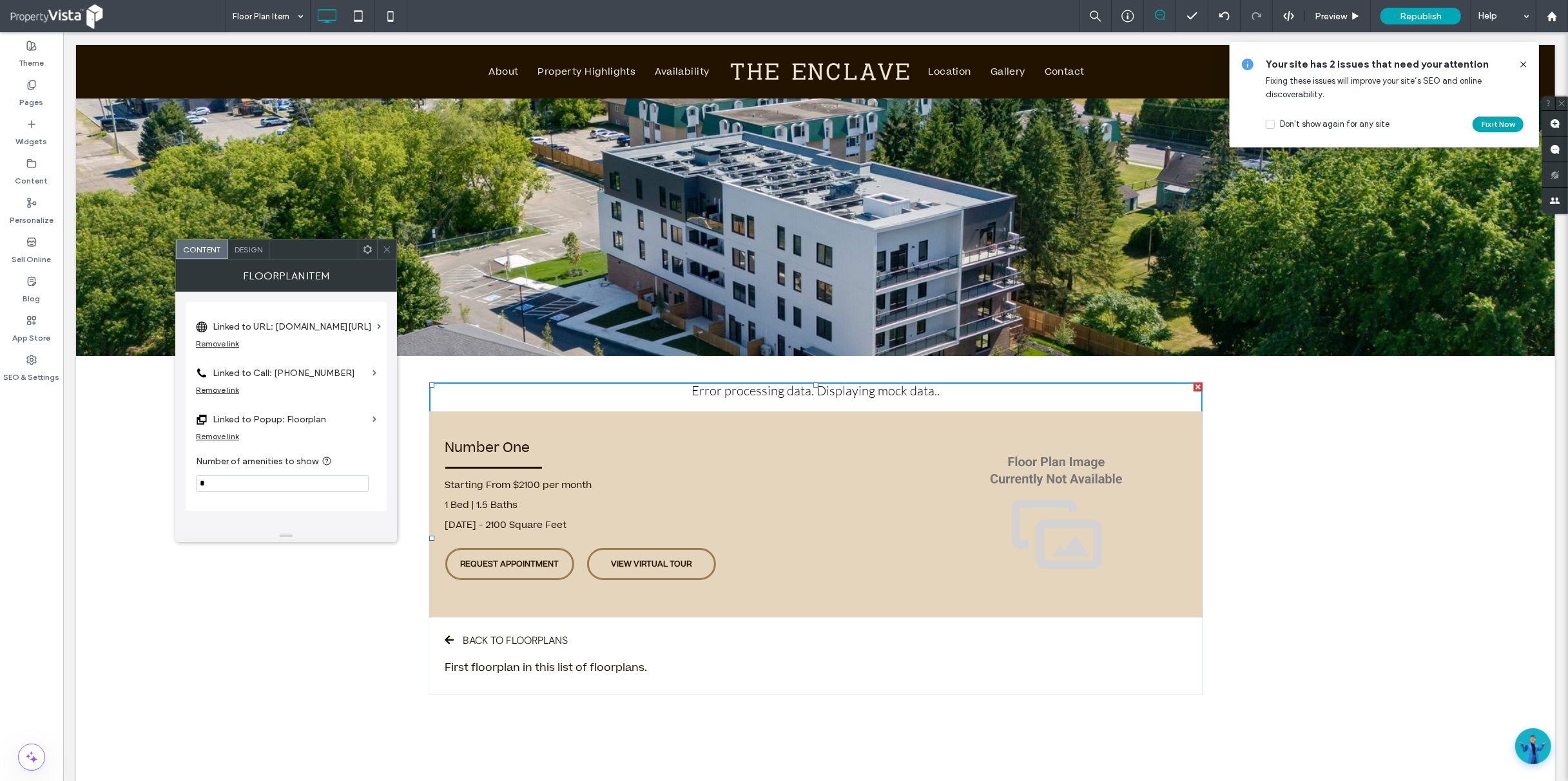
click at [663, 194] on div "Click To Paste Row + Add Section" at bounding box center [814, 227] width 1479 height 258
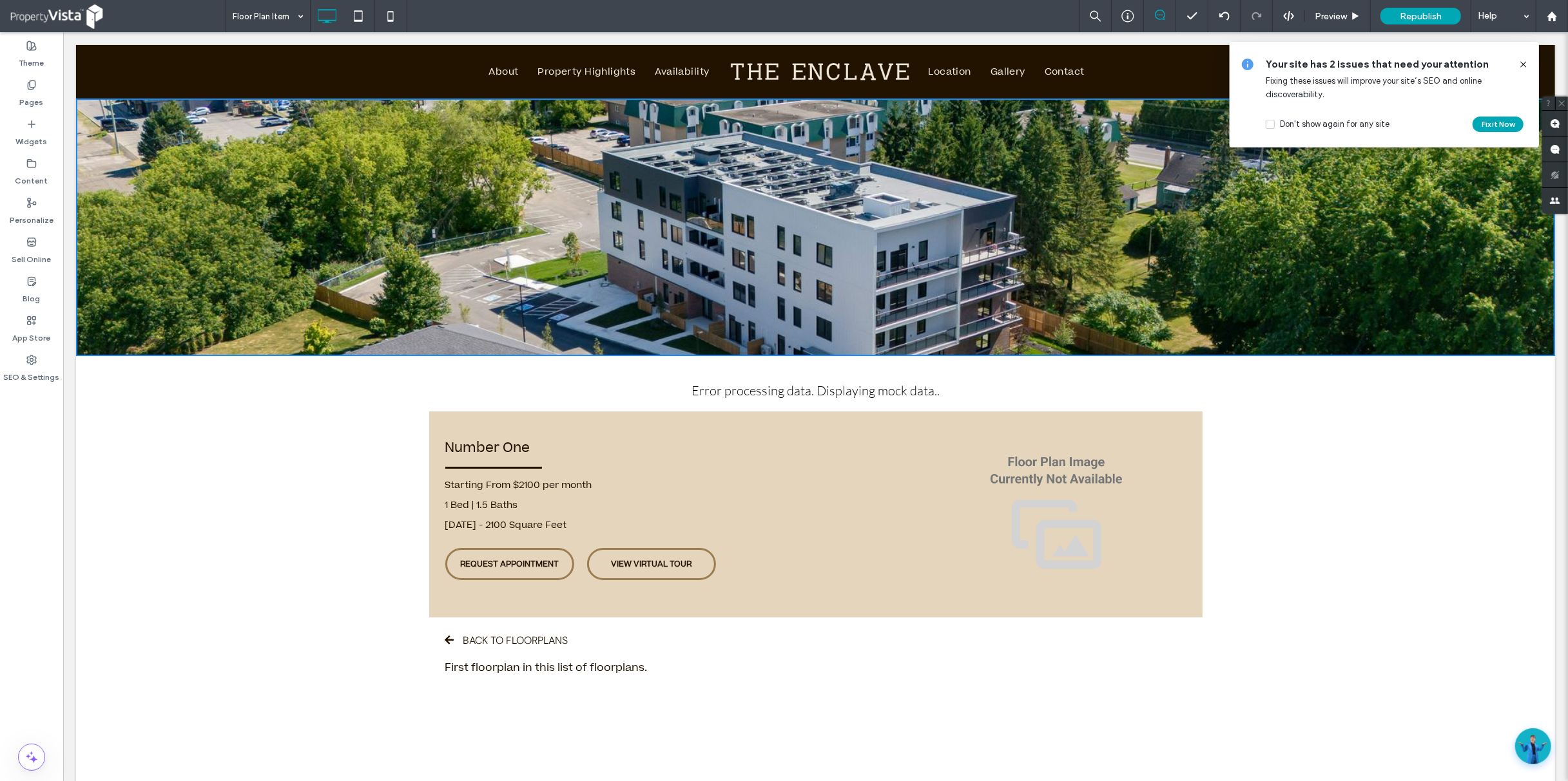
click at [806, 504] on div "1 Bed | 1.5 Baths" at bounding box center [685, 505] width 482 height 20
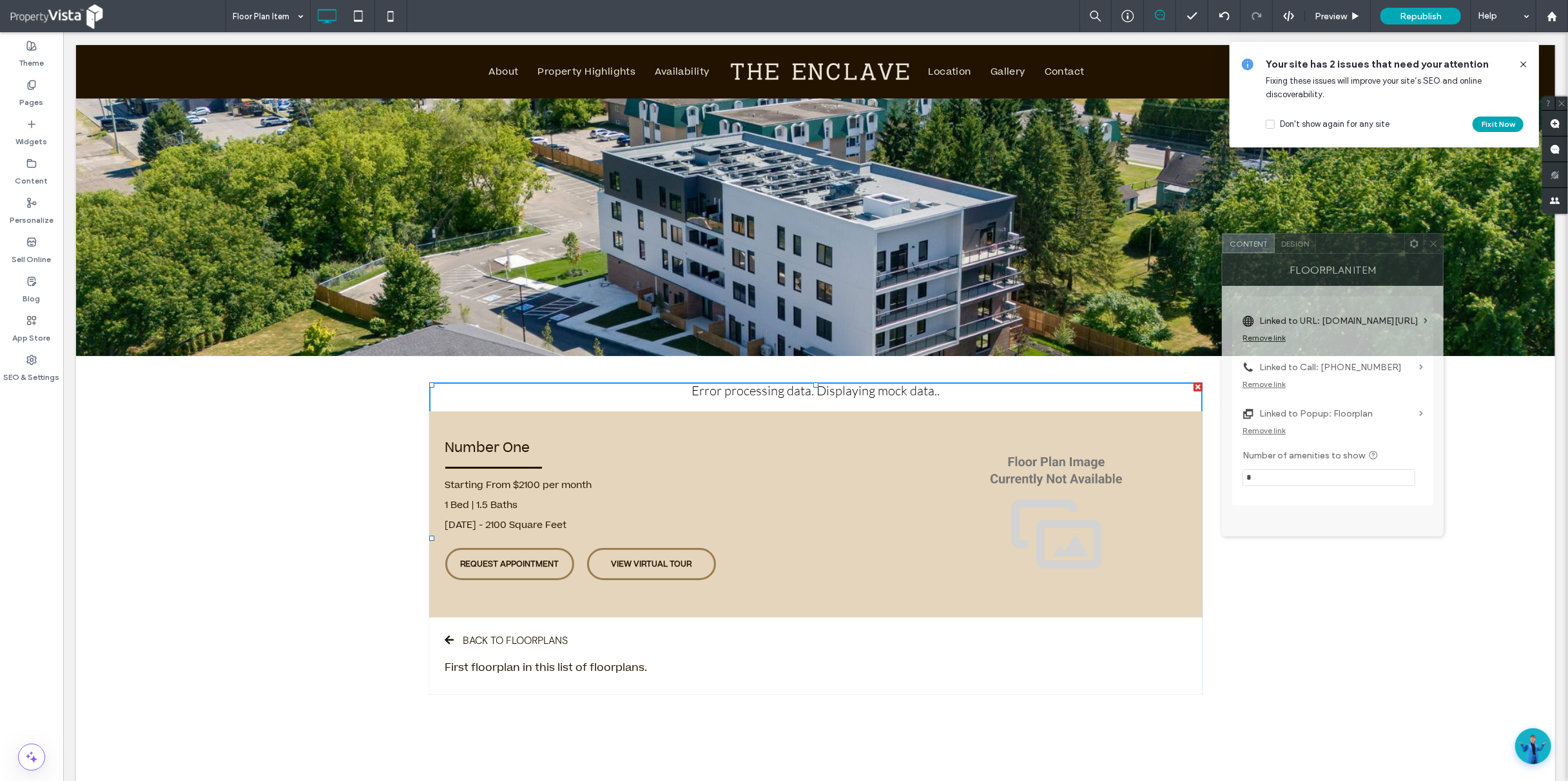
drag, startPoint x: 321, startPoint y: 246, endPoint x: 1367, endPoint y: 241, distance: 1046.0
click at [1367, 241] on div at bounding box center [1360, 244] width 89 height 20
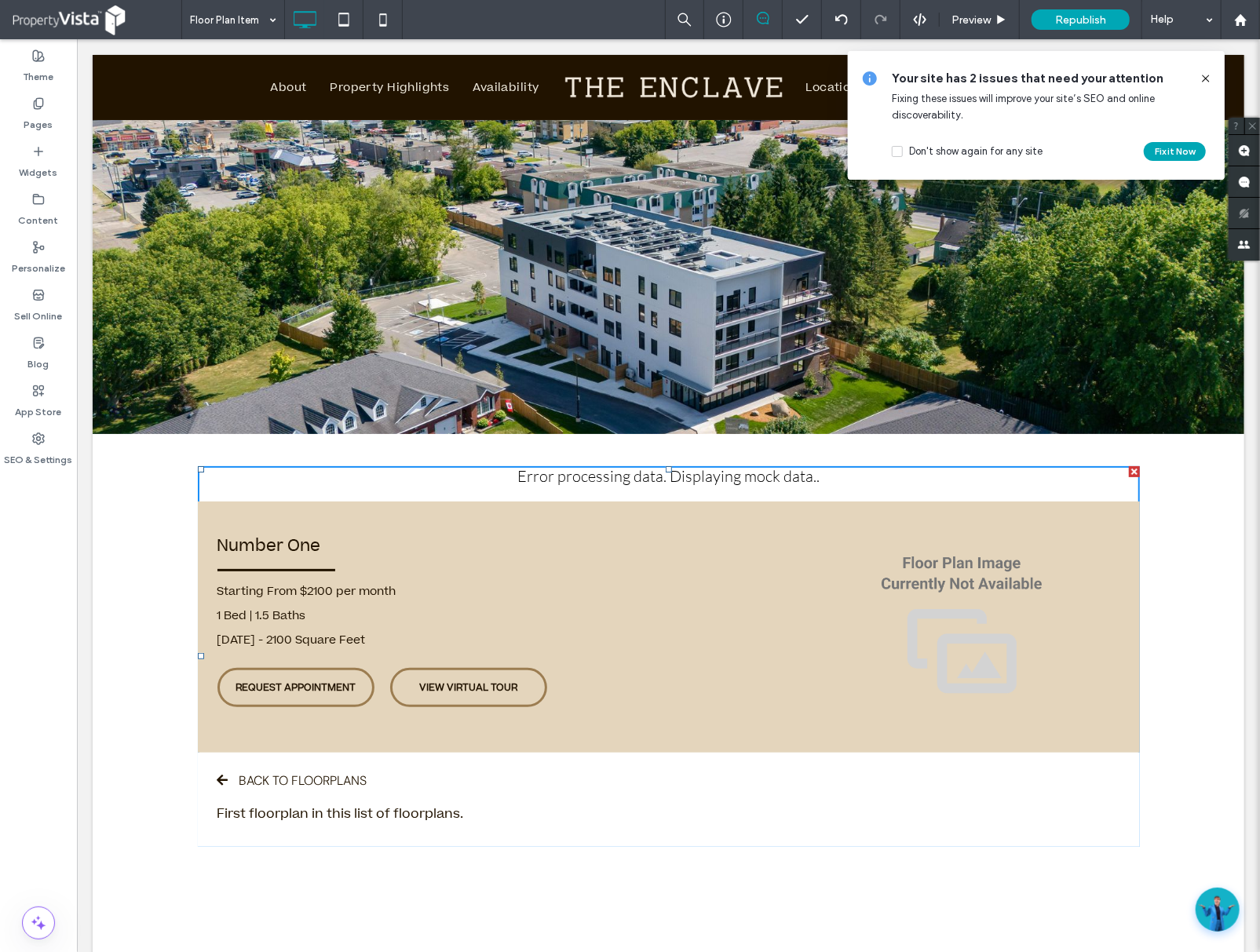
click at [820, 317] on div "Click To Paste" at bounding box center [668, 315] width 942 height 78
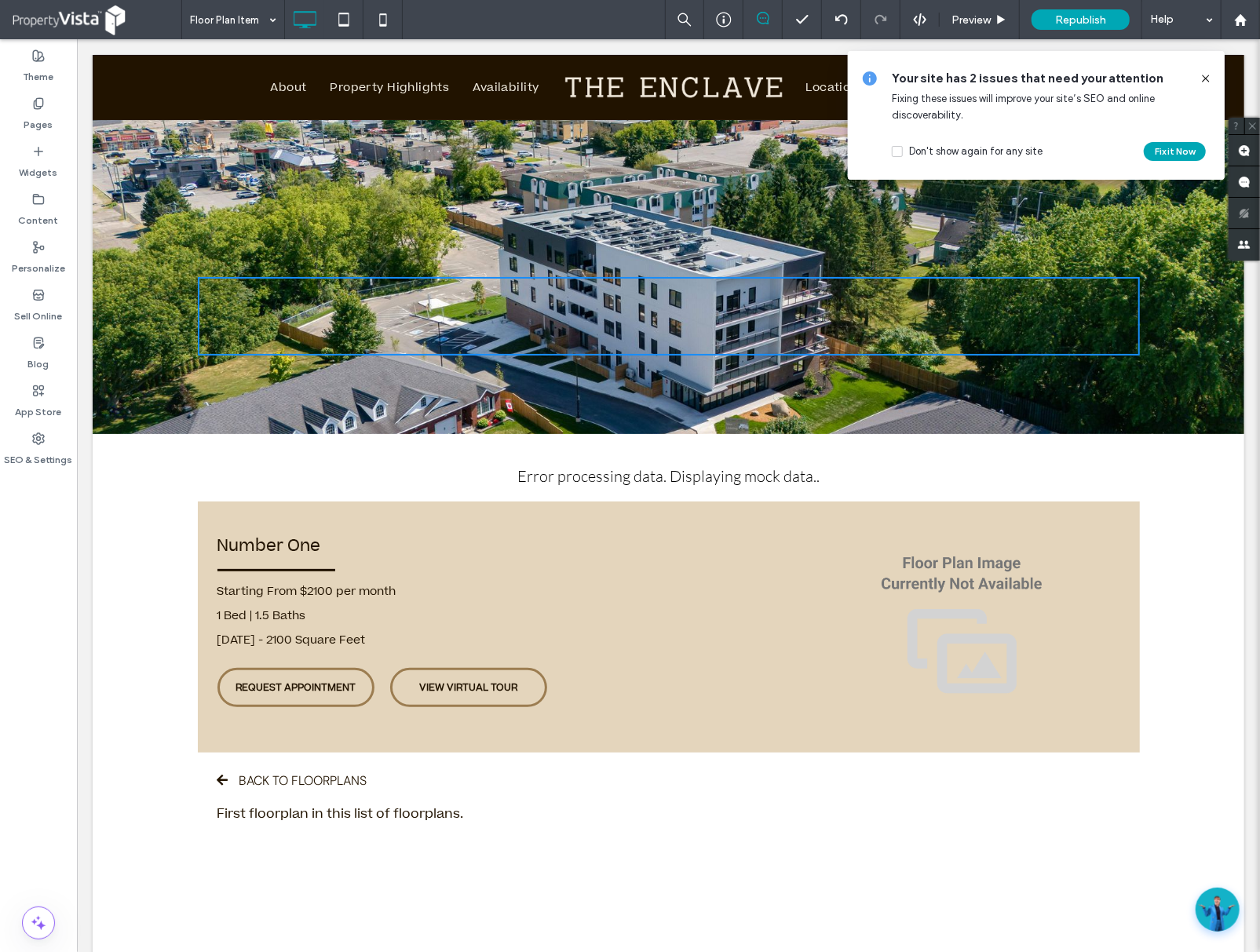
click at [760, 572] on div "Number One Starting From $2100 per month 1 Bed | 1.5 Baths 1100 - 2100 Square F…" at bounding box center [510, 626] width 587 height 196
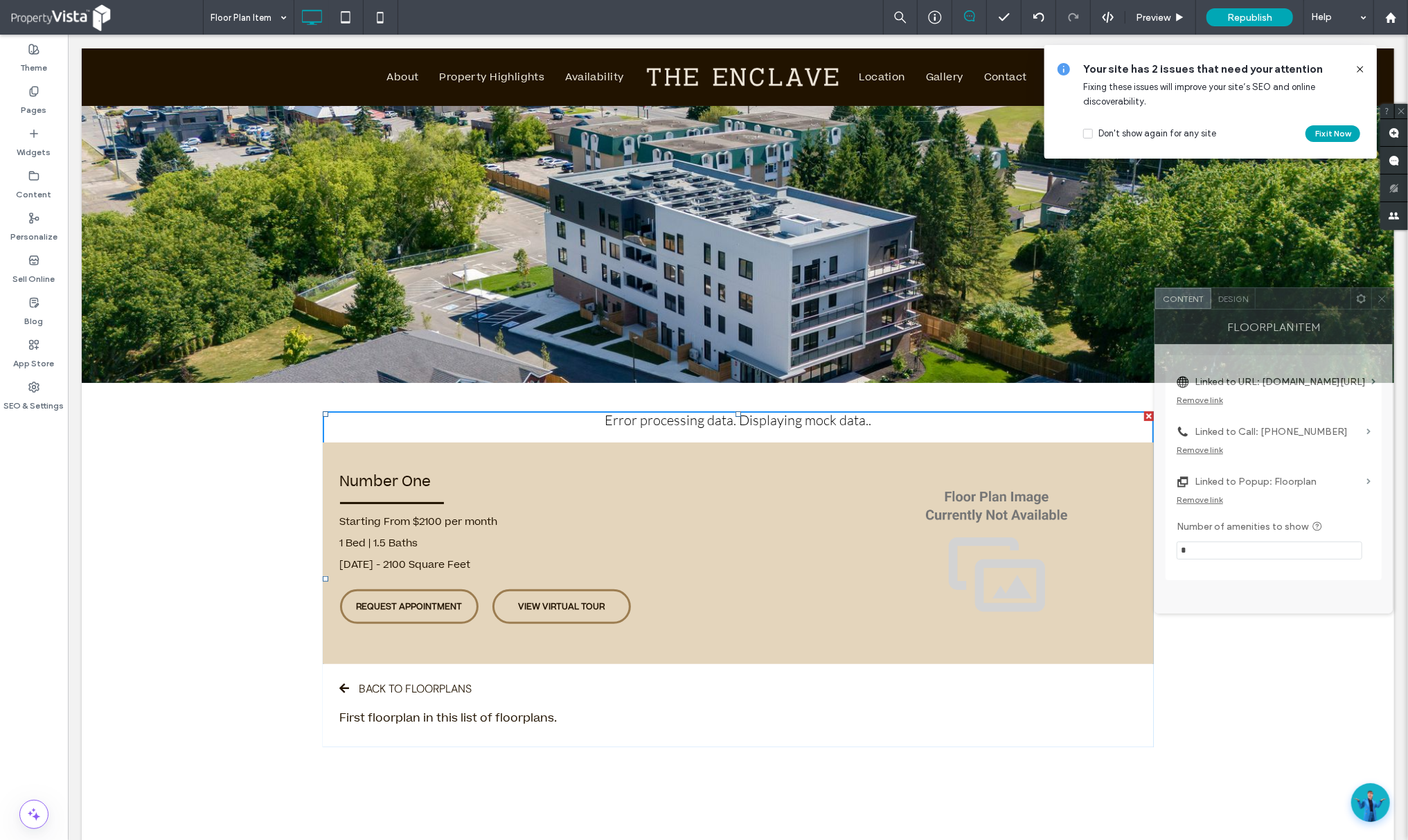
drag, startPoint x: 233, startPoint y: 269, endPoint x: 1307, endPoint y: 299, distance: 1074.4
click at [1307, 299] on div at bounding box center [1303, 299] width 95 height 21
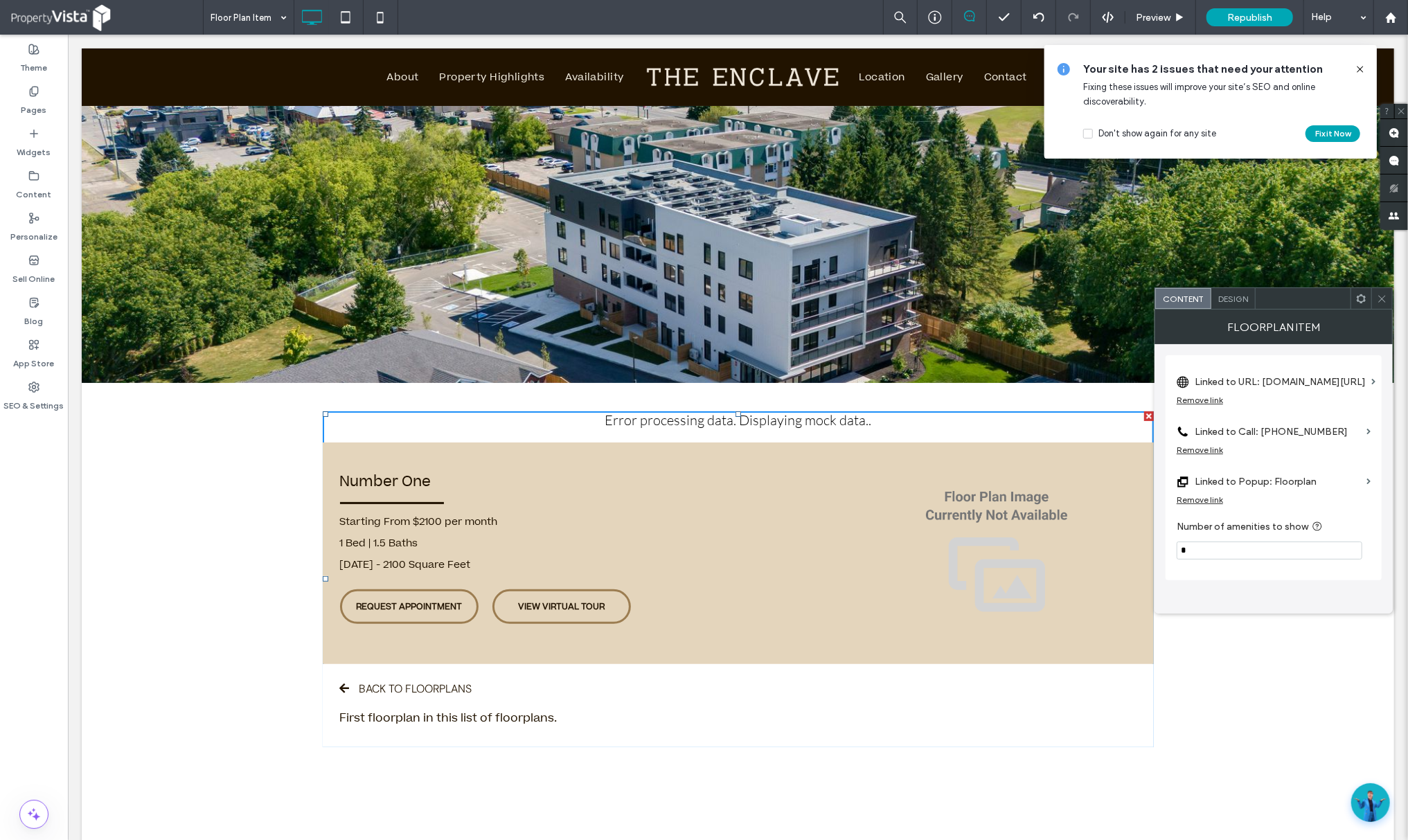
click at [1362, 66] on icon at bounding box center [1360, 69] width 11 height 11
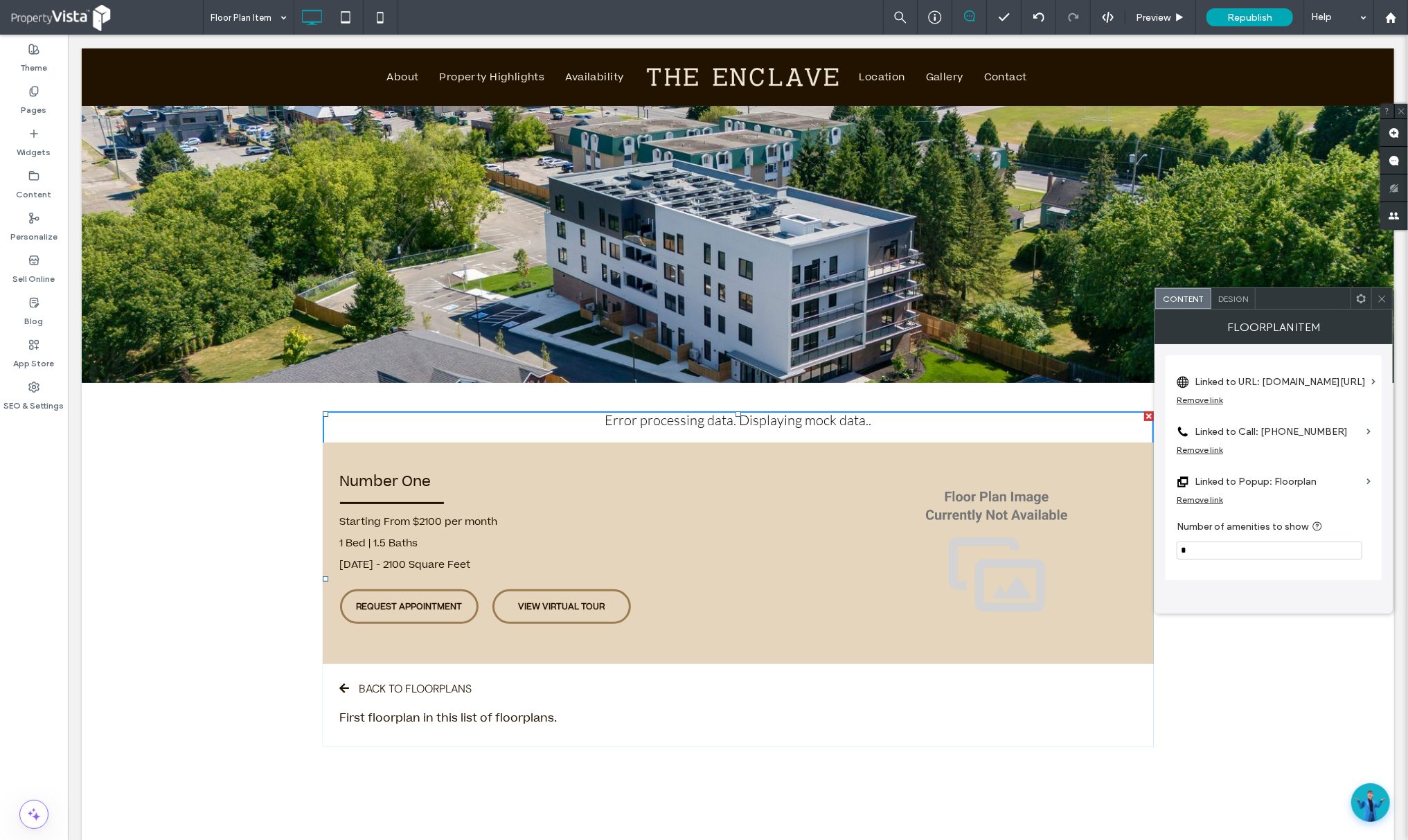
click at [1303, 296] on div at bounding box center [1303, 299] width 95 height 21
click at [1345, 383] on label "Linked to URL: [DOMAIN_NAME][URL]" at bounding box center [1280, 381] width 171 height 25
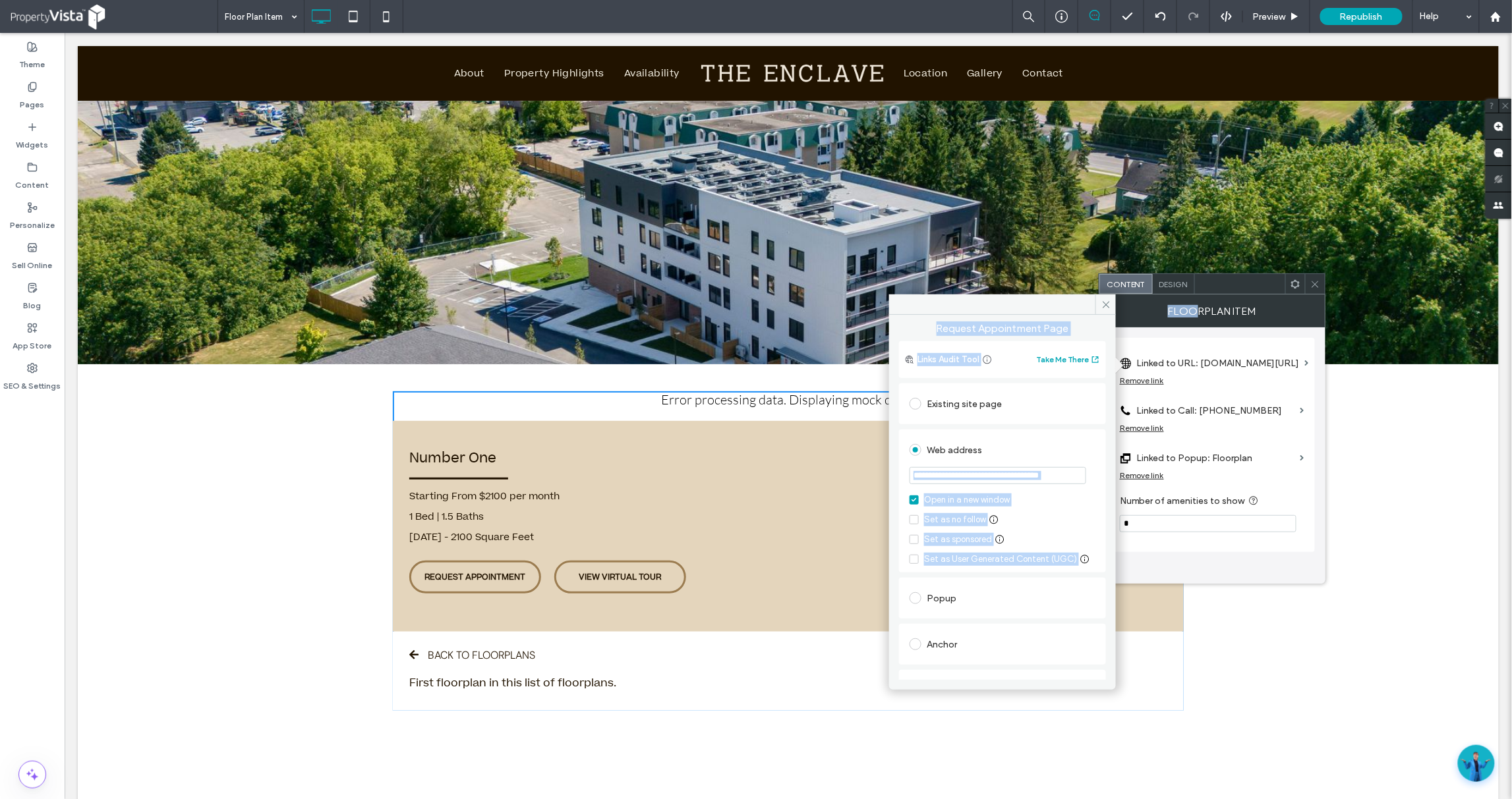
drag, startPoint x: 1009, startPoint y: 301, endPoint x: 1200, endPoint y: 306, distance: 191.1
click at [1200, 306] on div "**********" at bounding box center [1212, 439] width 227 height 289
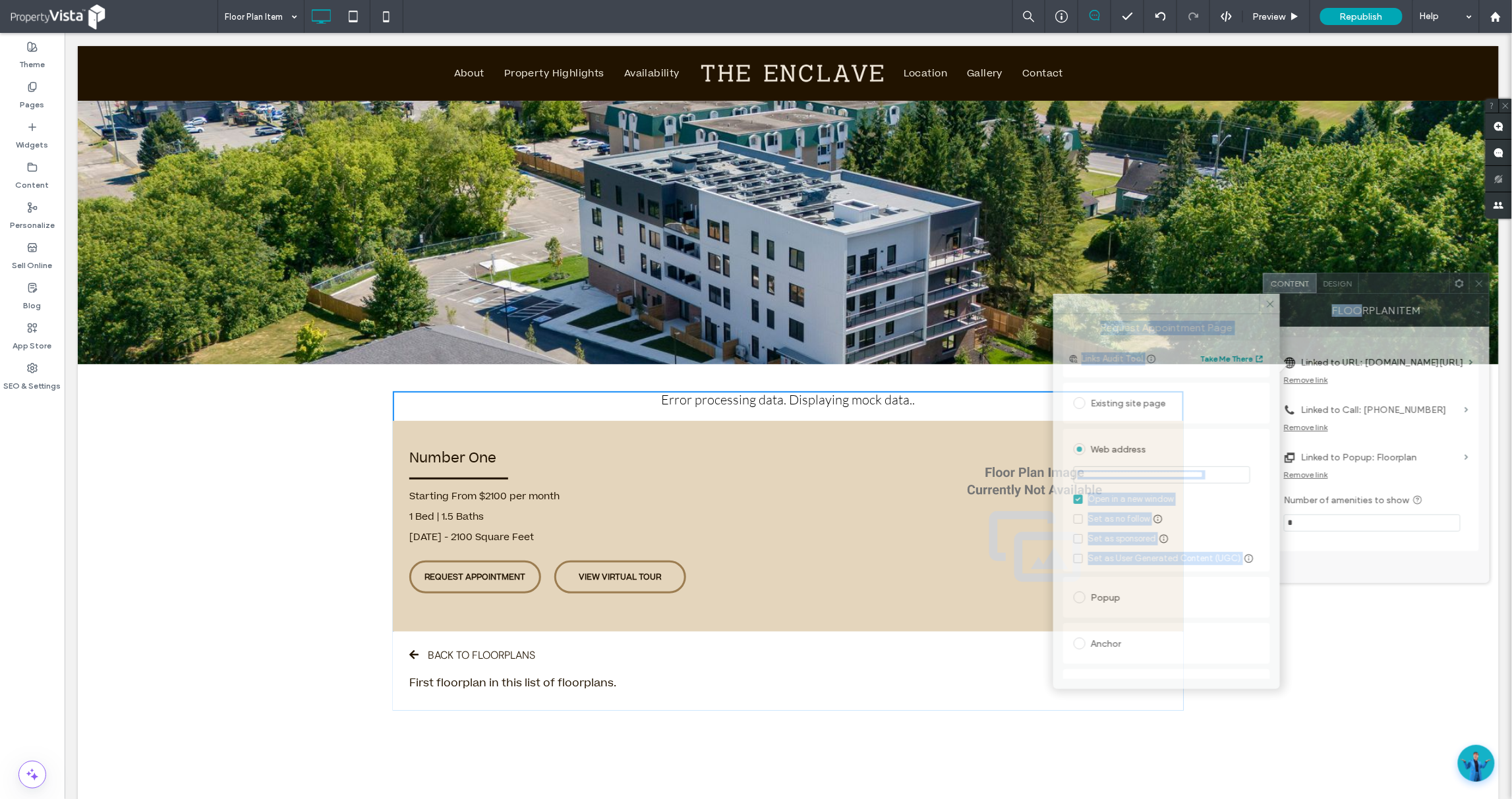
drag, startPoint x: 1229, startPoint y: 285, endPoint x: 1394, endPoint y: 284, distance: 165.0
click at [1394, 284] on div at bounding box center [1404, 284] width 91 height 20
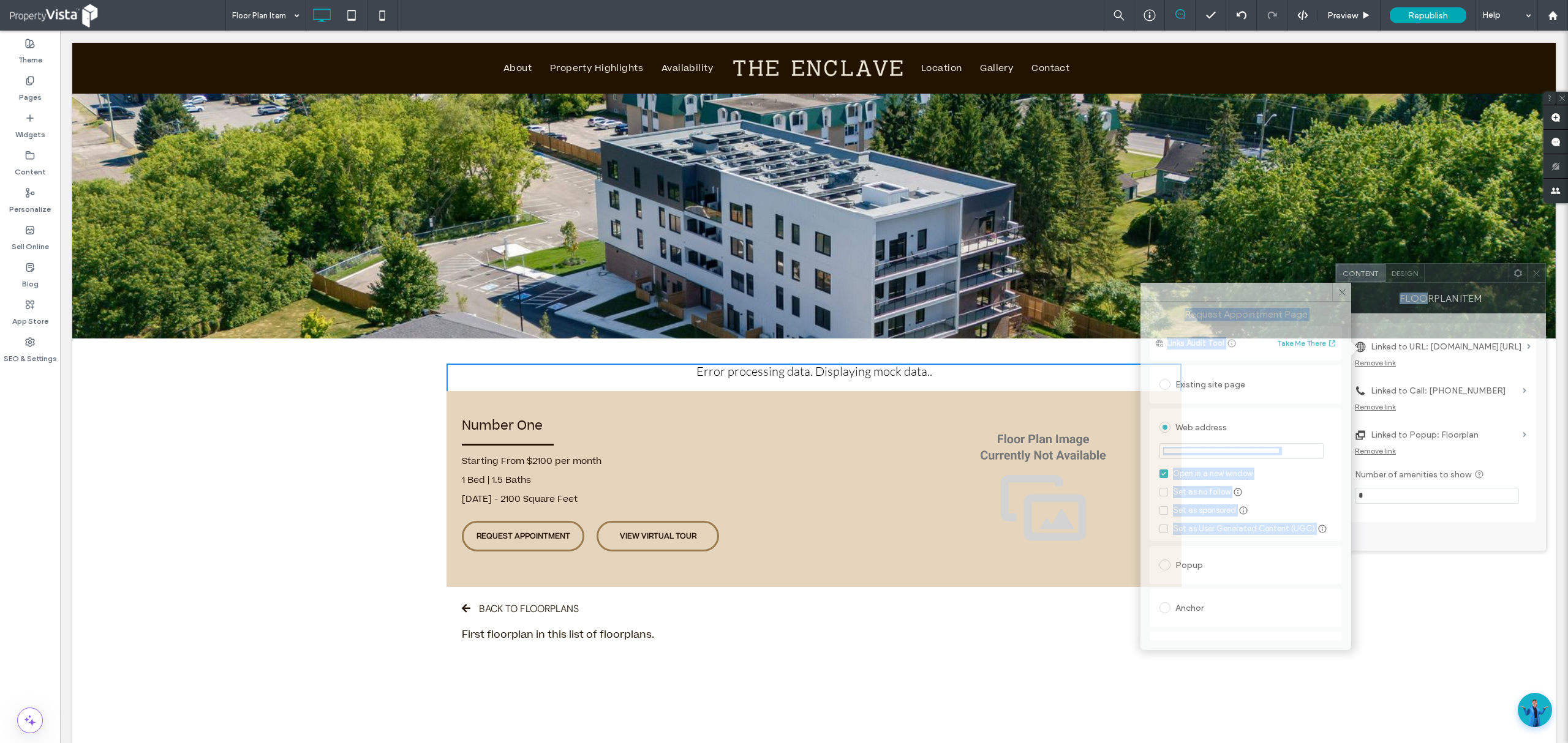
drag, startPoint x: 1318, startPoint y: 267, endPoint x: 1461, endPoint y: 275, distance: 143.2
click at [1406, 275] on div at bounding box center [1467, 273] width 84 height 19
